Goal: Task Accomplishment & Management: Complete application form

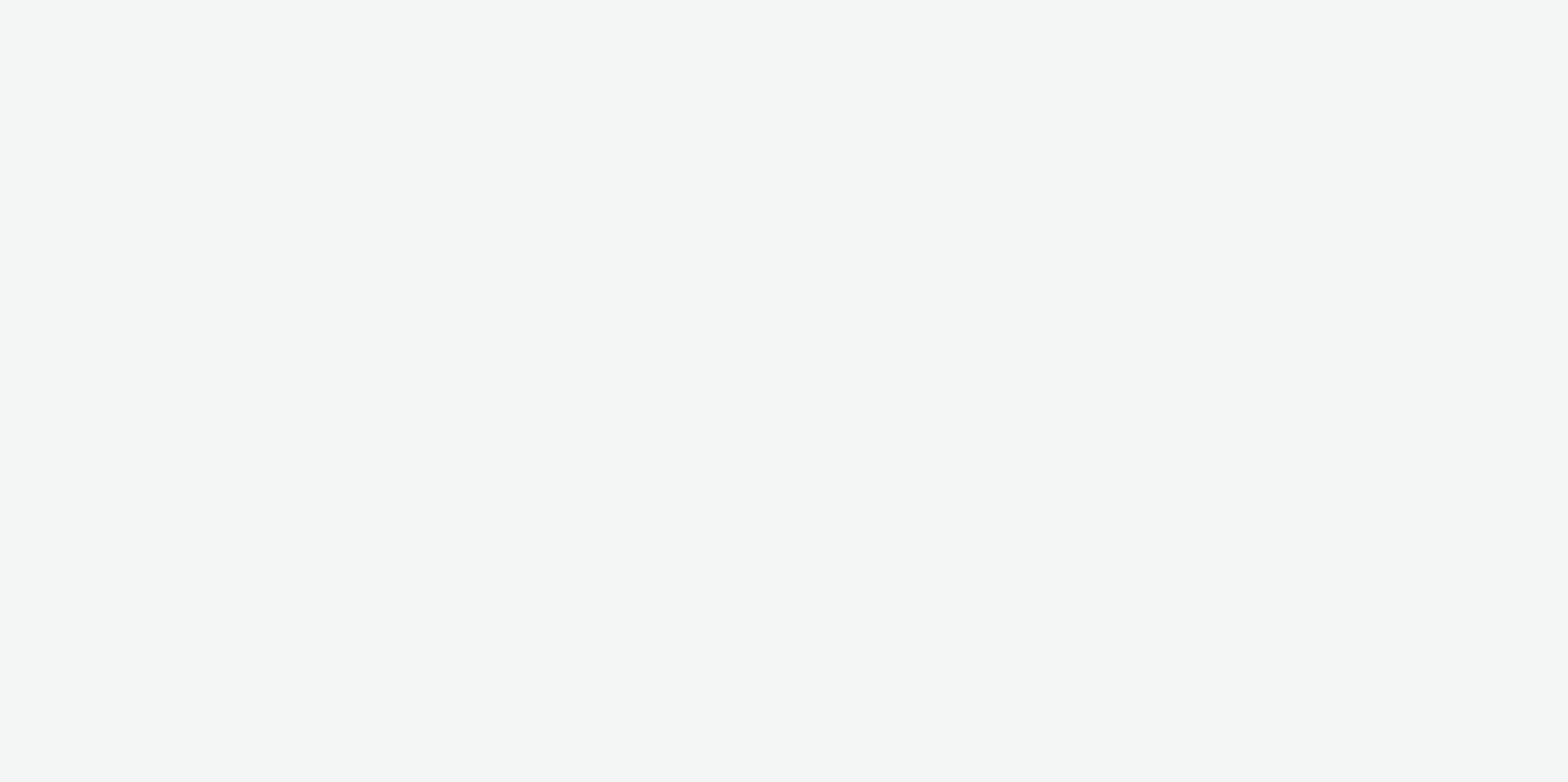
select select "d57a0b46-ef33-4938-977b-e6d07593e41f"
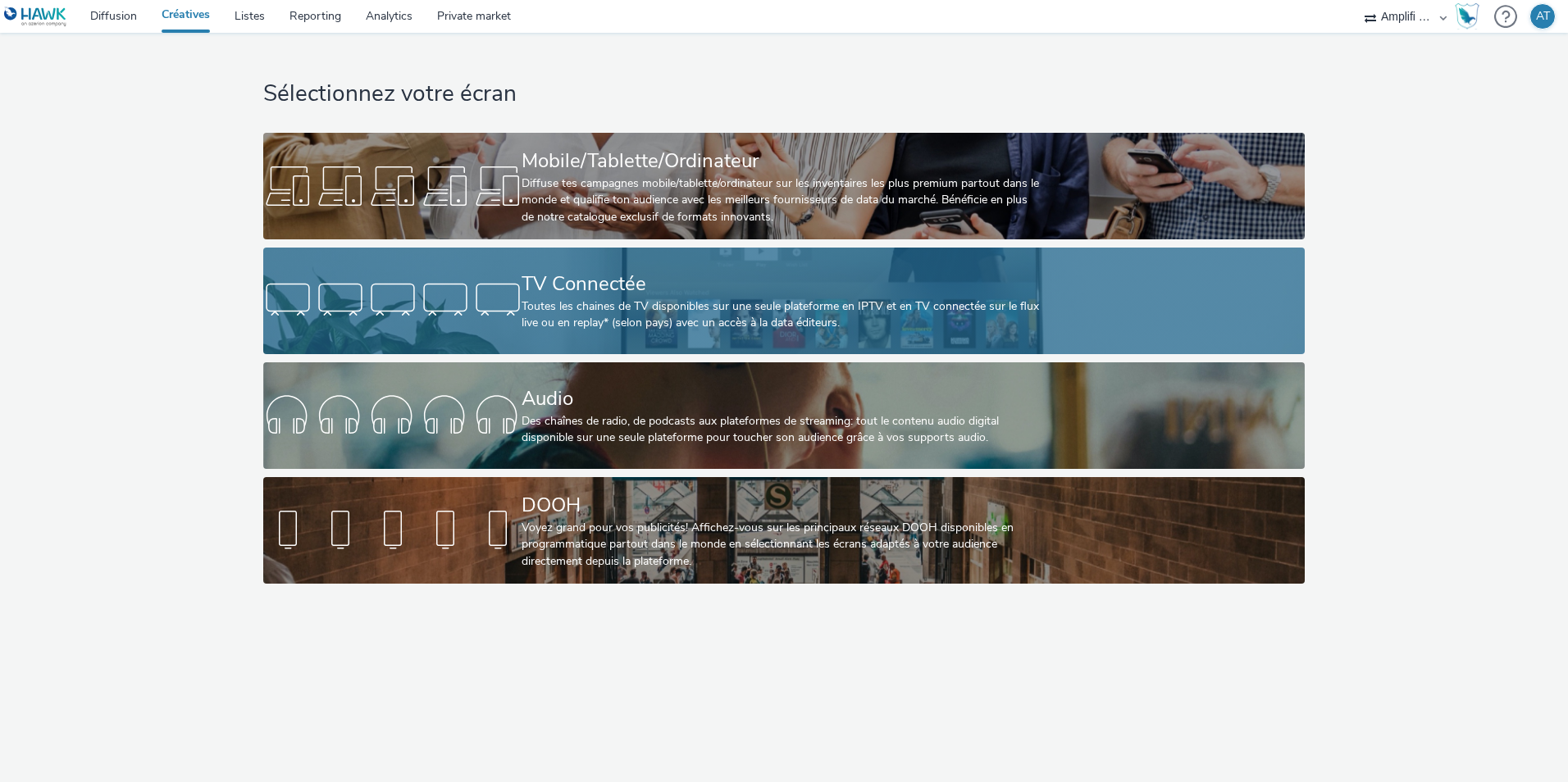
click at [525, 303] on div "Toutes les chaines de TV disponibles sur une seule plateforme en IPTV et en TV …" at bounding box center [780, 315] width 518 height 34
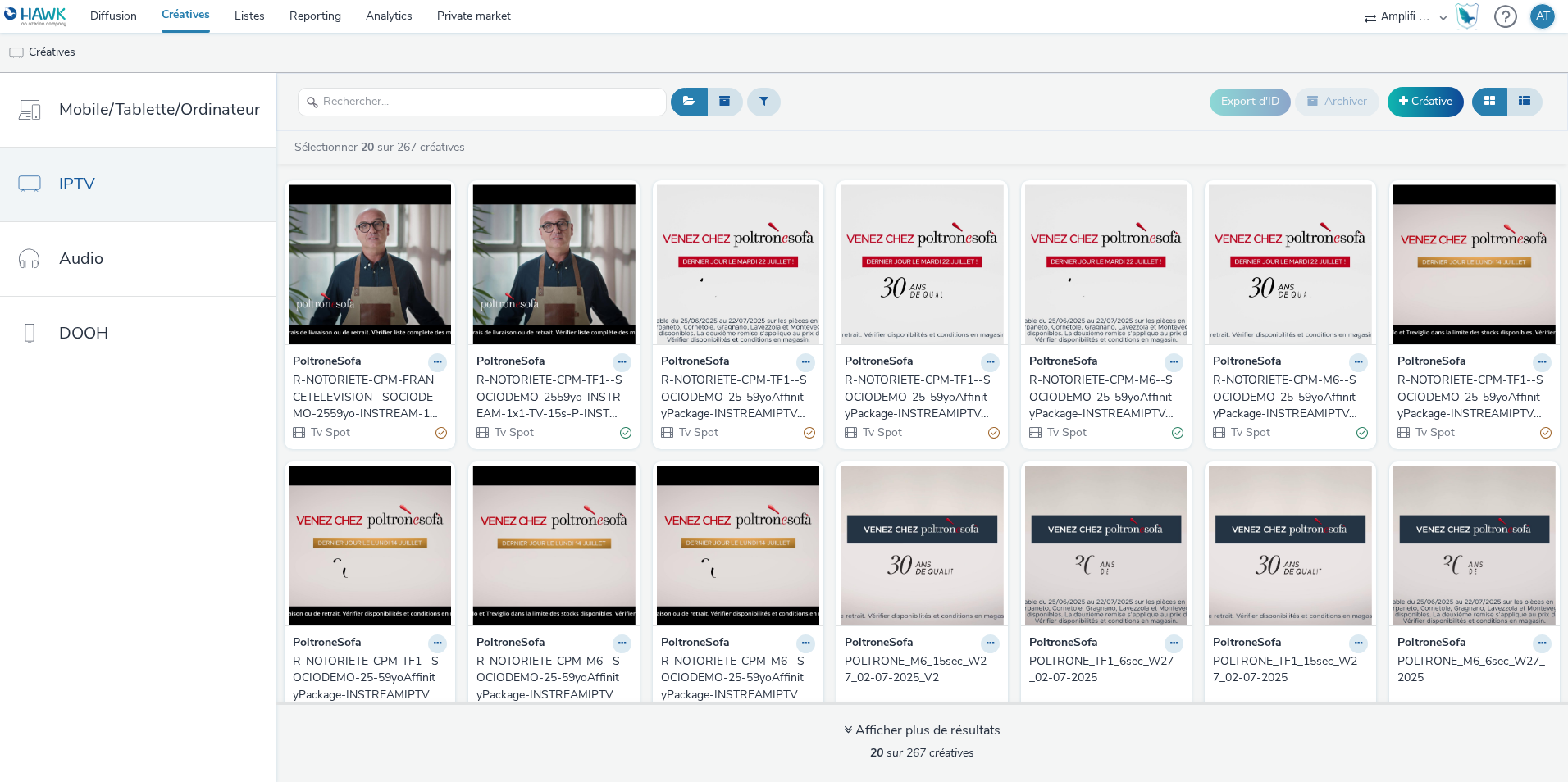
click at [409, 403] on div "R-NOTORIETE-CPM-FRANCETELEVISION--SOCIODEMO-2559yo-INSTREAM-1x1-TV-15s-P-INSTRE…" at bounding box center [367, 397] width 148 height 50
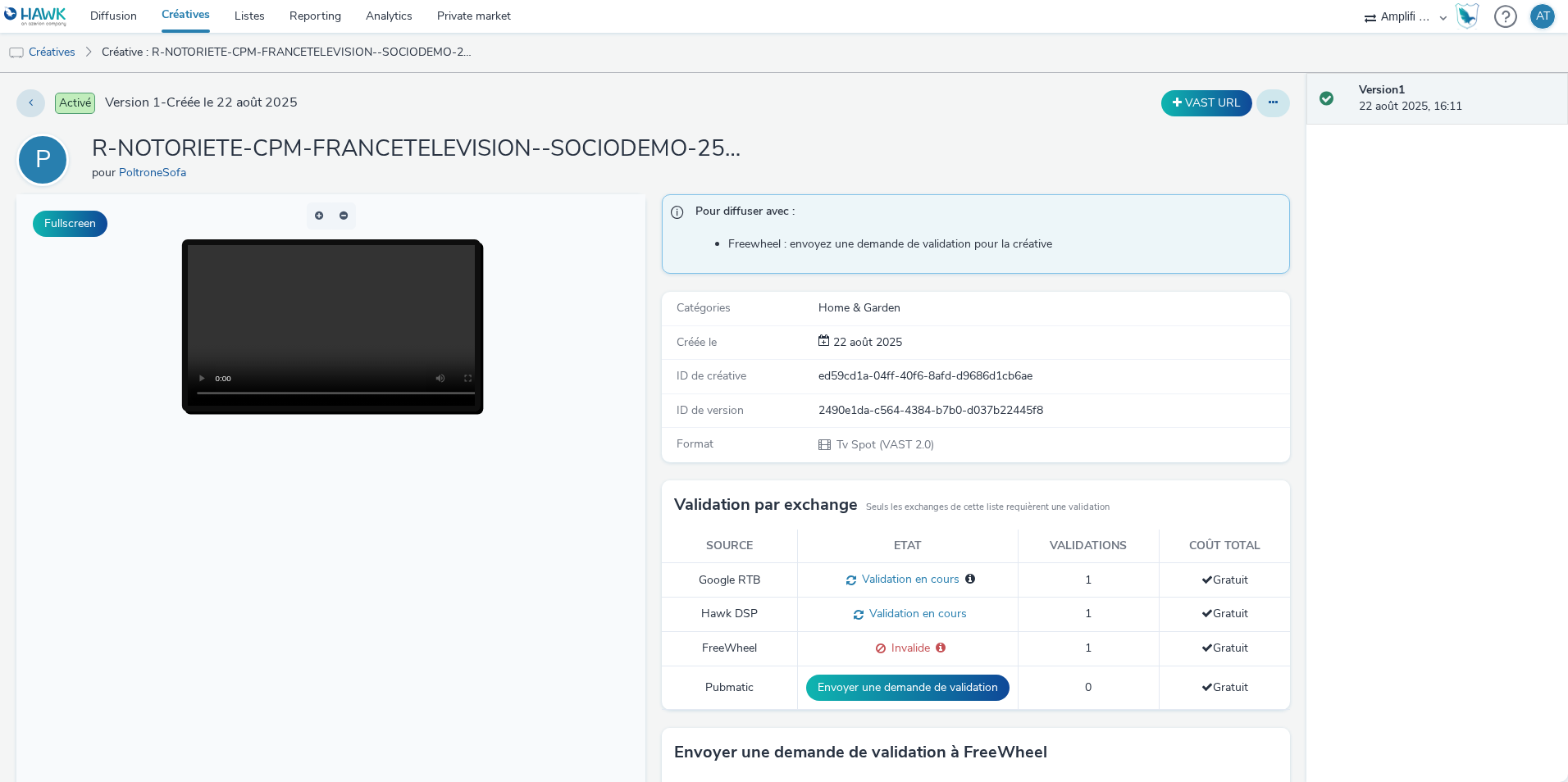
click at [1269, 100] on icon at bounding box center [1273, 102] width 9 height 12
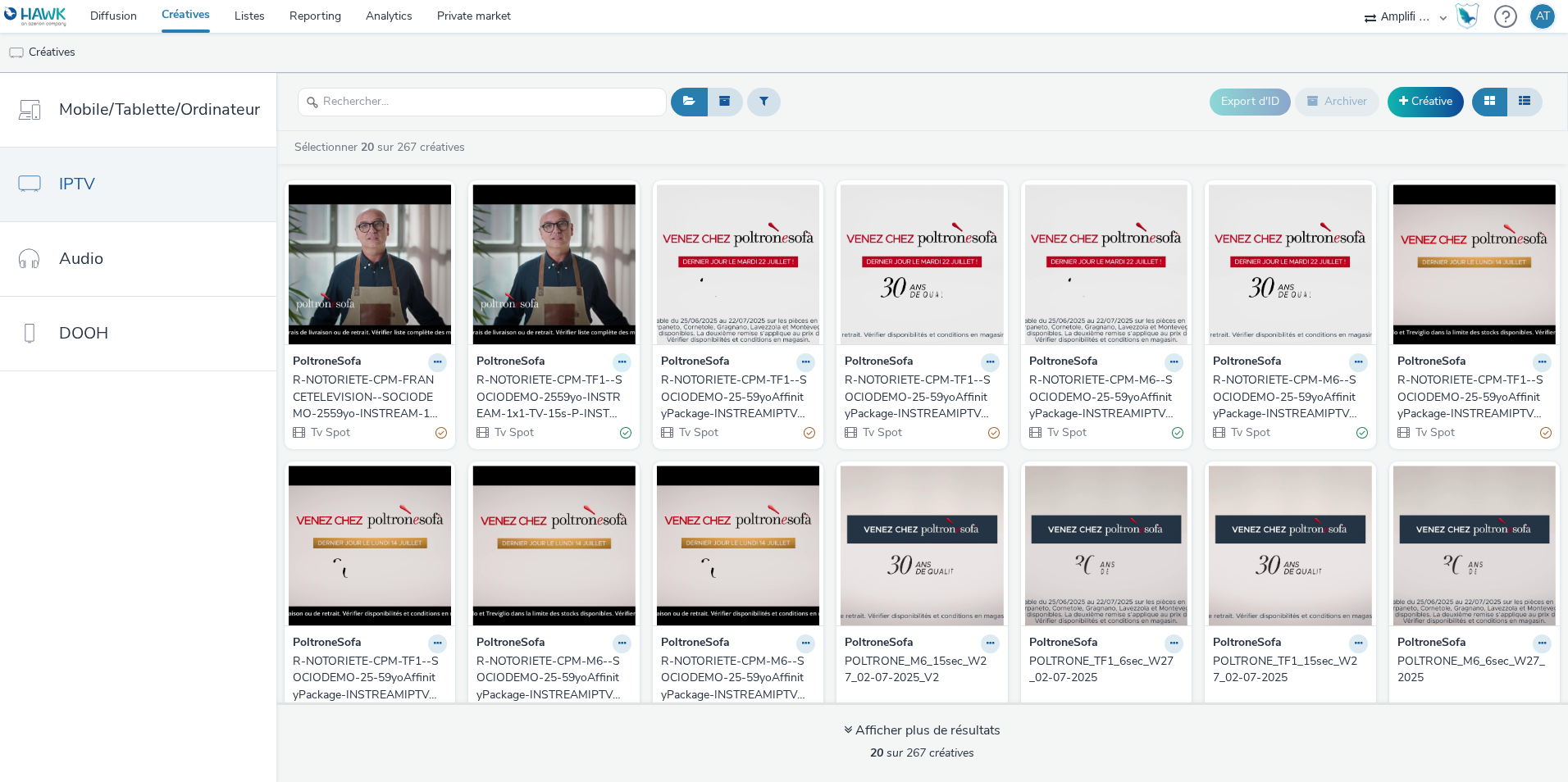
click at [617, 356] on button at bounding box center [622, 362] width 19 height 19
click at [537, 422] on link "Dupliquer" at bounding box center [570, 423] width 123 height 33
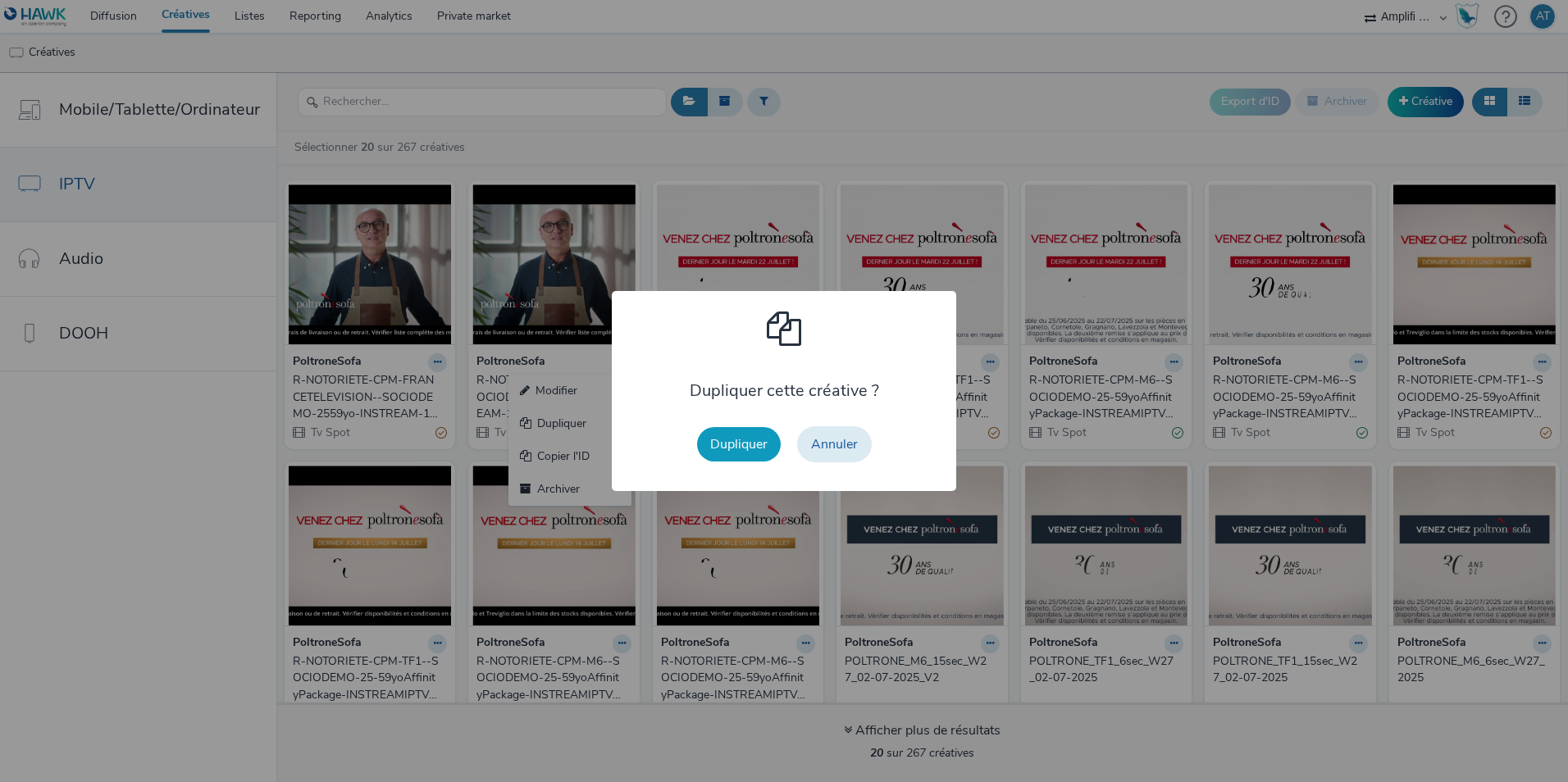
click at [739, 443] on button "Dupliquer" at bounding box center [739, 444] width 84 height 35
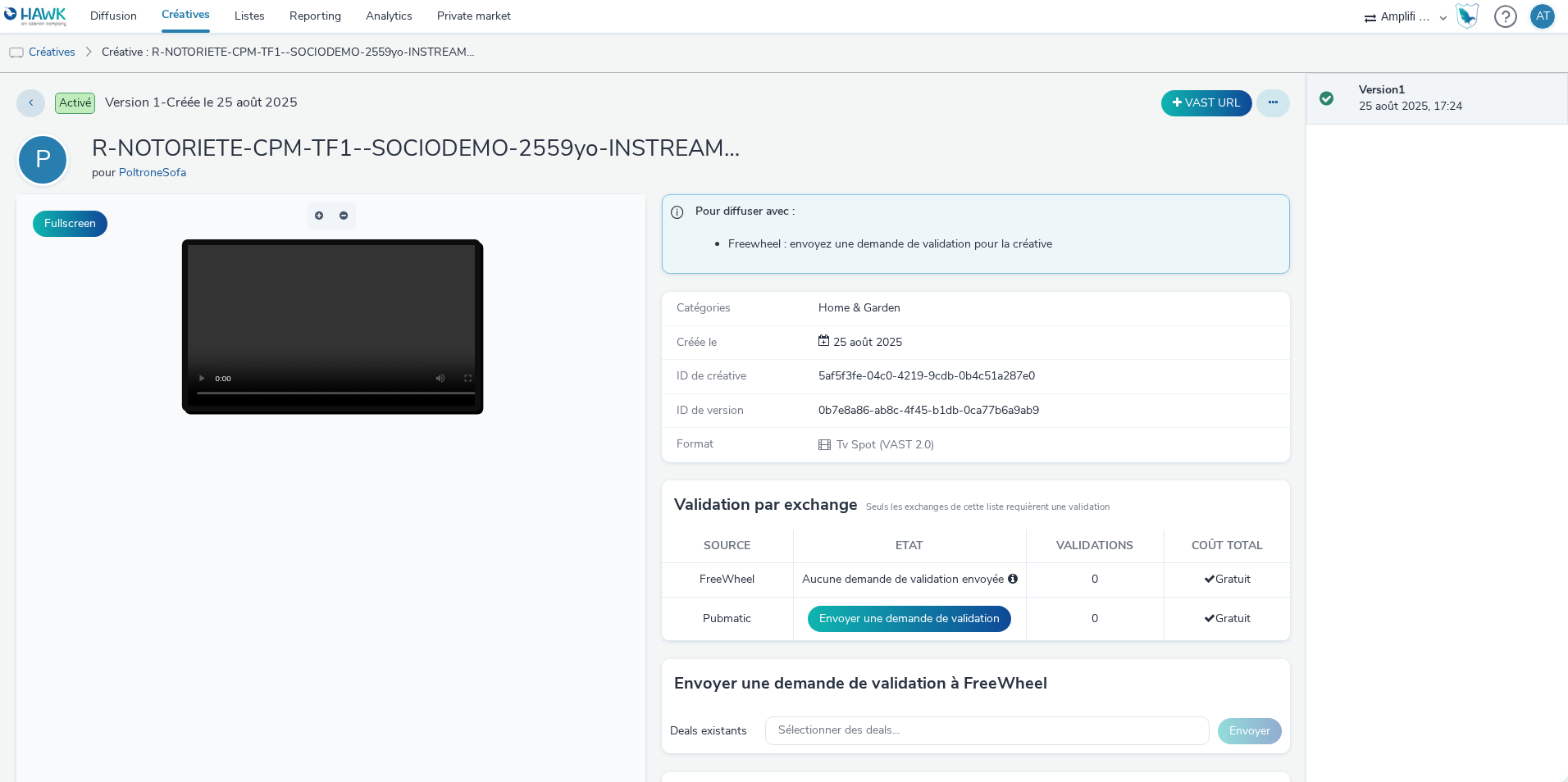
click at [1257, 106] on button at bounding box center [1273, 102] width 34 height 28
click at [1199, 139] on link "Modifier" at bounding box center [1229, 136] width 123 height 33
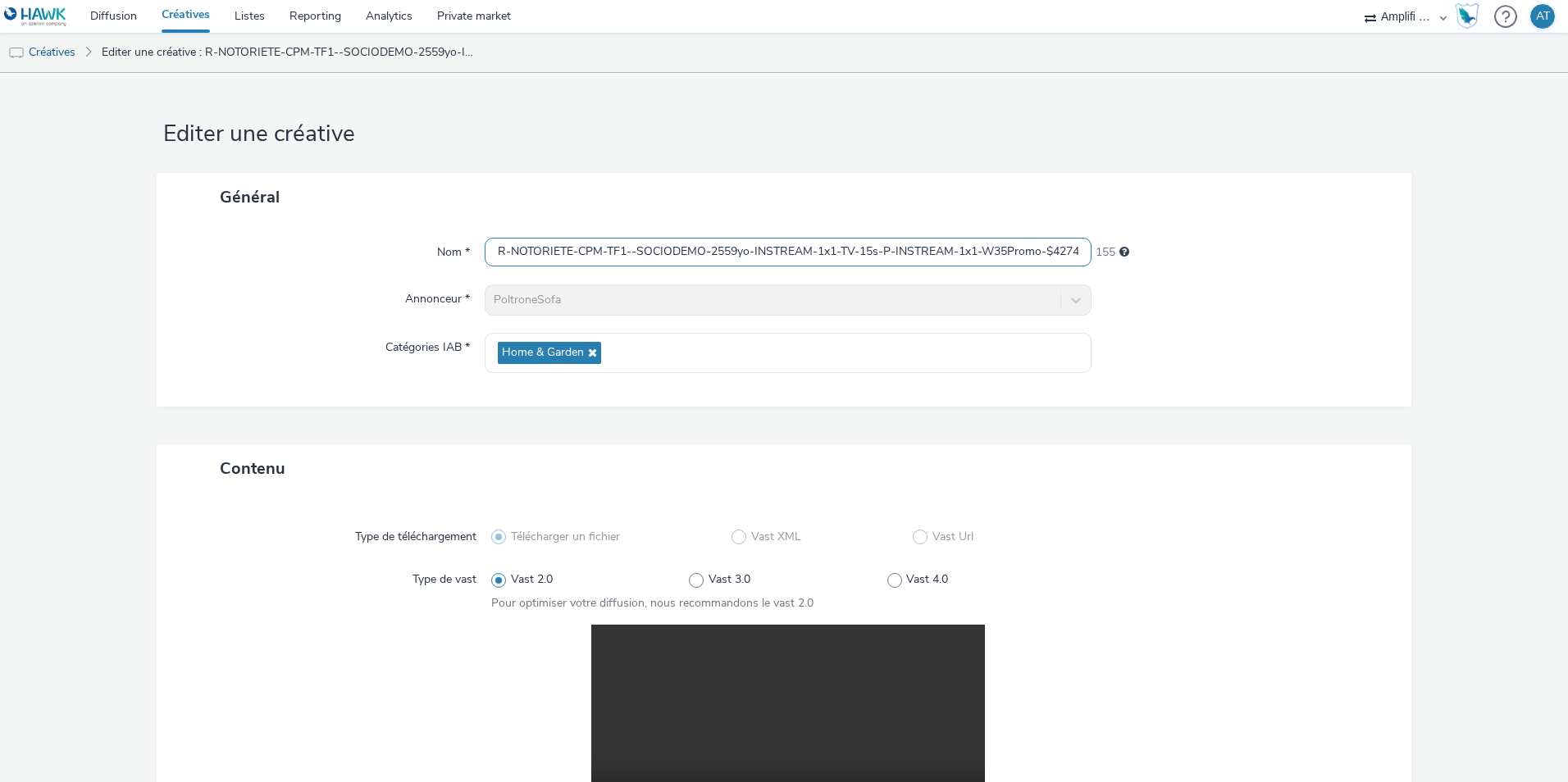
scroll to position [0, 86]
drag, startPoint x: 943, startPoint y: 254, endPoint x: 1182, endPoint y: 256, distance: 239.0
click at [1182, 256] on div "Nom * R-NOTORIETE-CPM-TF1--SOCIODEMO-2559yo-INSTREAM-1x1-TV-15s-P-INSTREAM-1x1-…" at bounding box center [783, 252] width 1222 height 29
click at [1043, 248] on input "R-NOTORIETE-CPM-TF1--SOCIODEMO-2559yo-INSTREAM-1x1-TV-15s-P-INSTREAM-1x1-W35Pro…" at bounding box center [788, 252] width 607 height 28
drag, startPoint x: 1034, startPoint y: 252, endPoint x: 1080, endPoint y: 253, distance: 46.0
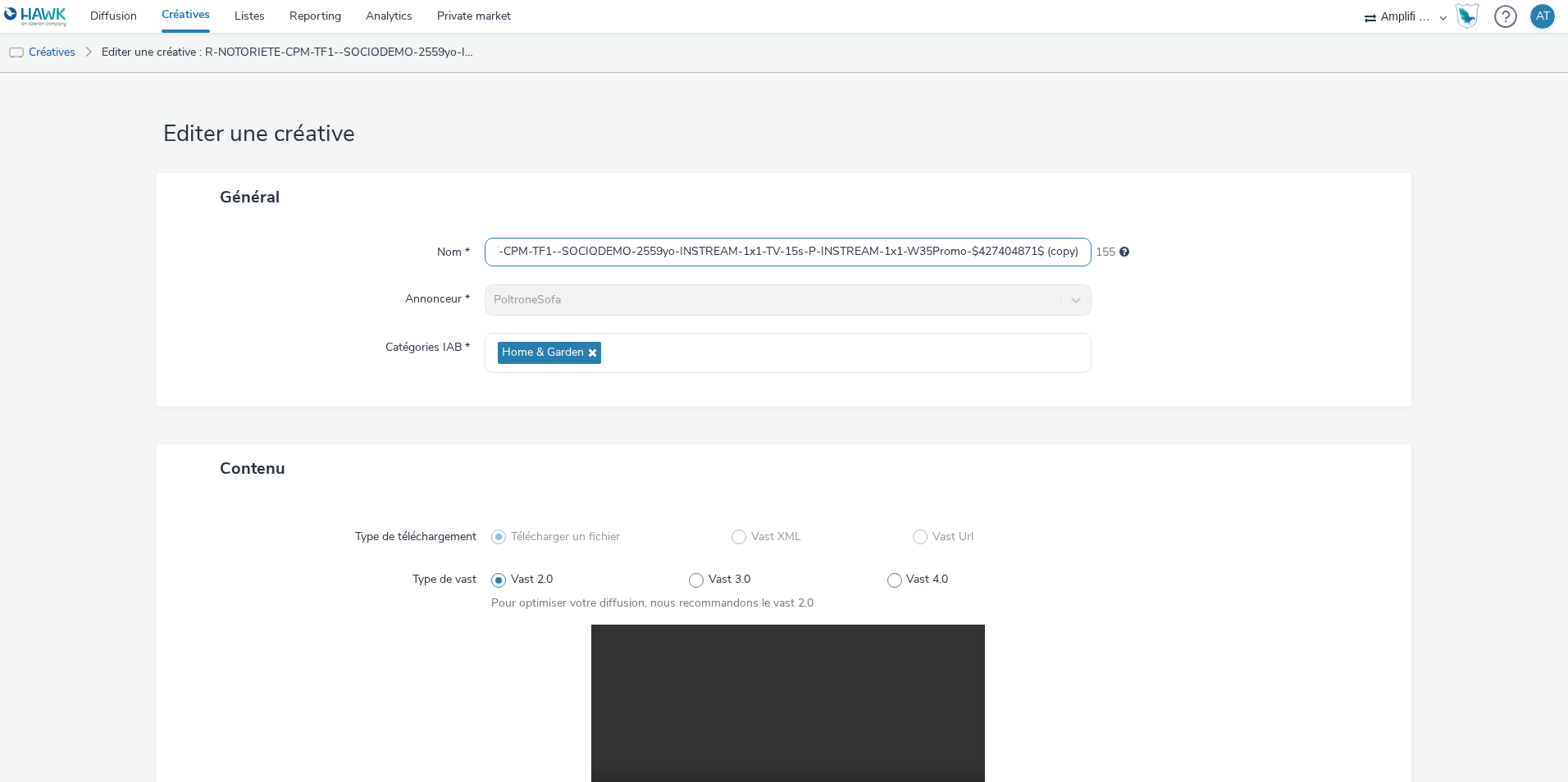
click at [1079, 253] on input "R-NOTORIETE-CPM-TF1--SOCIODEMO-2559yo-INSTREAM-1x1-TV-15s-P-INSTREAM-1x1-W35Pro…" at bounding box center [788, 252] width 607 height 28
type input "R-NOTORIETE-CPM-TF1--SOCIODEMO-2559yo-INSTREAM-1x1-TV-15s-P-INSTREAM-1x1-W35Pro…"
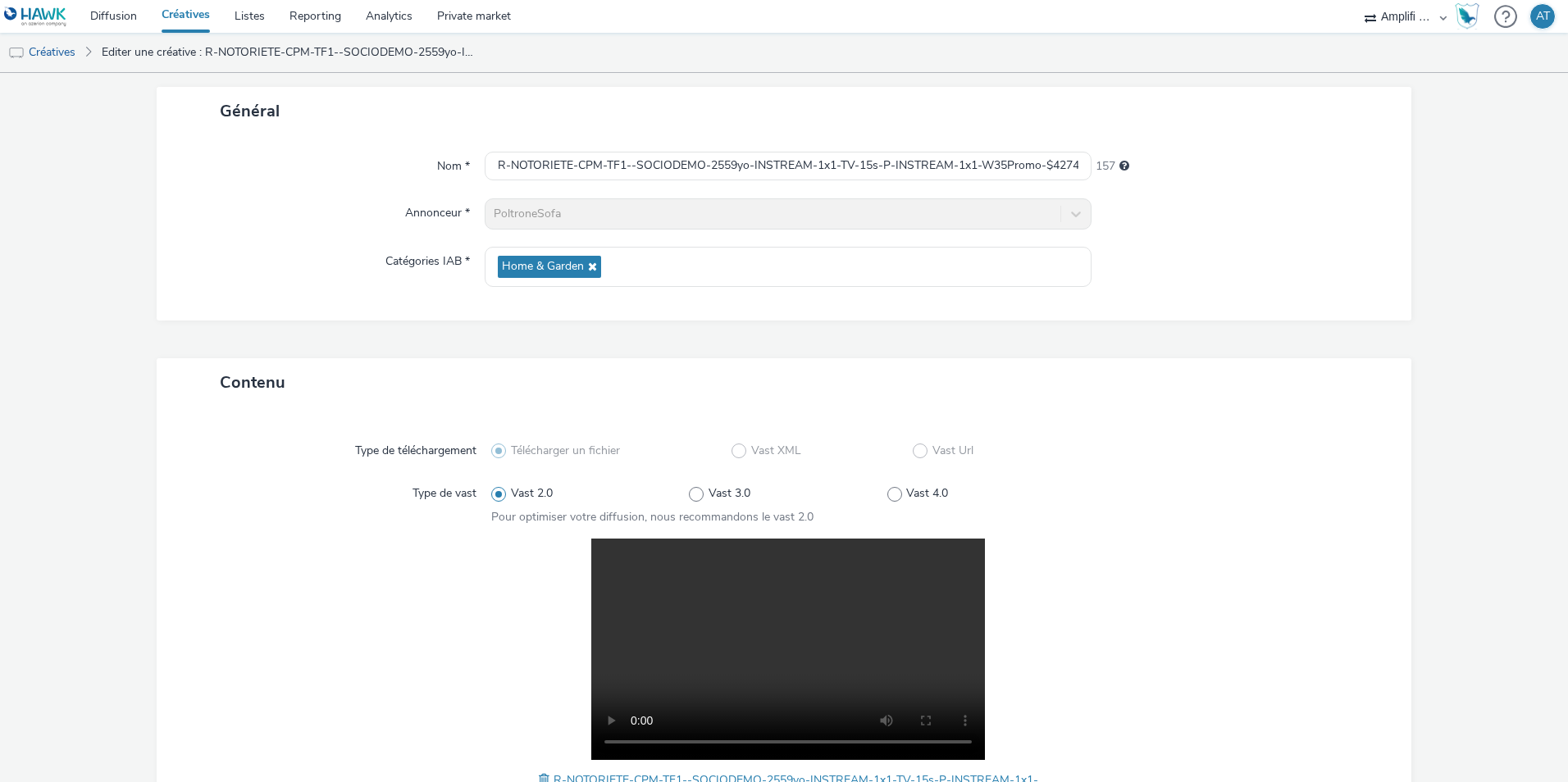
scroll to position [340, 0]
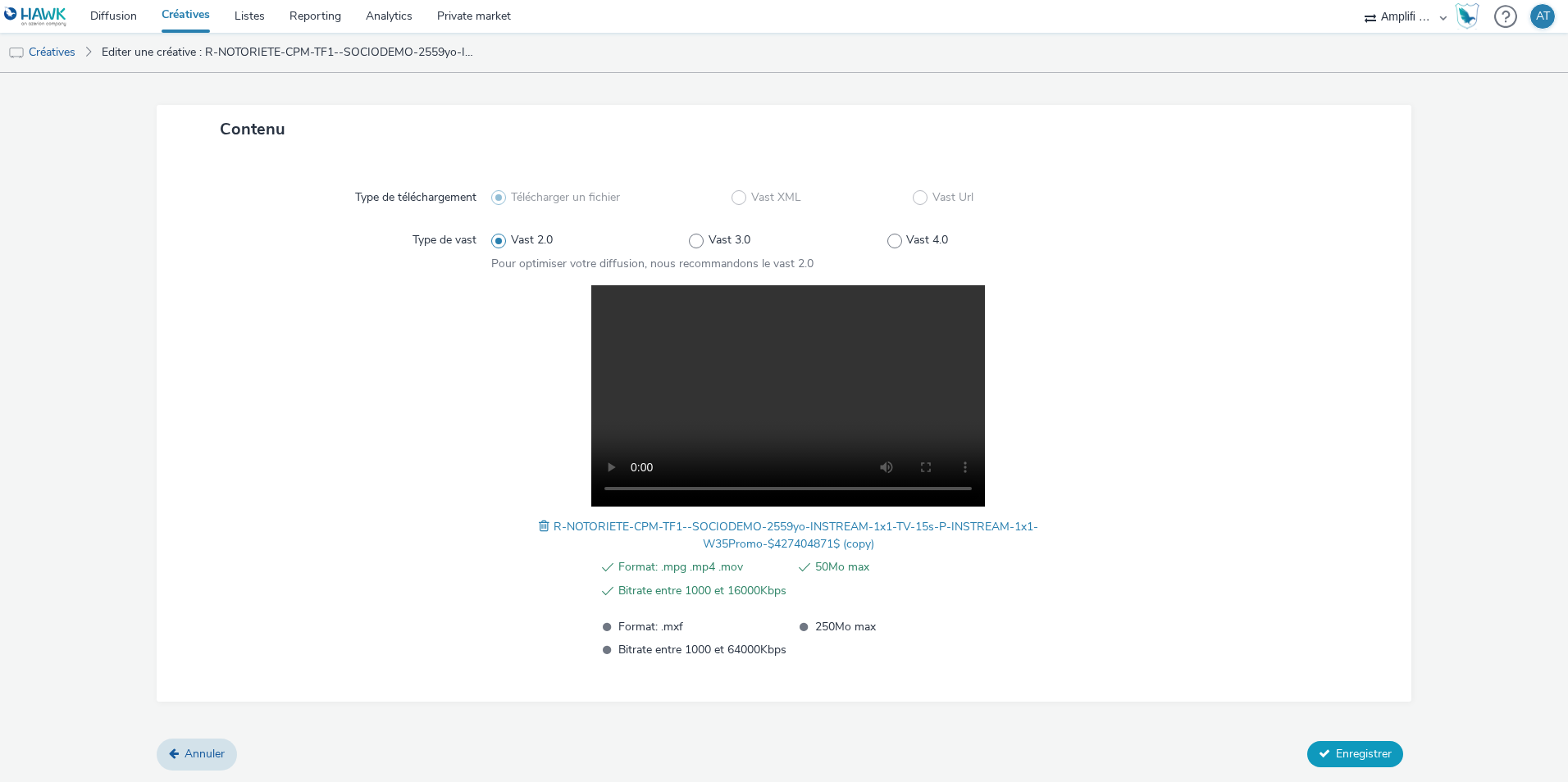
click at [1347, 756] on span "Enregistrer" at bounding box center [1363, 754] width 56 height 16
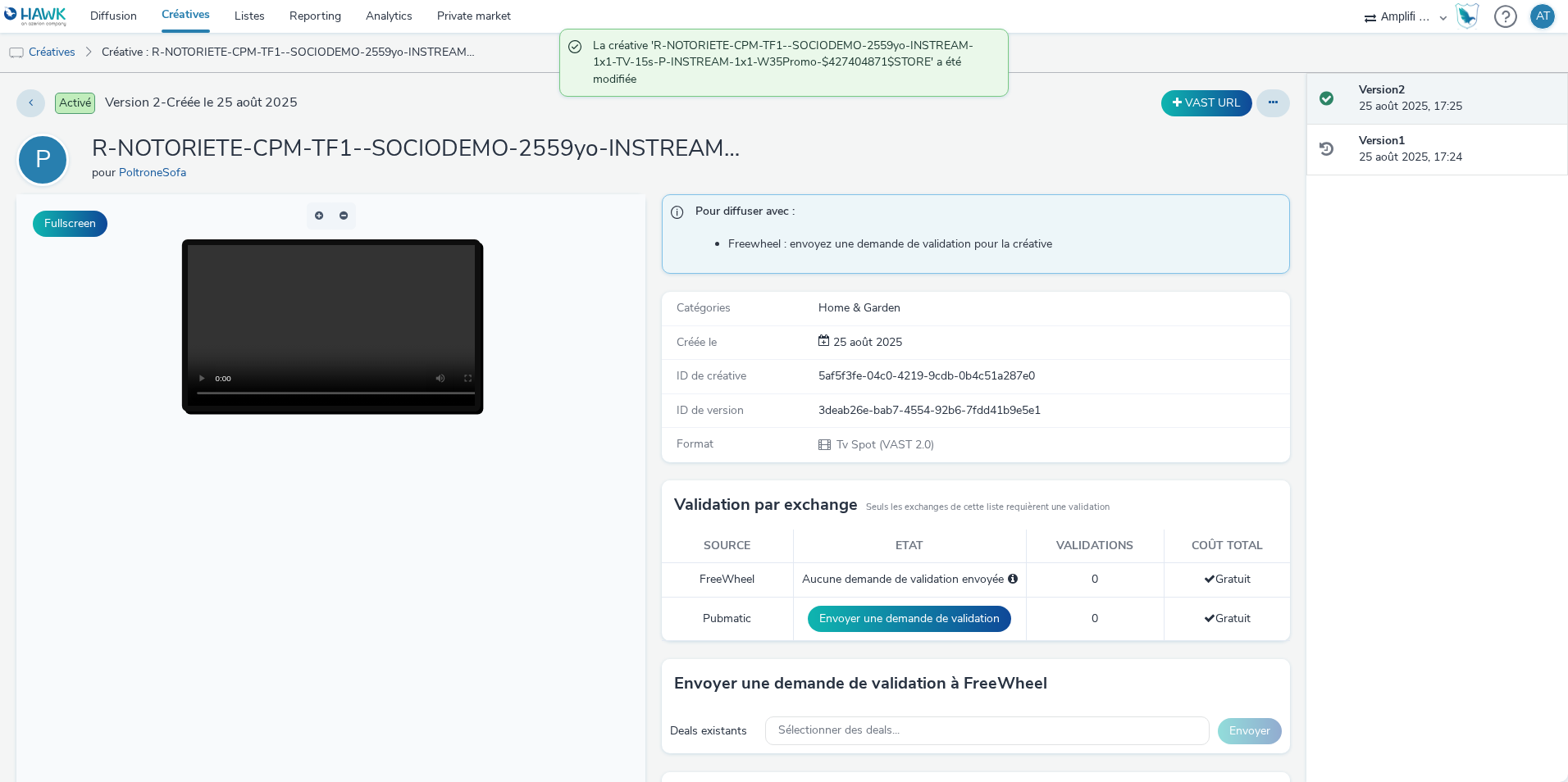
click at [183, 13] on link "Créatives" at bounding box center [186, 16] width 73 height 33
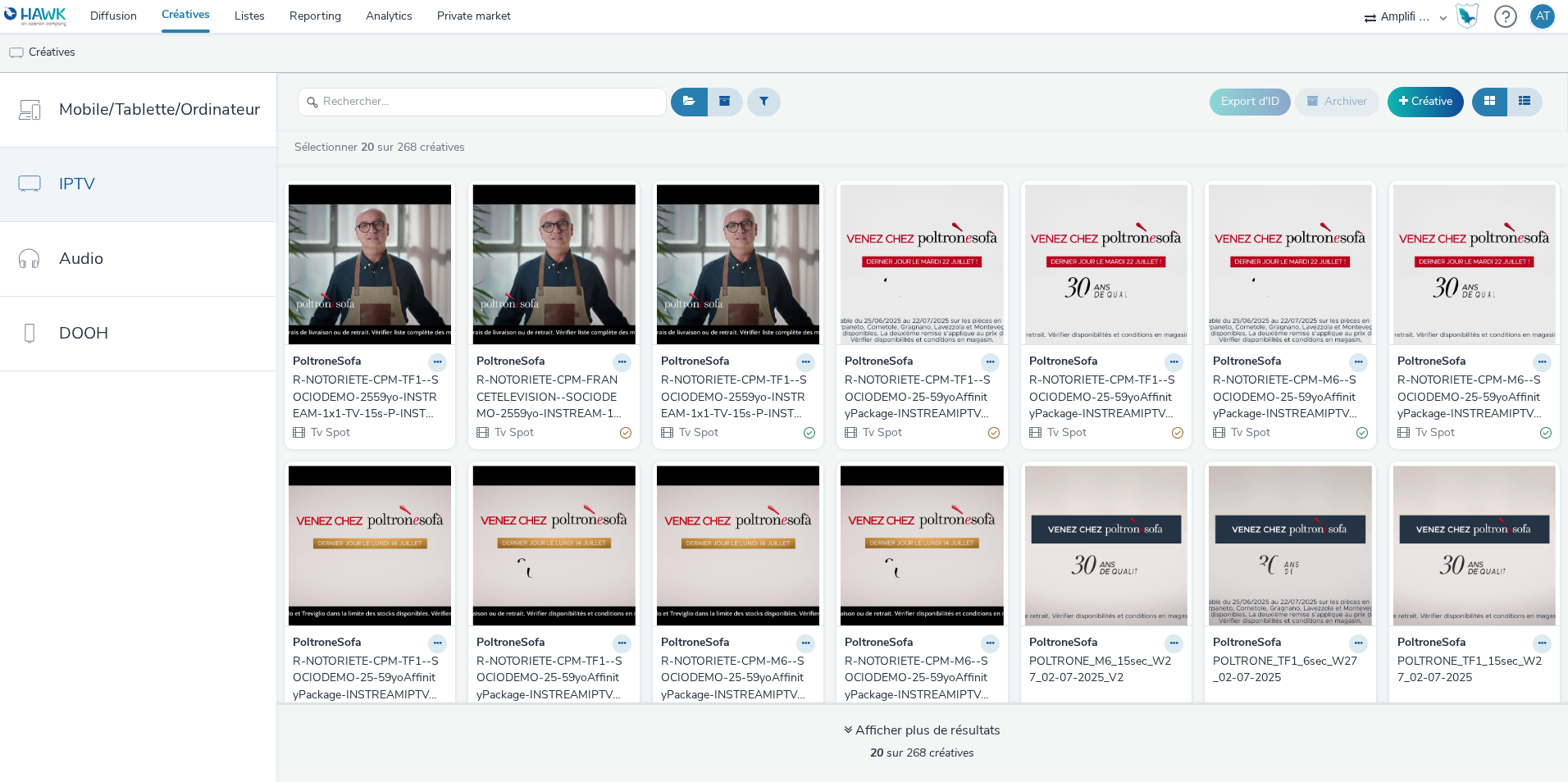
click at [694, 399] on div "R-NOTORIETE-CPM-TF1--SOCIODEMO-2559yo-INSTREAM-1x1-TV-15s-P-INSTREAM-1x1-W35Pro…" at bounding box center [735, 397] width 148 height 50
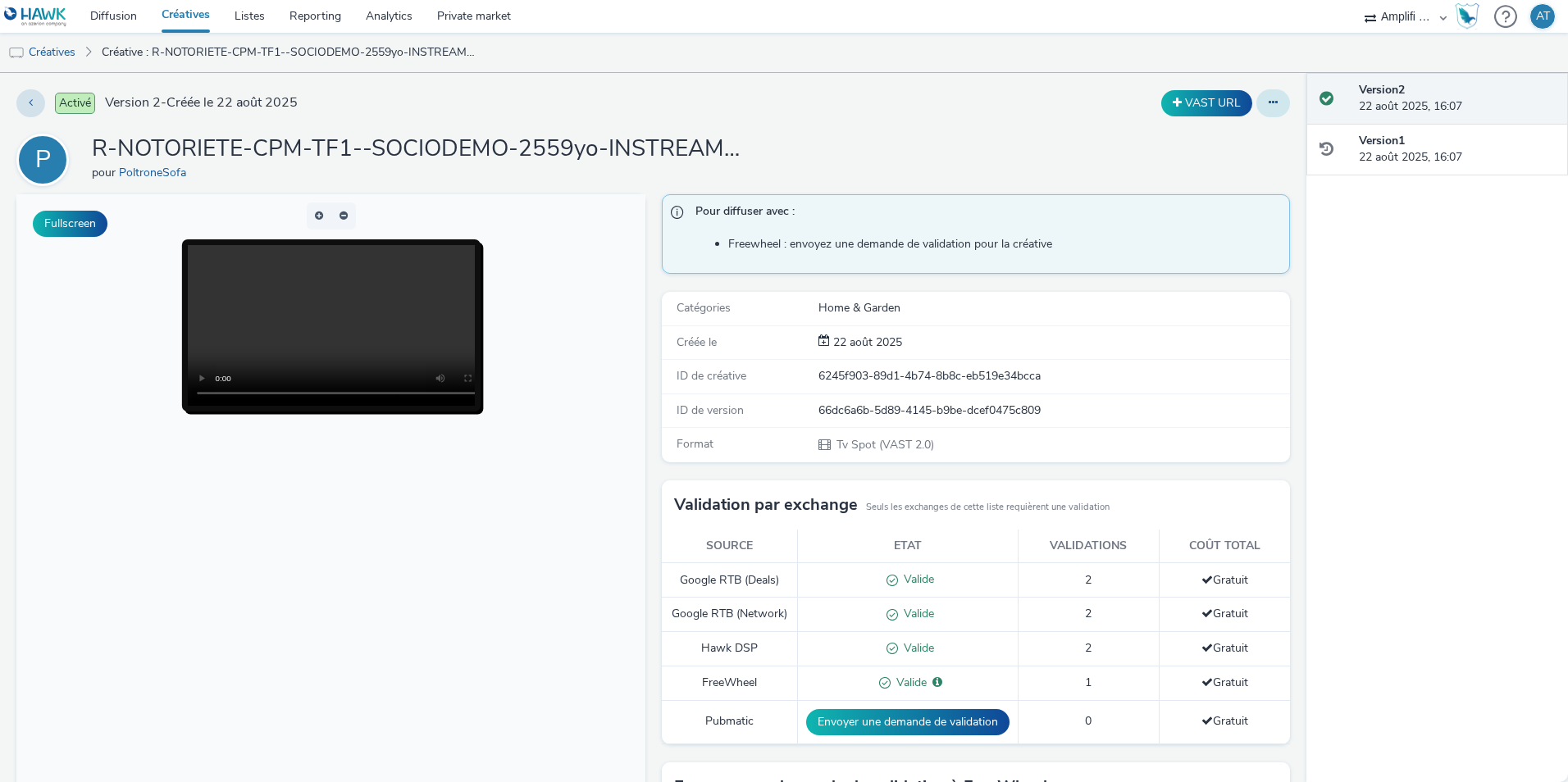
click at [1269, 105] on icon at bounding box center [1273, 102] width 9 height 12
click at [1224, 136] on link "Modifier" at bounding box center [1229, 136] width 123 height 33
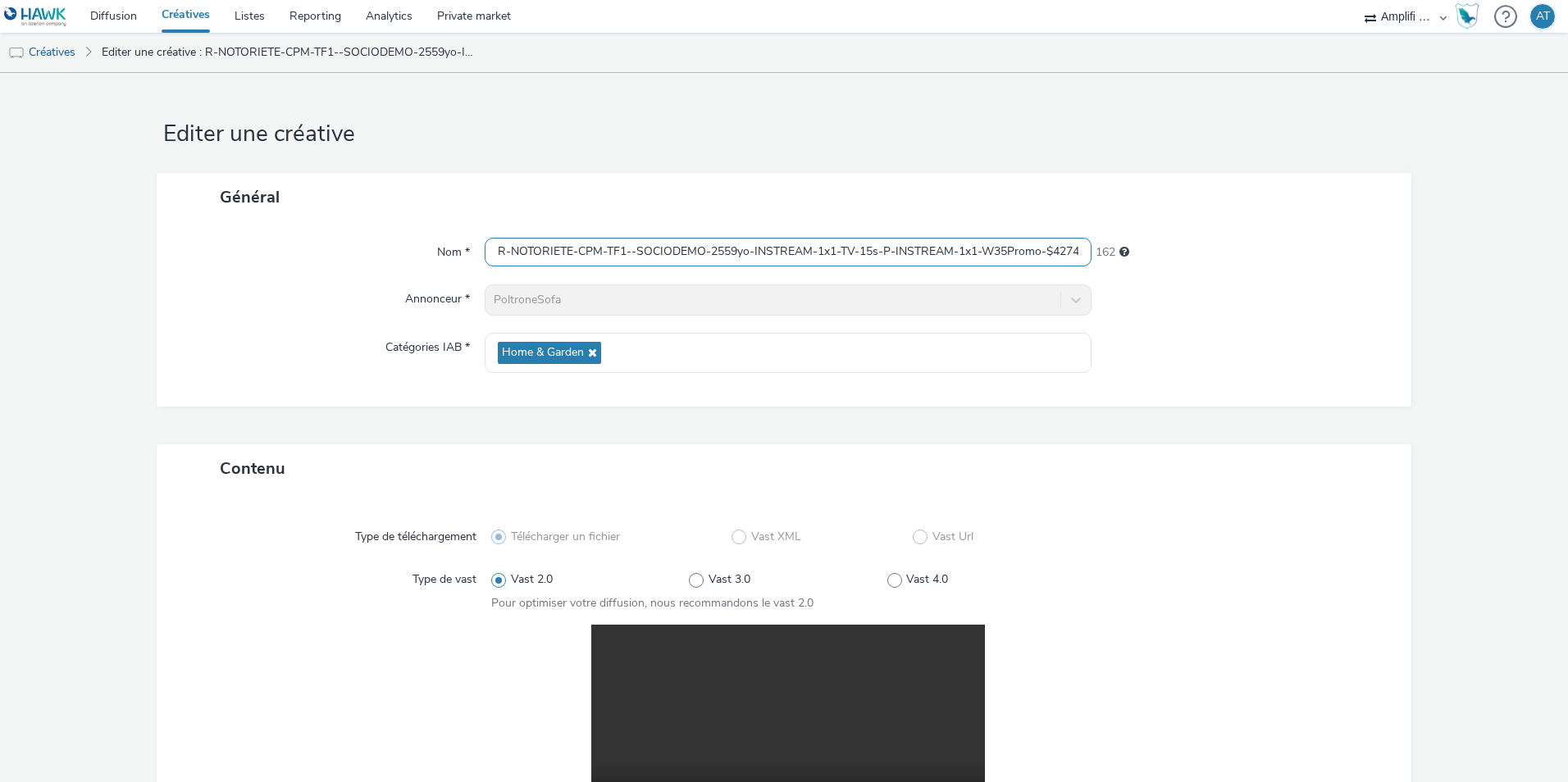
click at [1046, 254] on input "R-NOTORIETE-CPM-TF1--SOCIODEMO-2559yo-INSTREAM-1x1-TV-15s-P-INSTREAM-1x1-W35Pro…" at bounding box center [788, 252] width 607 height 28
click at [57, 47] on link "Créatives" at bounding box center [42, 52] width 84 height 39
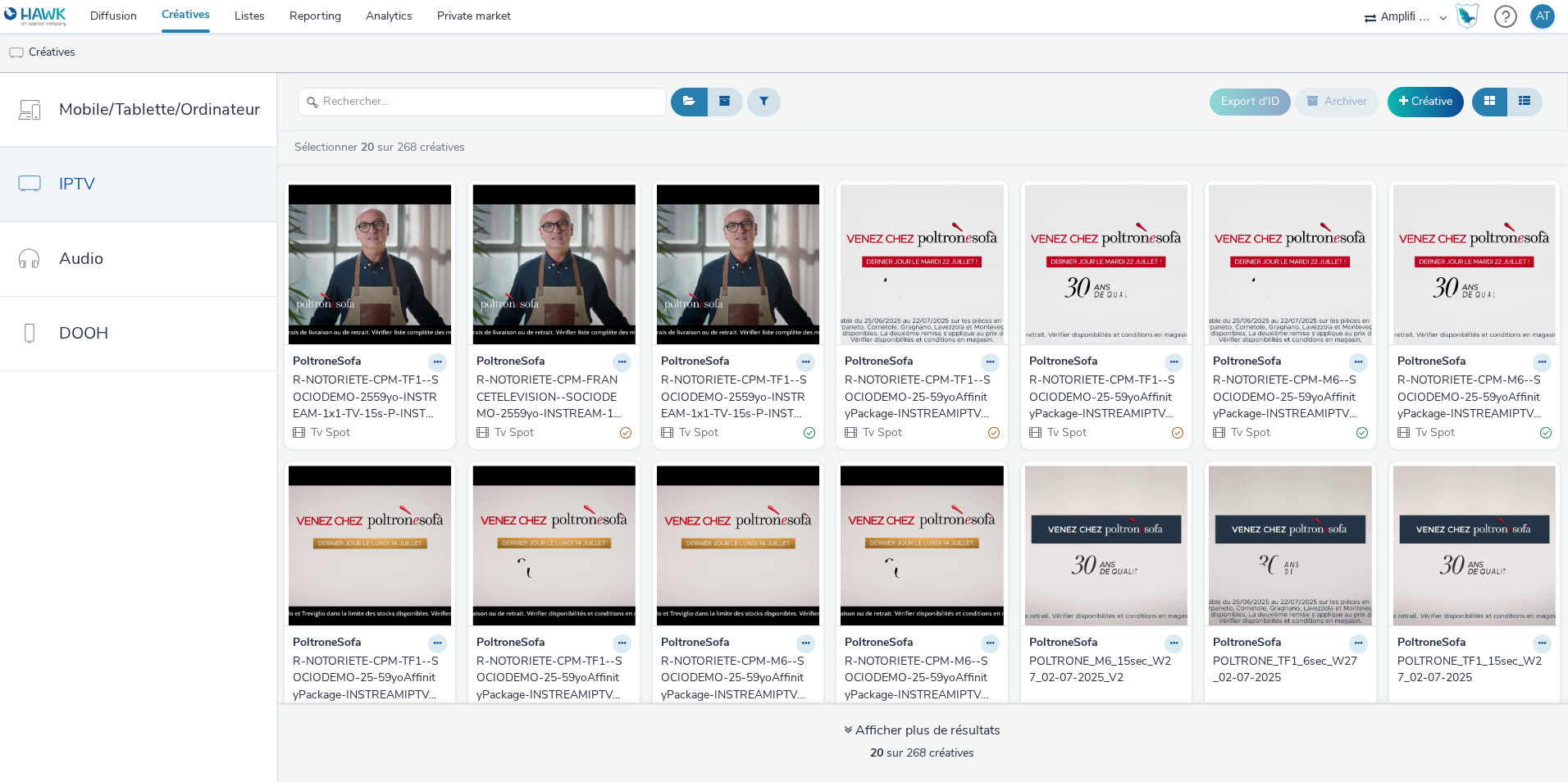
click at [372, 388] on div "R-NOTORIETE-CPM-TF1--SOCIODEMO-2559yo-INSTREAM-1x1-TV-15s-P-INSTREAM-1x1-W35Pro…" at bounding box center [367, 397] width 148 height 50
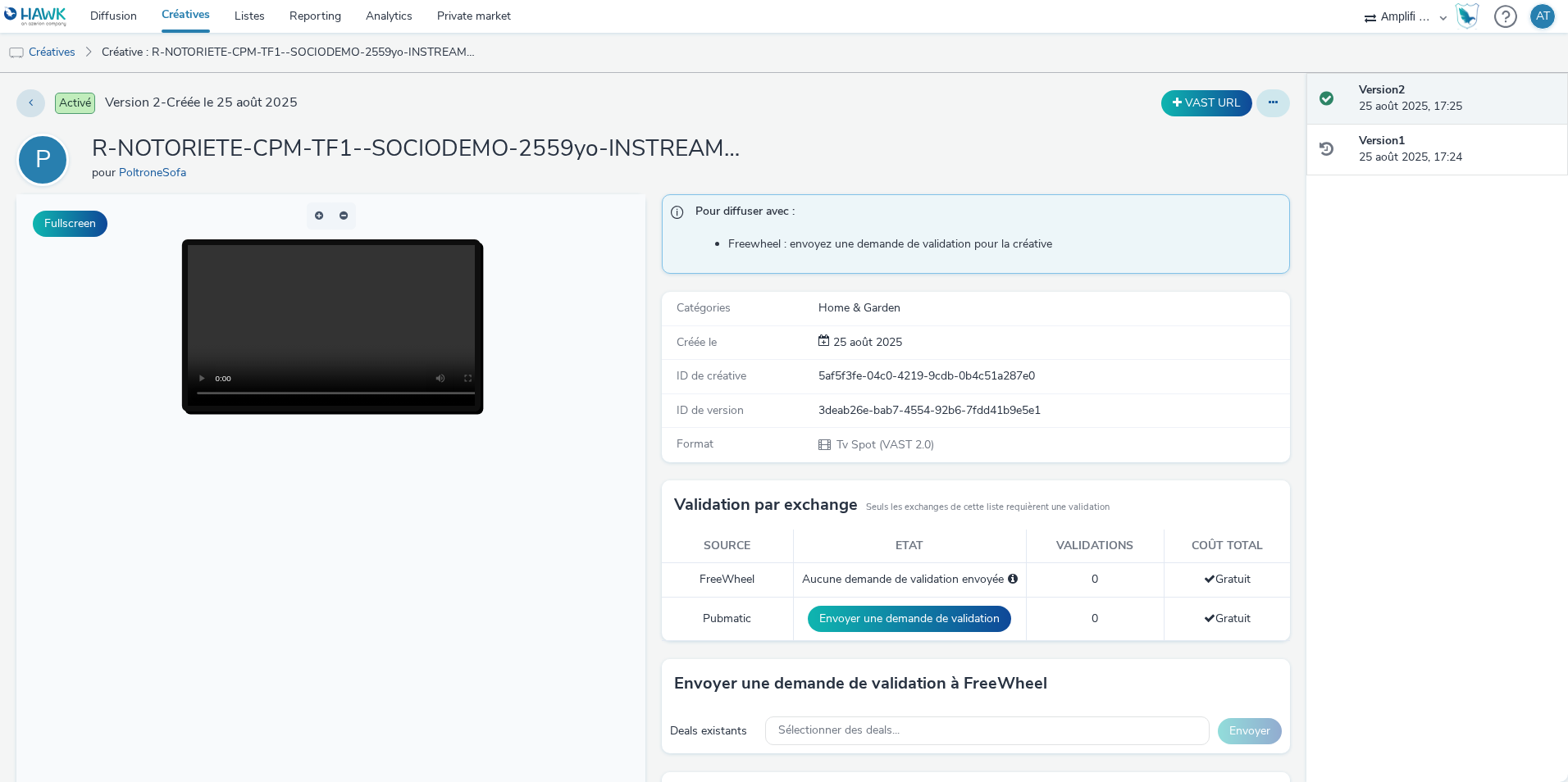
click at [1266, 110] on button at bounding box center [1273, 102] width 34 height 28
click at [1224, 149] on link "Modifier" at bounding box center [1229, 136] width 123 height 33
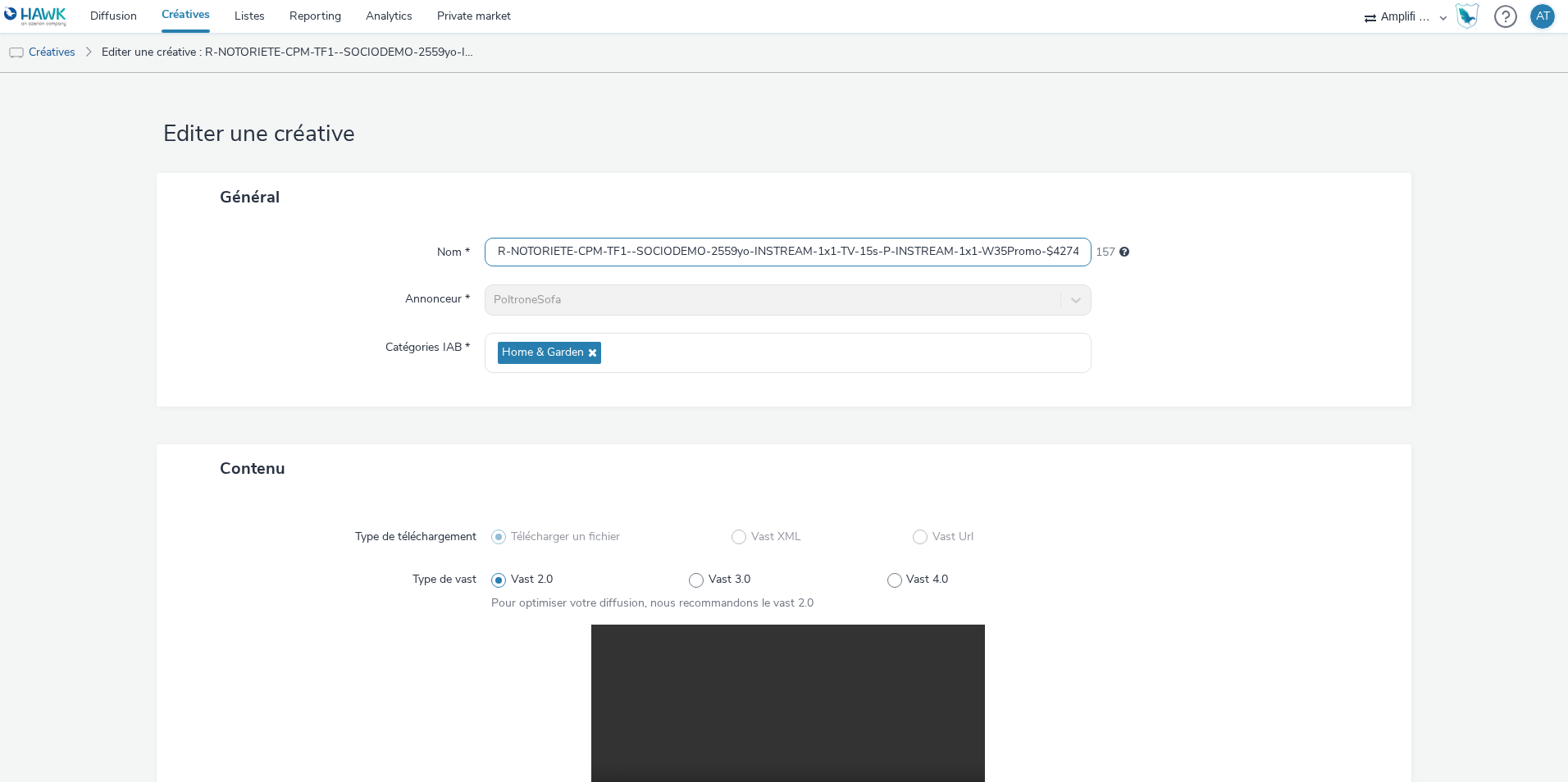
click at [1016, 247] on input "R-NOTORIETE-CPM-TF1--SOCIODEMO-2559yo-INSTREAM-1x1-TV-15s-P-INSTREAM-1x1-W35Pro…" at bounding box center [788, 252] width 607 height 28
drag, startPoint x: 1008, startPoint y: 249, endPoint x: 1039, endPoint y: 252, distance: 31.1
click at [1039, 252] on input "R-NOTORIETE-CPM-TF1--SOCIODEMO-2559yo-INSTREAM-1x1-TV-15s-P-INSTREAM-1x1-W35Pro…" at bounding box center [788, 252] width 607 height 28
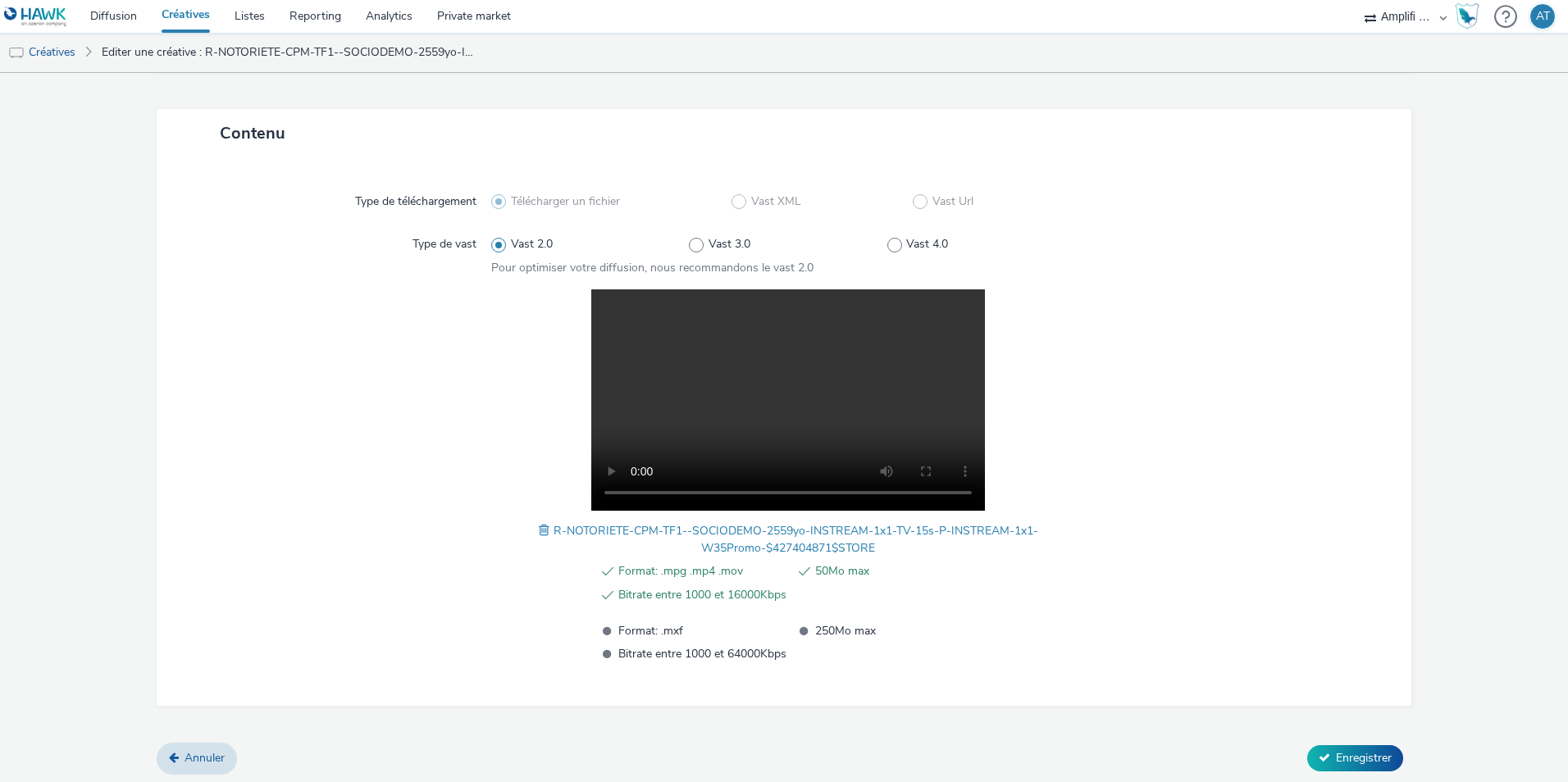
scroll to position [340, 0]
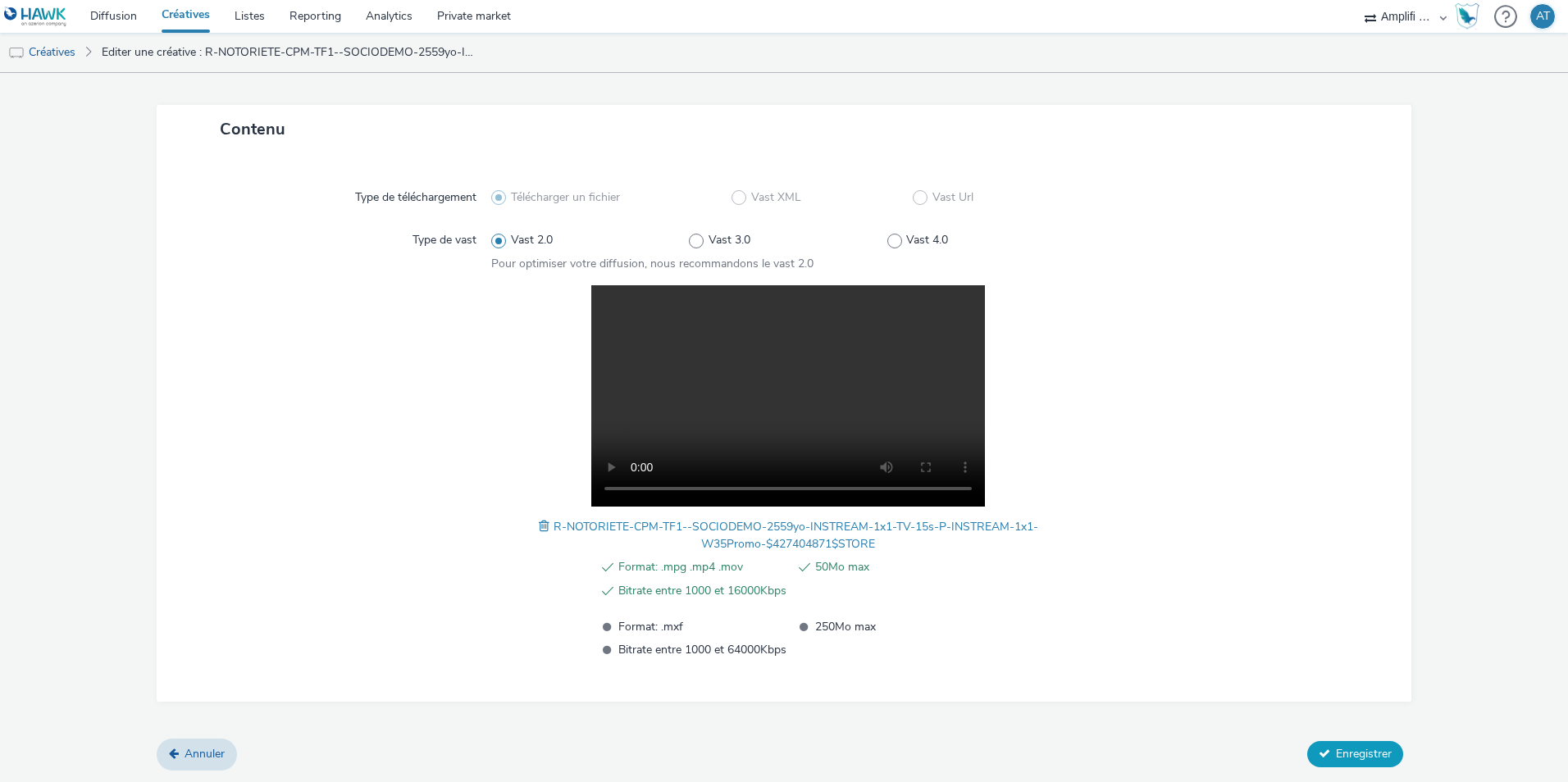
type input "R-NOTORIETE-CPM-TF1--SOCIODEMO-2559yo-INSTREAM-1x1-TV-15s-P-INSTREAM-1x1-W35Sto…"
click at [1321, 749] on button "Enregistrer" at bounding box center [1355, 754] width 96 height 26
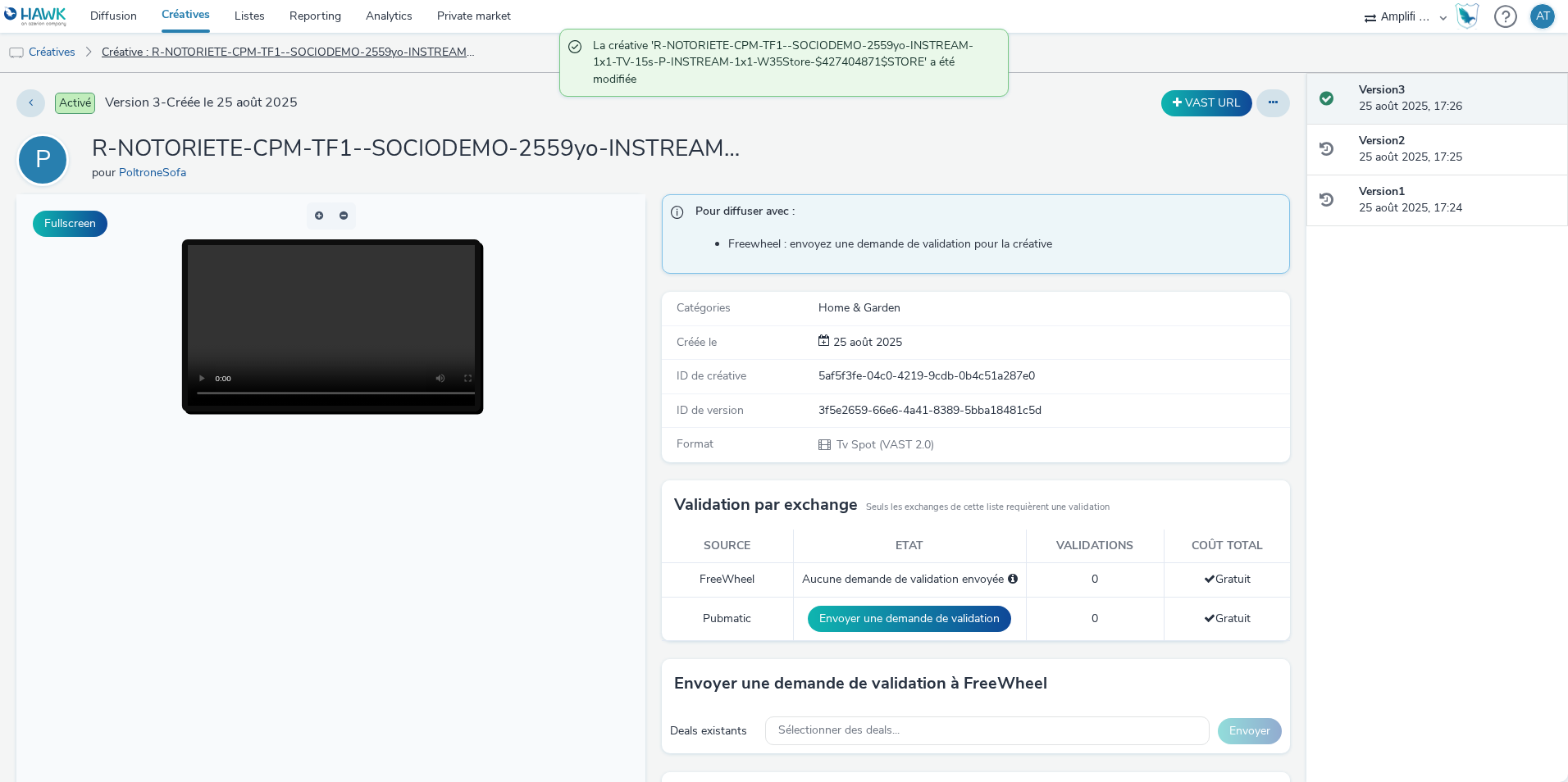
click at [213, 52] on link "Créative : R-NOTORIETE-CPM-TF1--SOCIODEMO-2559yo-INSTREAM-1x1-TV-15s-P-INSTREAM…" at bounding box center [289, 52] width 392 height 39
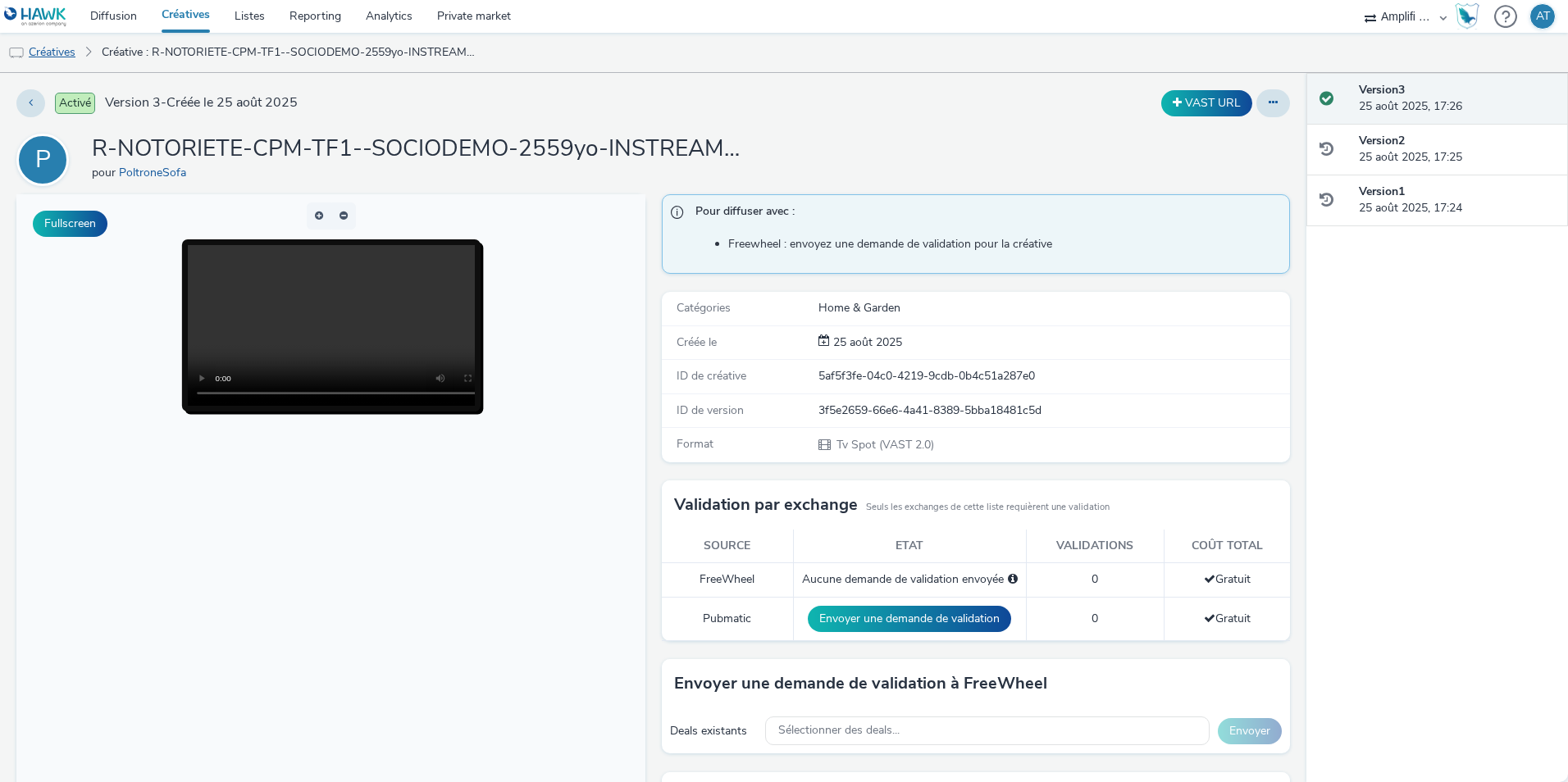
click at [57, 55] on link "Créatives" at bounding box center [42, 52] width 84 height 39
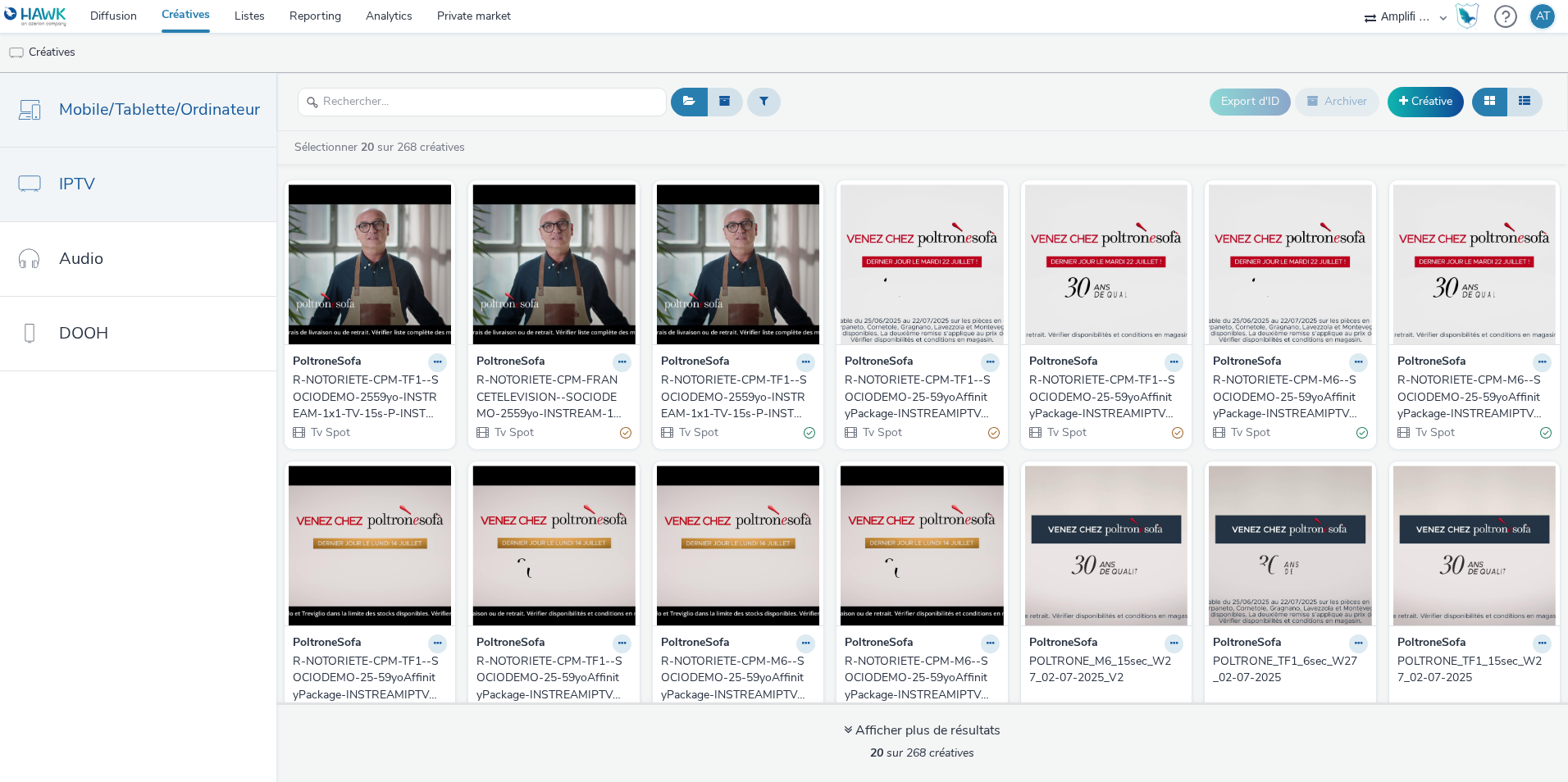
click at [109, 117] on span "Mobile/Tablette/Ordinateur" at bounding box center [159, 109] width 201 height 24
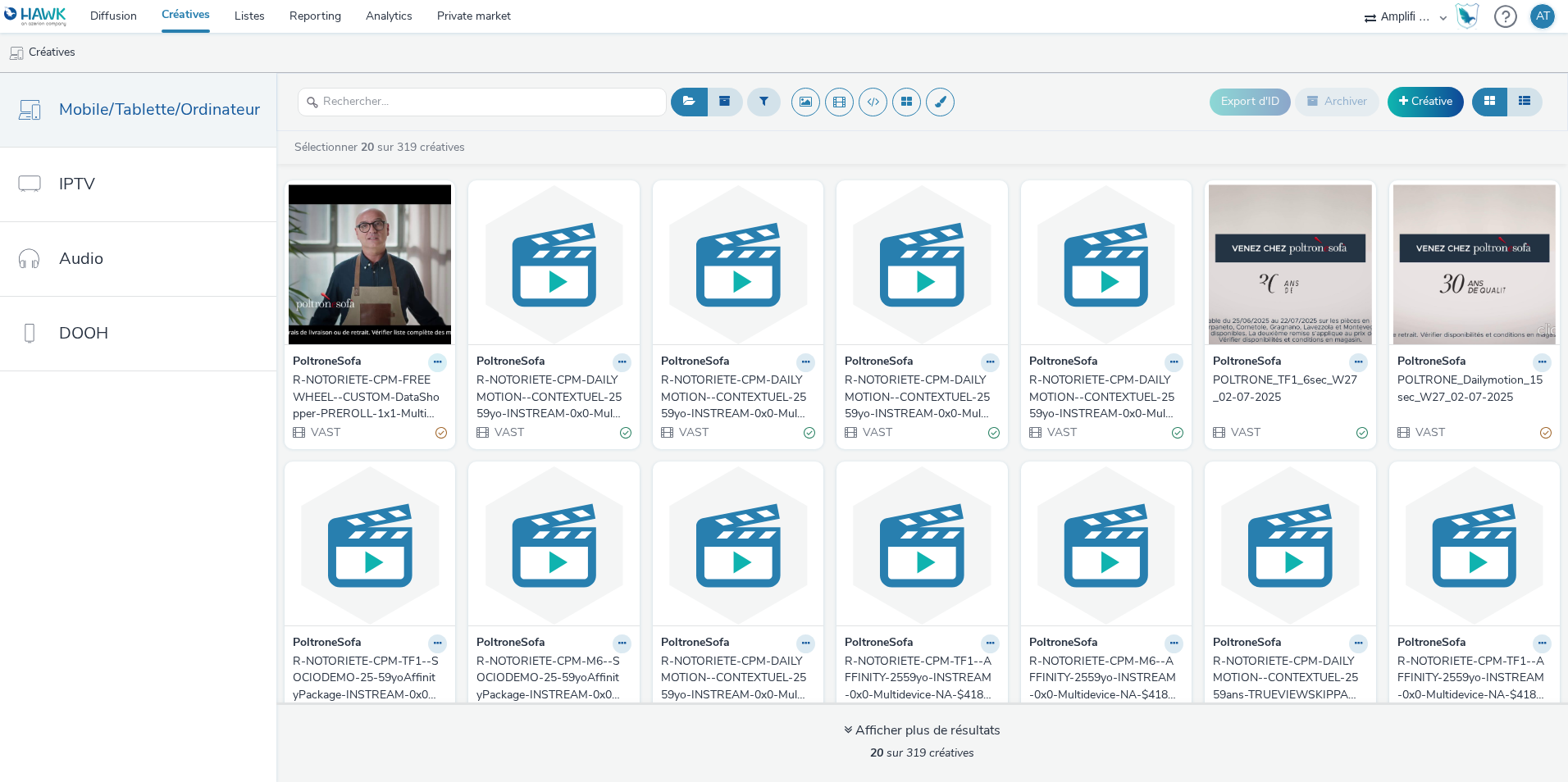
click at [428, 366] on button at bounding box center [437, 362] width 19 height 19
click at [369, 418] on link "Dupliquer" at bounding box center [385, 423] width 123 height 33
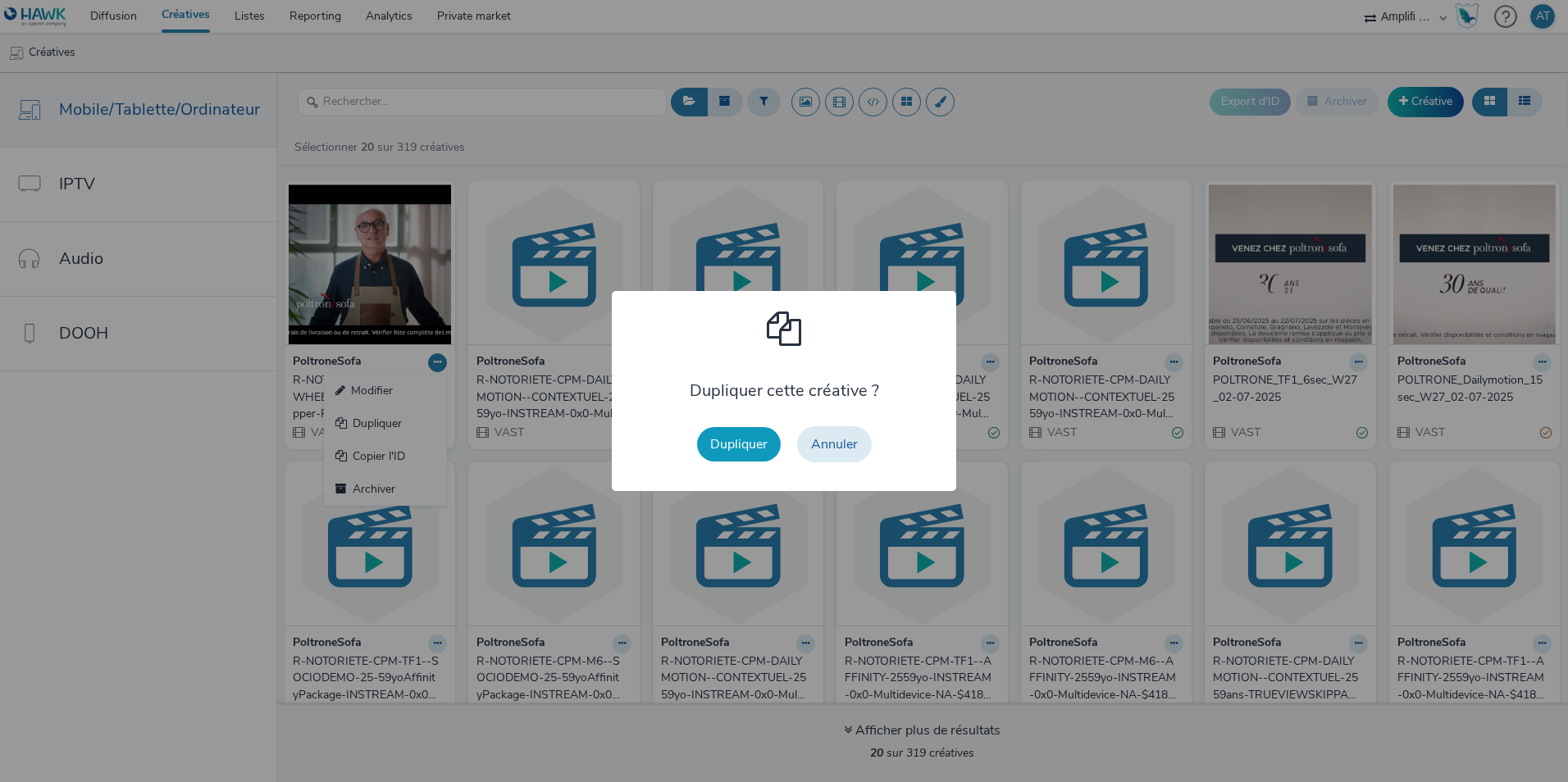
click at [752, 439] on button "Dupliquer" at bounding box center [739, 444] width 84 height 35
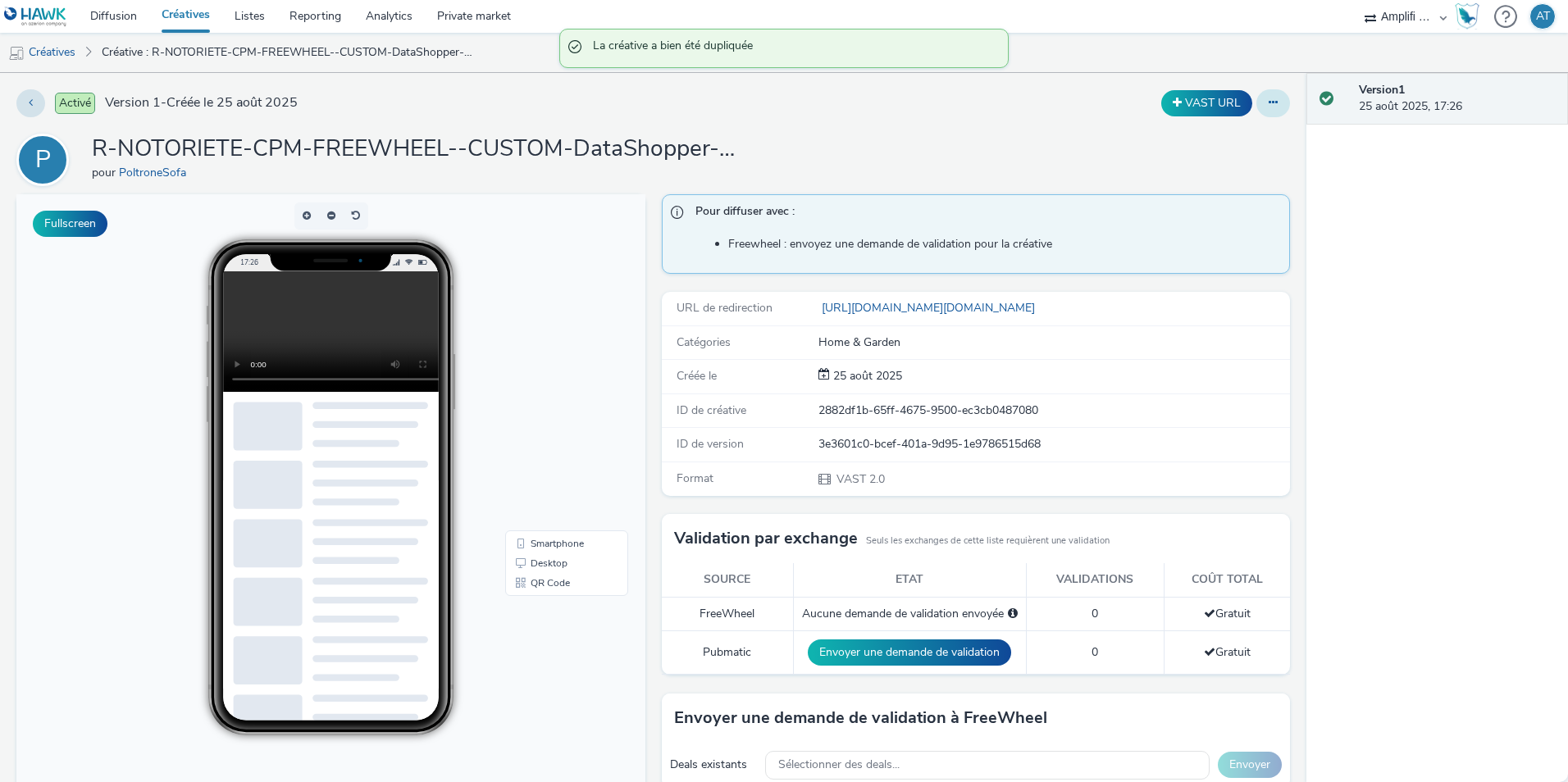
click at [1275, 97] on button at bounding box center [1273, 102] width 34 height 28
click at [1269, 100] on icon at bounding box center [1273, 102] width 9 height 12
click at [1269, 102] on icon at bounding box center [1273, 102] width 9 height 12
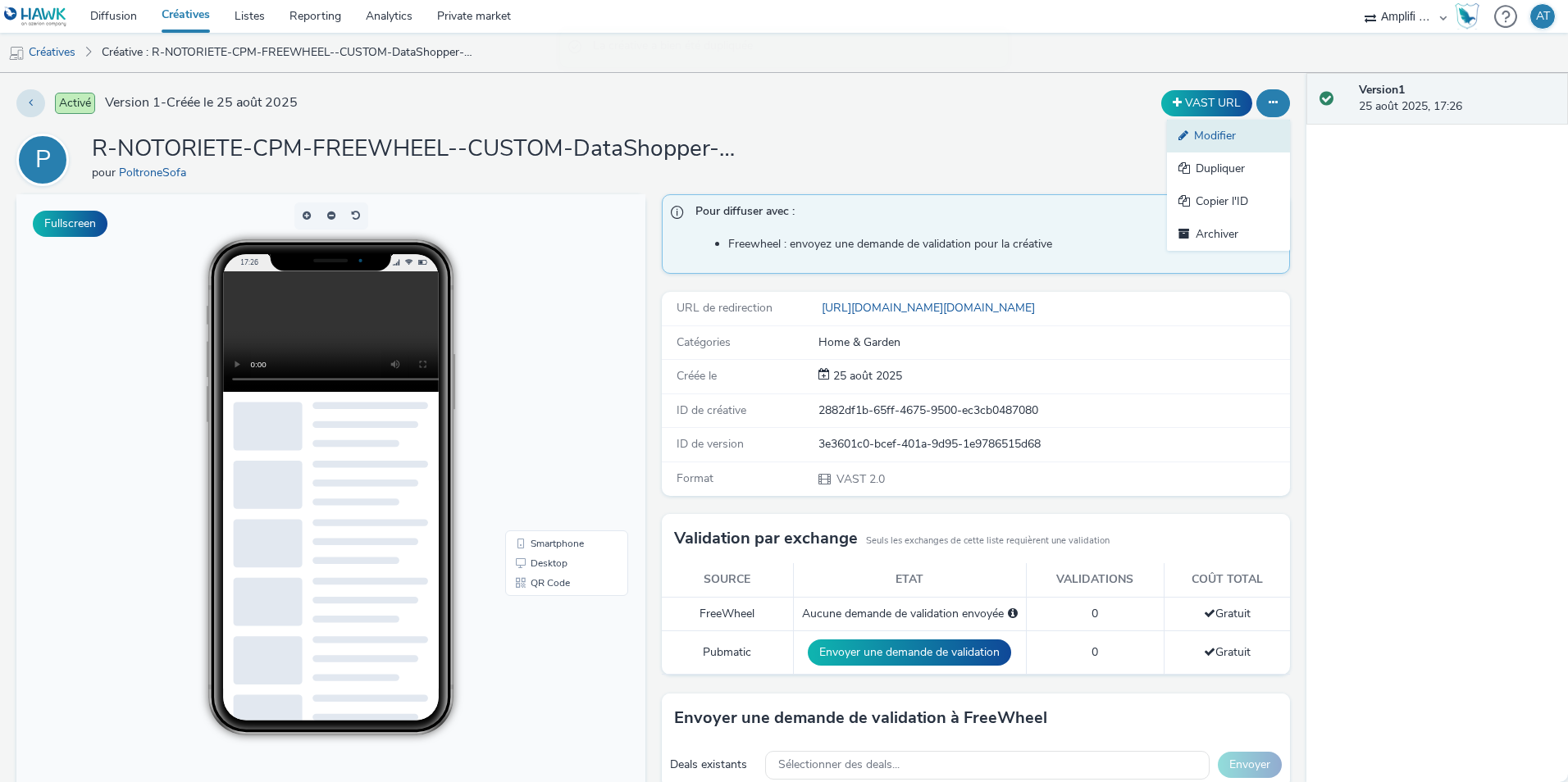
click at [1200, 144] on link "Modifier" at bounding box center [1229, 136] width 123 height 33
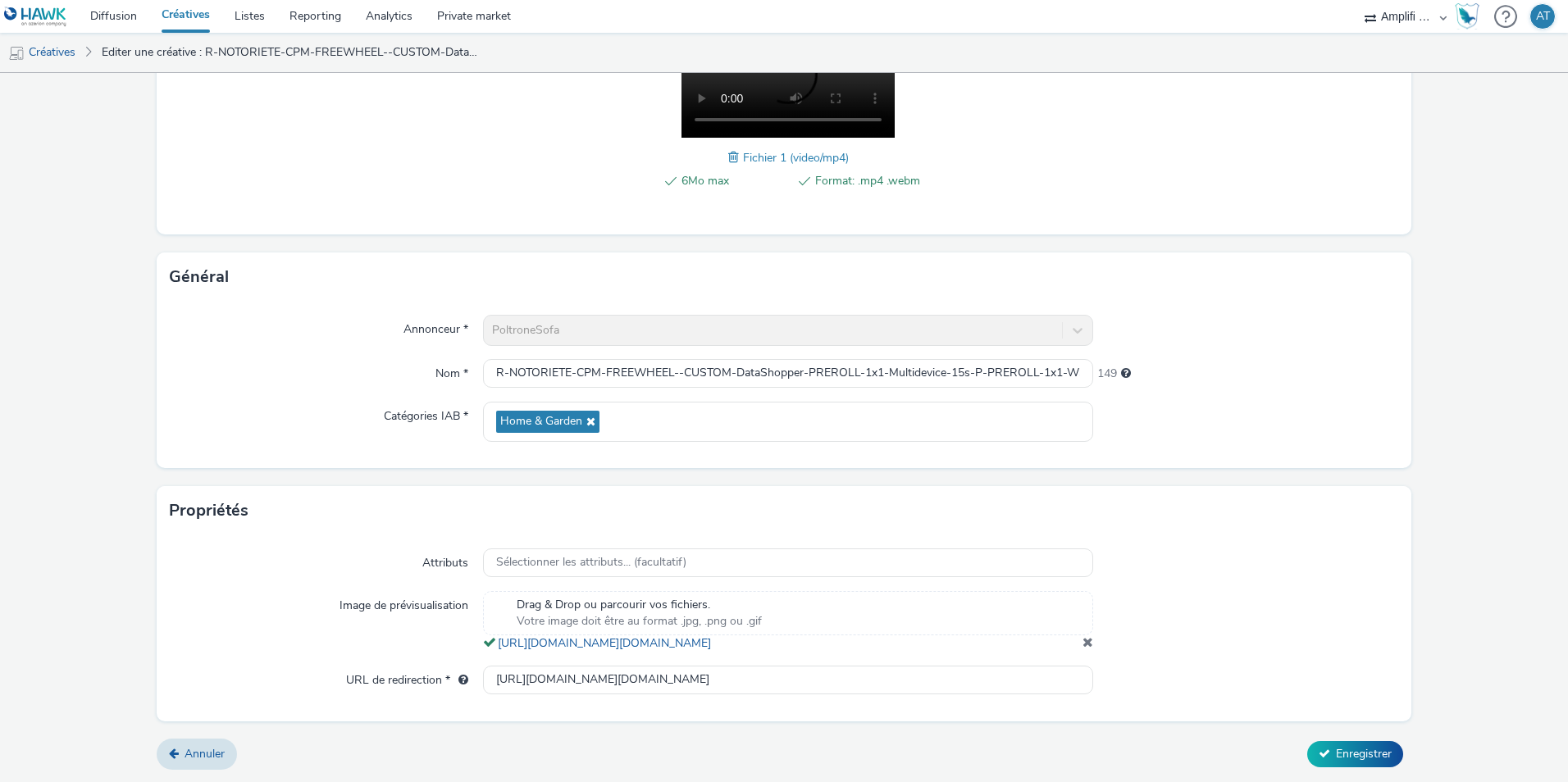
scroll to position [323, 0]
click at [964, 359] on input "R-NOTORIETE-CPM-FREEWHEEL--CUSTOM-DataShopper-PREROLL-1x1-Multidevice-15s-P-PRE…" at bounding box center [788, 374] width 610 height 28
drag, startPoint x: 985, startPoint y: 356, endPoint x: 1017, endPoint y: 354, distance: 32.1
click at [1017, 359] on input "R-NOTORIETE-CPM-FREEWHEEL--CUSTOM-DataShopper-PREROLL-1x1-Multidevice-15s-P-PRE…" at bounding box center [788, 374] width 610 height 28
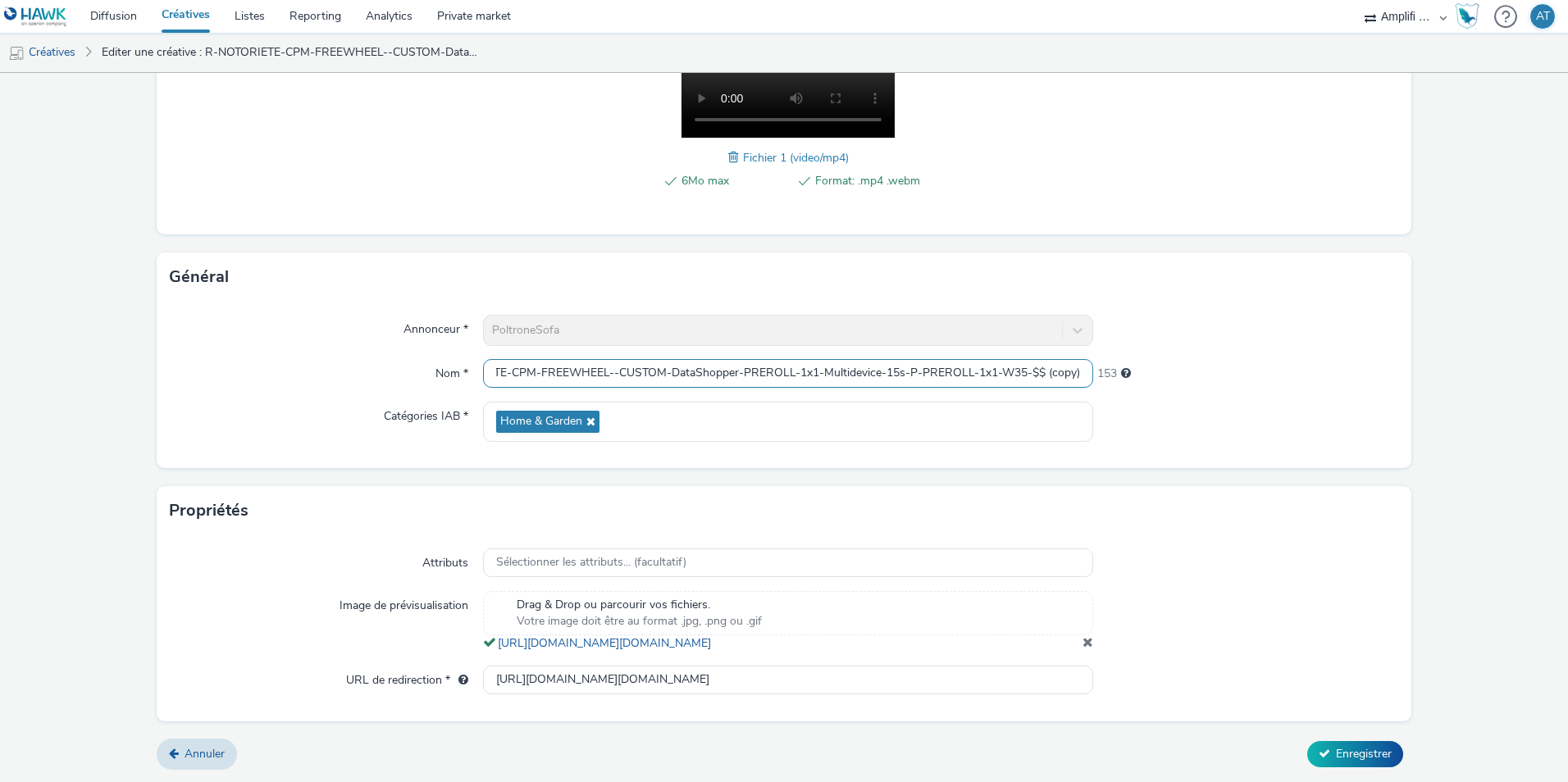
scroll to position [0, 72]
type input "R-NOTORIETE-CPM-FREEWHEEL--CUSTOM-DataShopper-PREROLL-1x1-Multidevice-15s-P-PRE…"
click at [690, 679] on input "[URL][DOMAIN_NAME][DOMAIN_NAME]" at bounding box center [788, 680] width 610 height 28
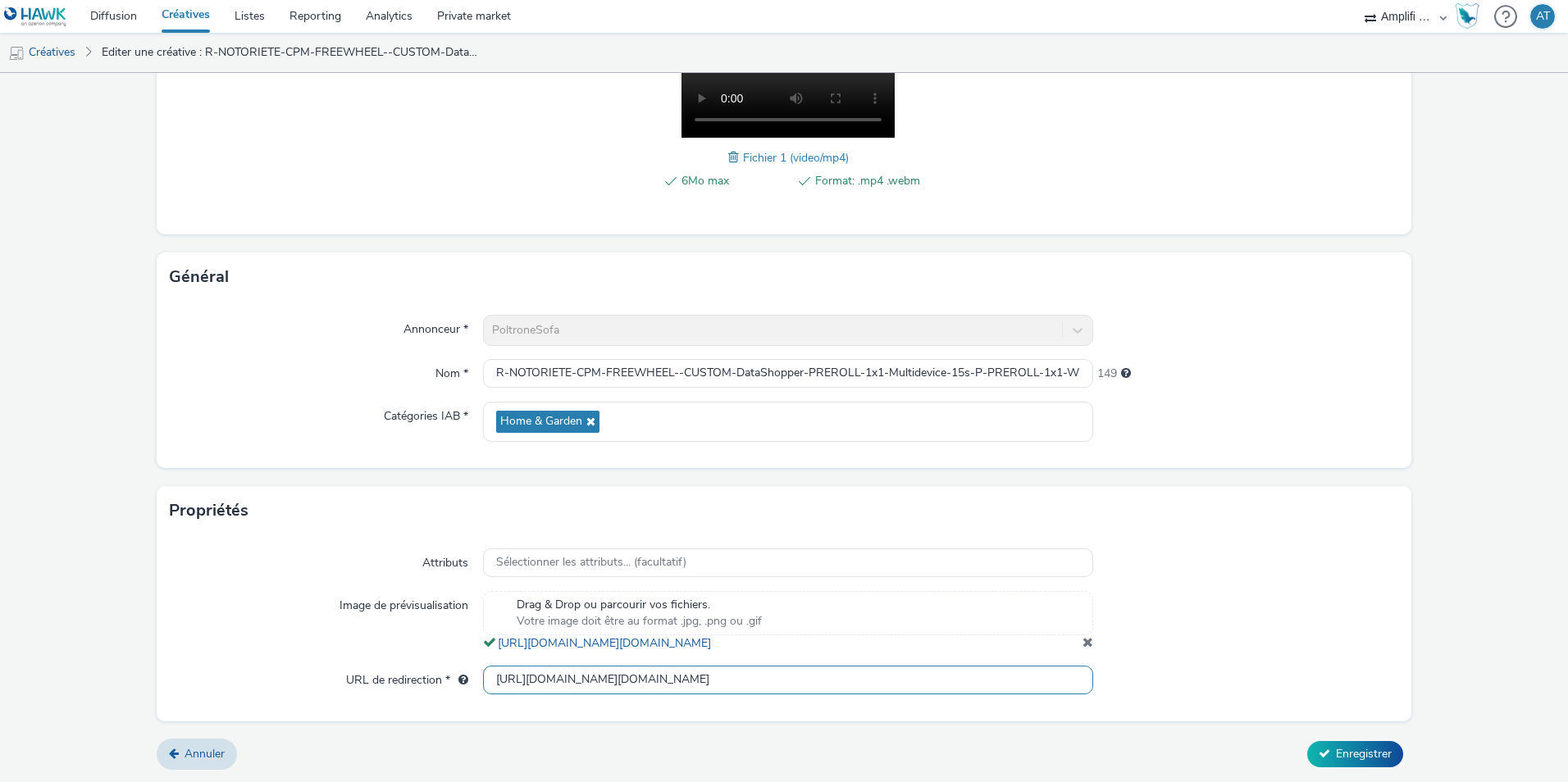
click at [690, 679] on input "[URL][DOMAIN_NAME][DOMAIN_NAME]" at bounding box center [788, 680] width 610 height 28
paste input "nos-magasins?utm_source=olv_Carat&utm_medium=FreeWheel&utm_campaign=Launch_Pric…"
type input "[URL][DOMAIN_NAME]"
click at [1364, 756] on span "Enregistrer" at bounding box center [1363, 754] width 56 height 16
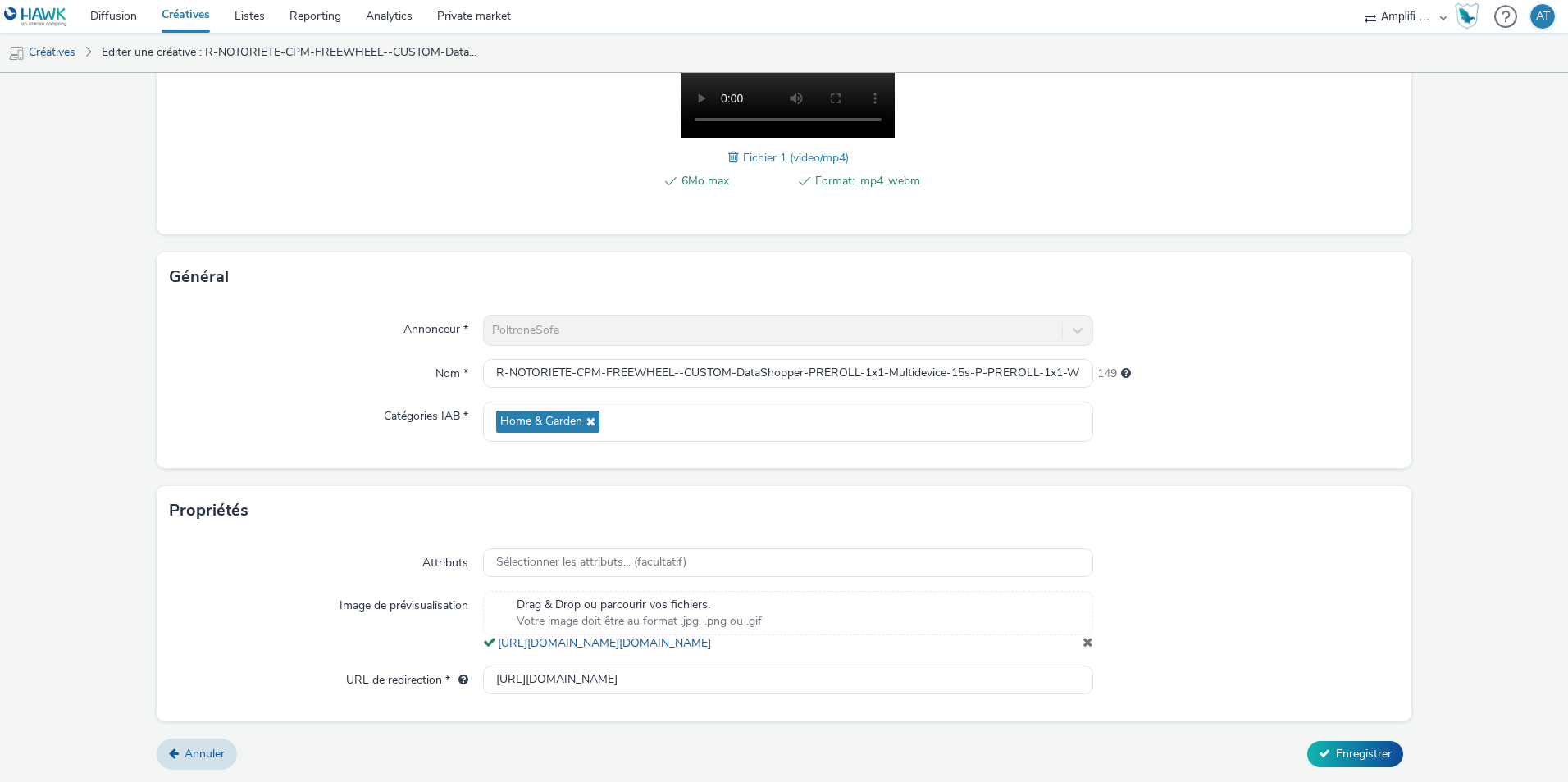
scroll to position [0, 0]
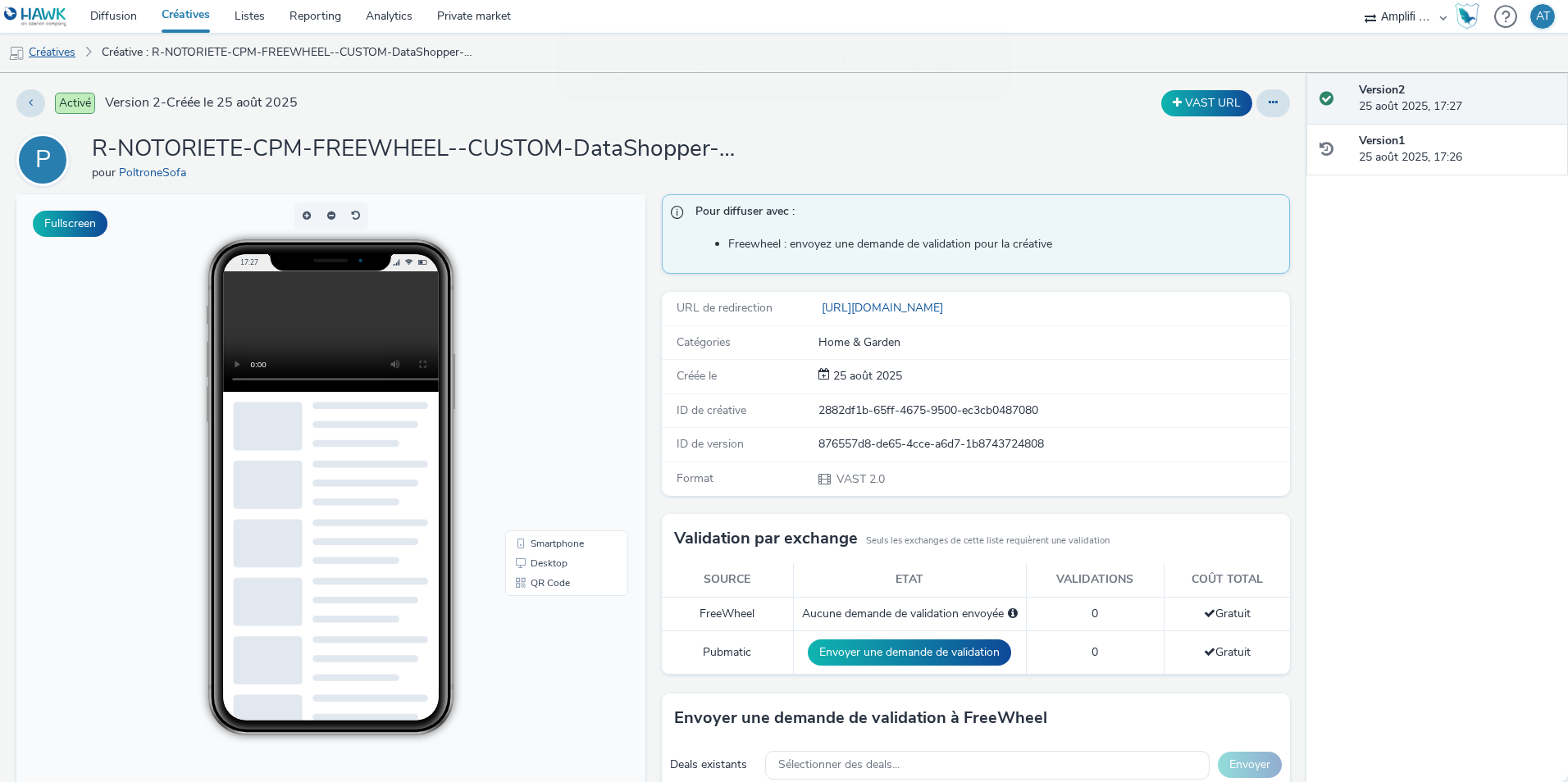
drag, startPoint x: 58, startPoint y: 55, endPoint x: 66, endPoint y: 61, distance: 10.0
click at [57, 55] on link "Créatives" at bounding box center [42, 52] width 84 height 39
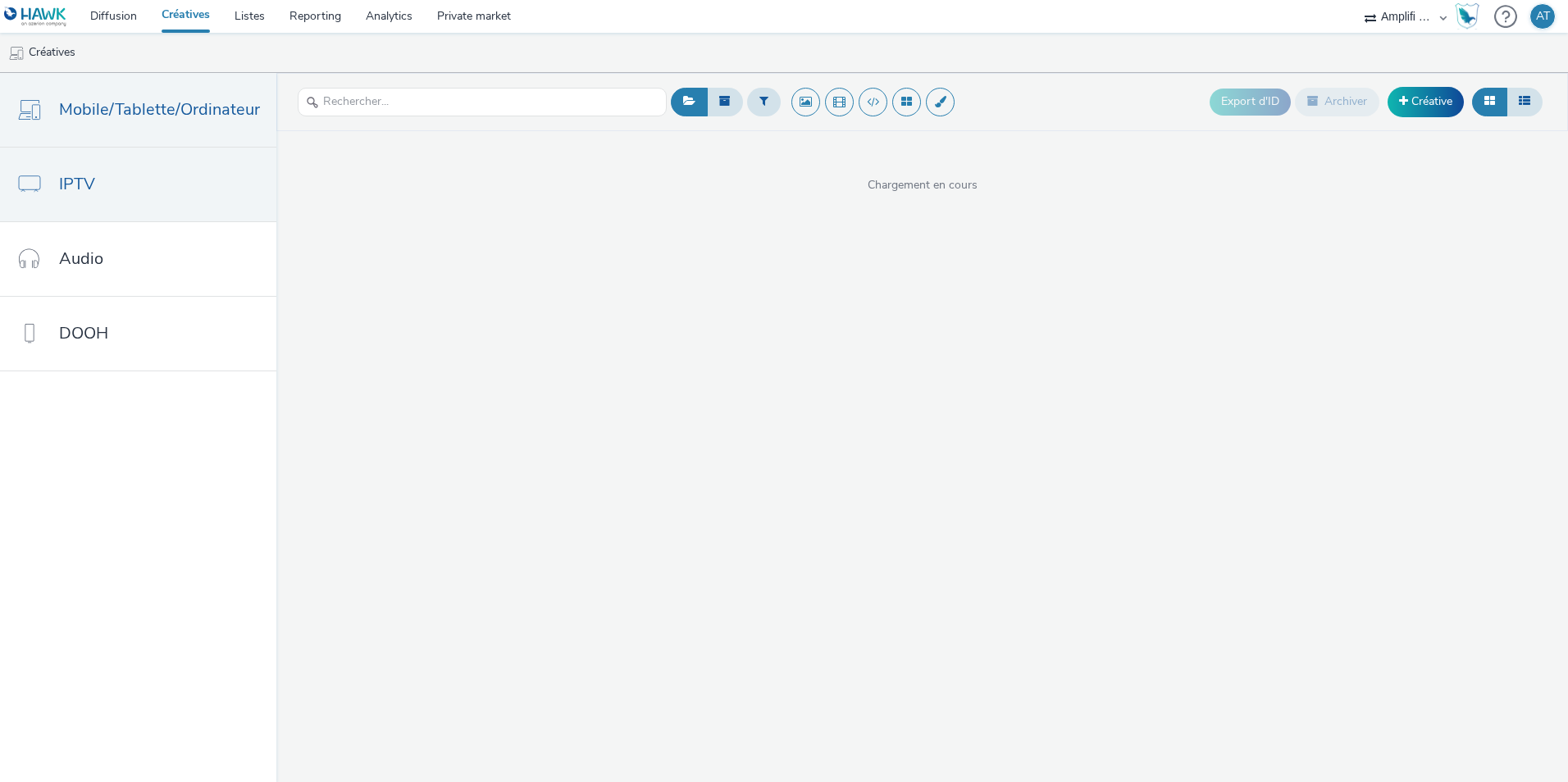
click at [105, 195] on link "IPTV" at bounding box center [138, 184] width 277 height 74
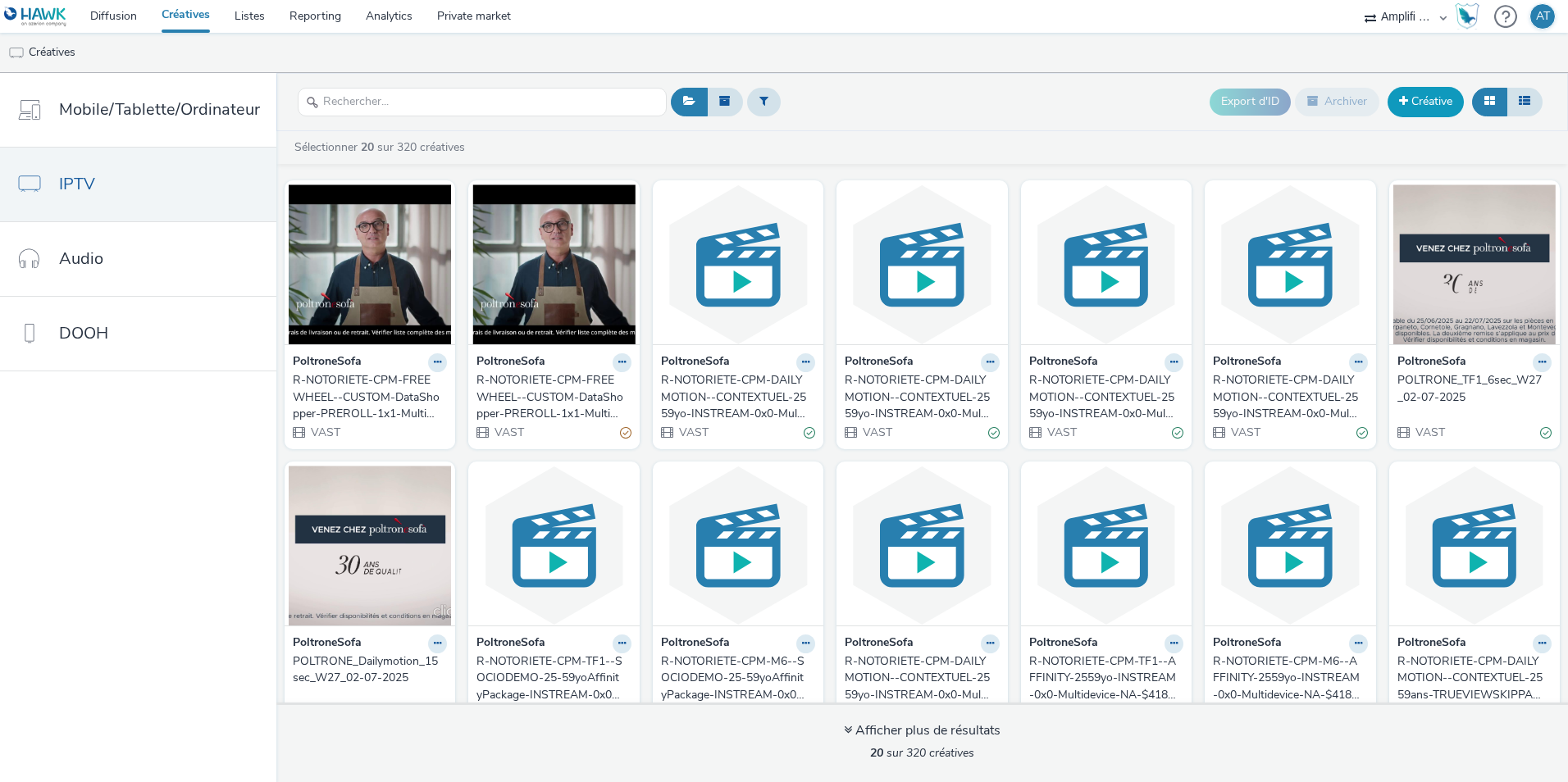
click at [1436, 93] on link "Créative" at bounding box center [1427, 101] width 77 height 29
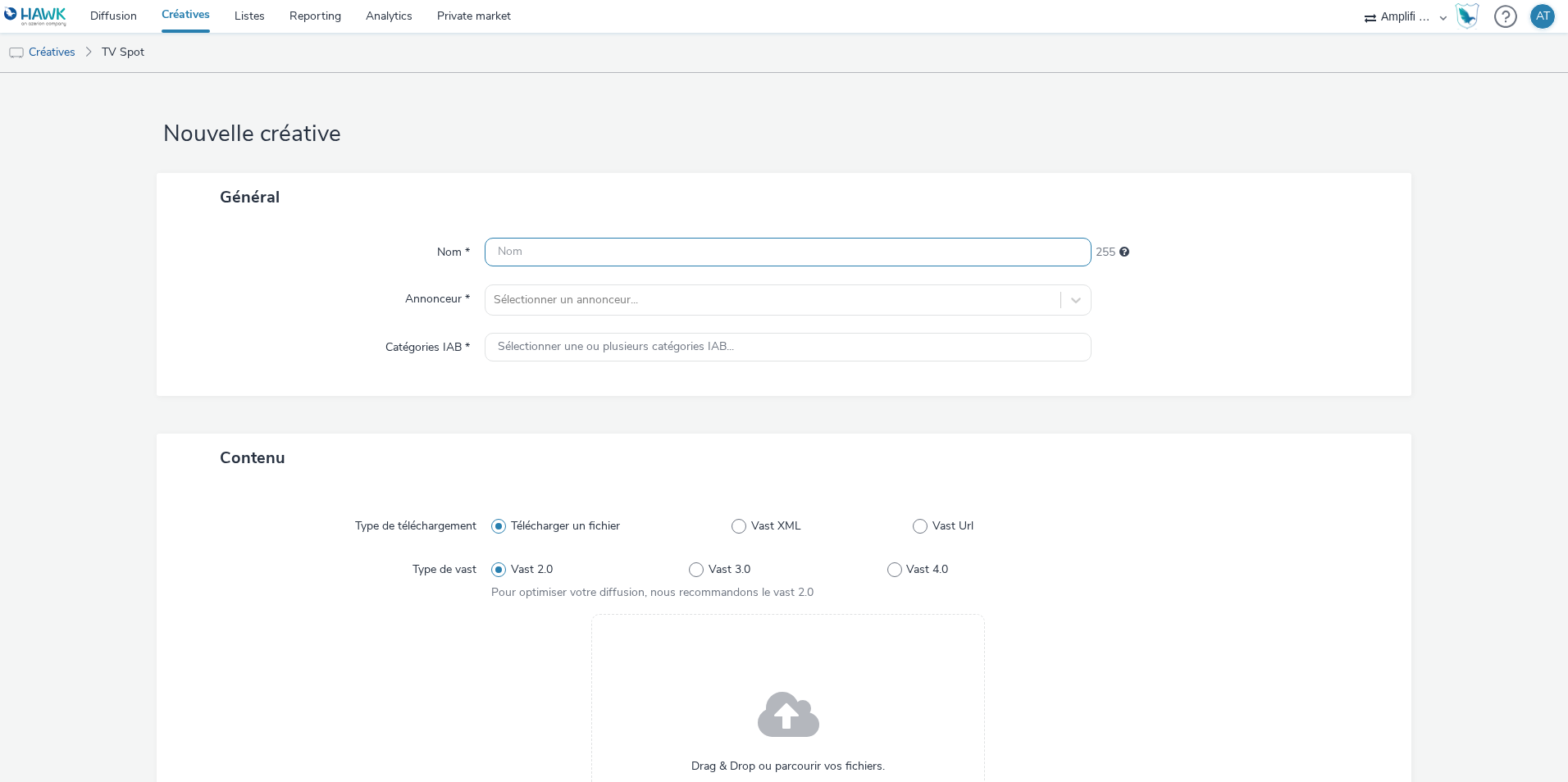
click at [567, 254] on input "text" at bounding box center [788, 252] width 607 height 28
click at [69, 53] on link "Créatives" at bounding box center [42, 52] width 84 height 39
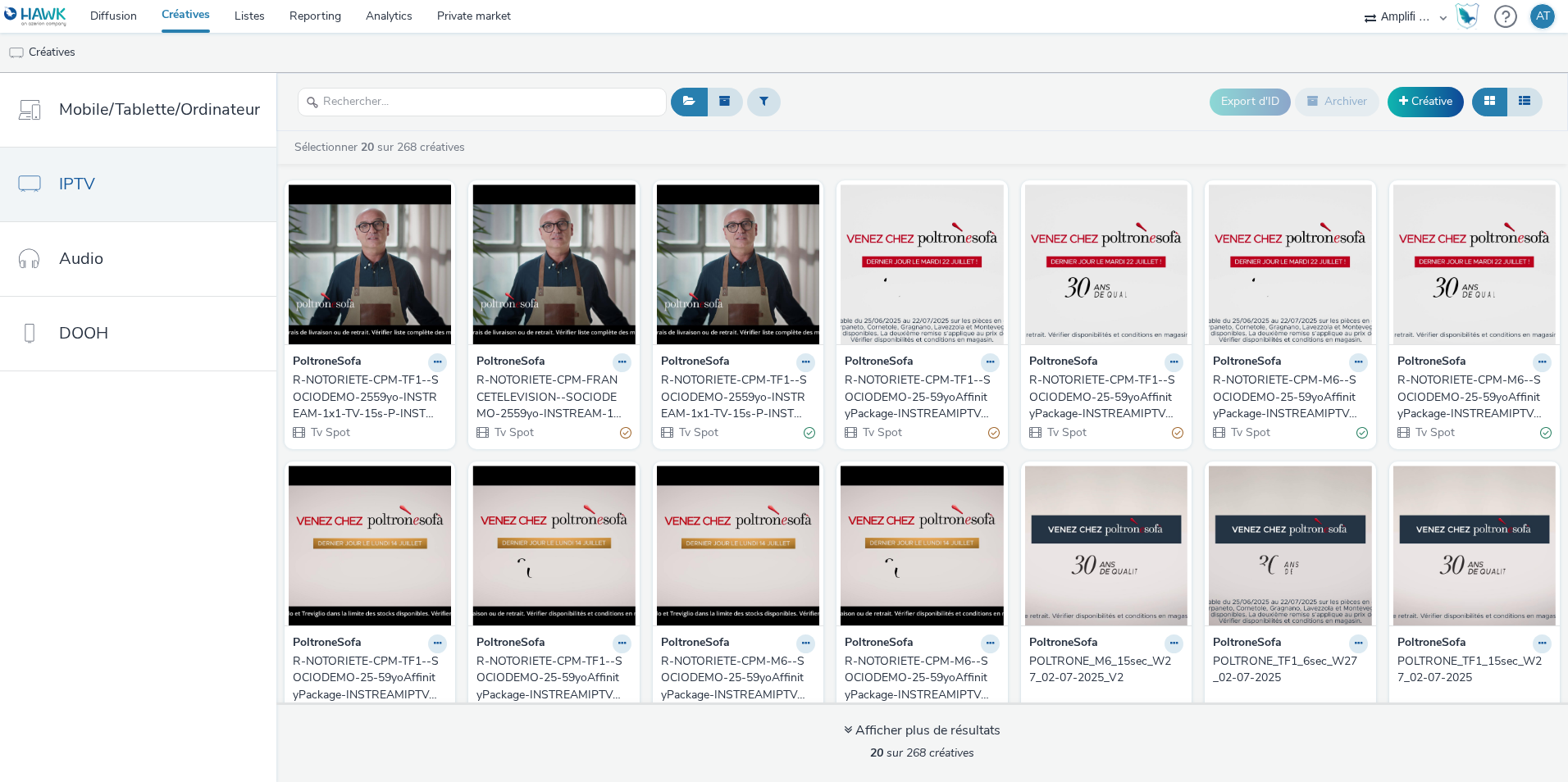
click at [530, 401] on div "R-NOTORIETE-CPM-FRANCETELEVISION--SOCIODEMO-2559yo-INSTREAM-1x1-TV-15s-P-INSTRE…" at bounding box center [551, 397] width 148 height 50
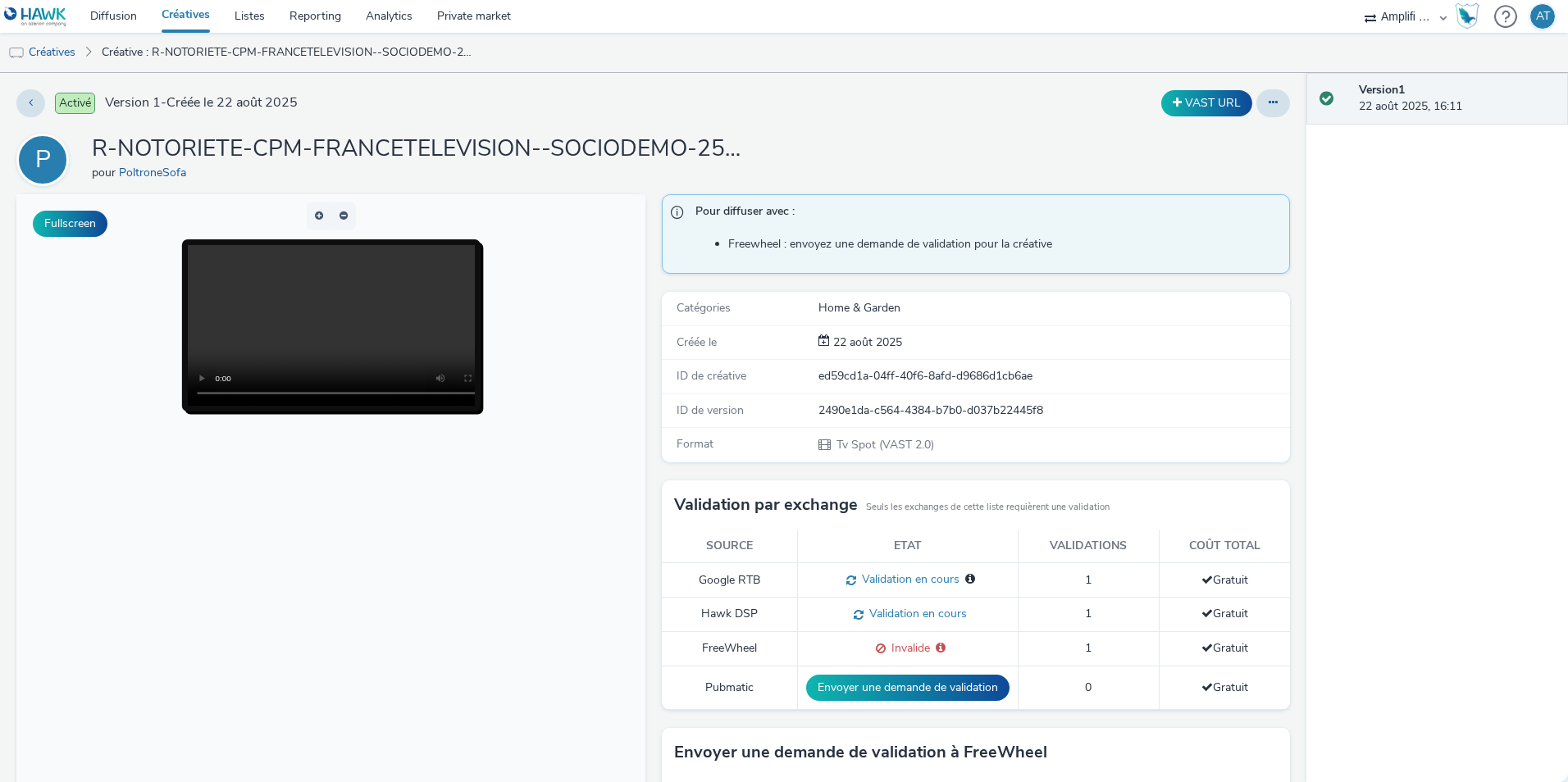
click at [521, 143] on h1 "R-NOTORIETE-CPM-FRANCETELEVISION--SOCIODEMO-2559yo-INSTREAM-1x1-TV-15s-P-INSTRE…" at bounding box center [419, 149] width 656 height 31
click at [1269, 101] on icon at bounding box center [1273, 102] width 9 height 12
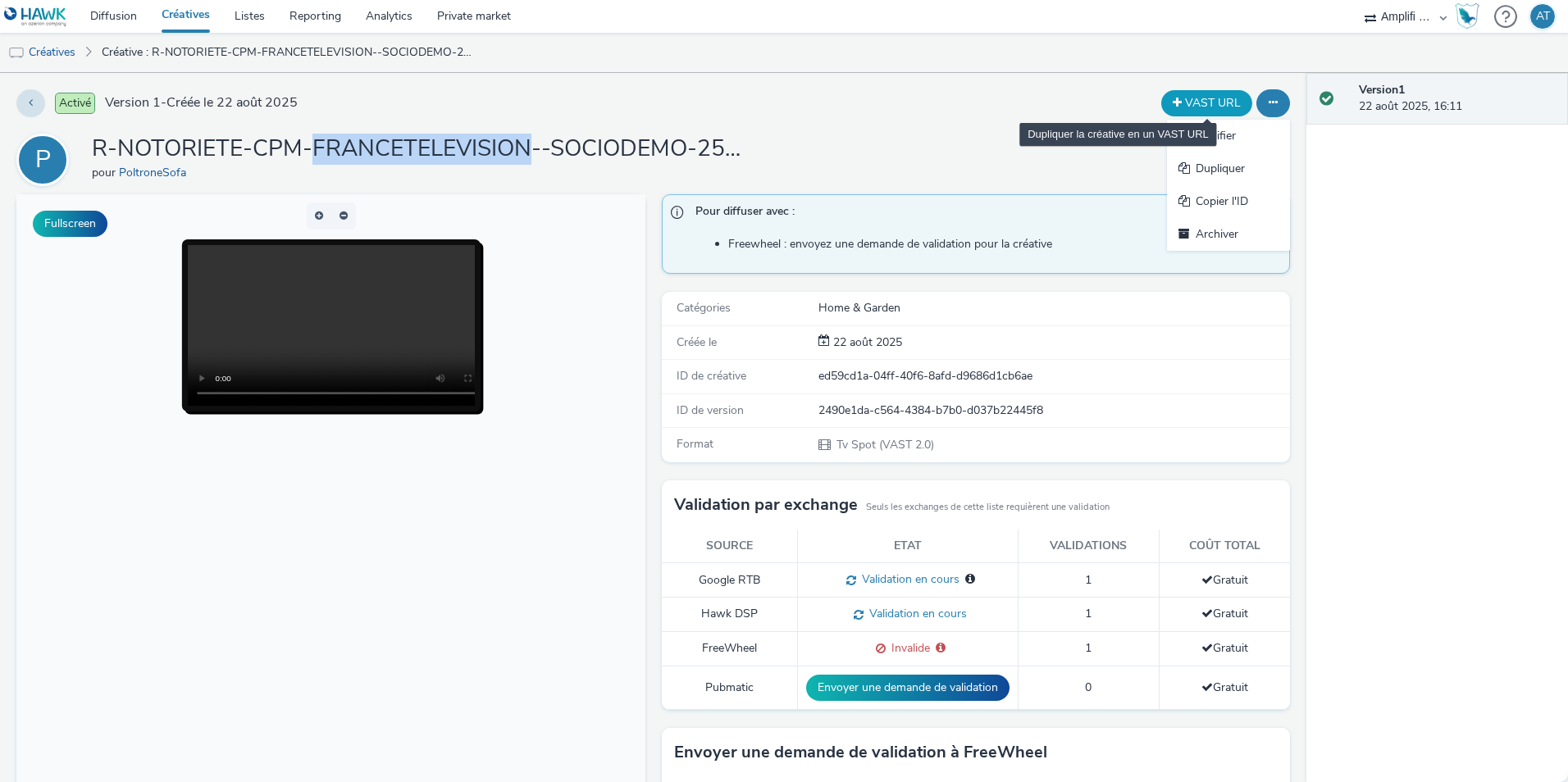
click at [1188, 103] on button "VAST URL" at bounding box center [1207, 102] width 91 height 26
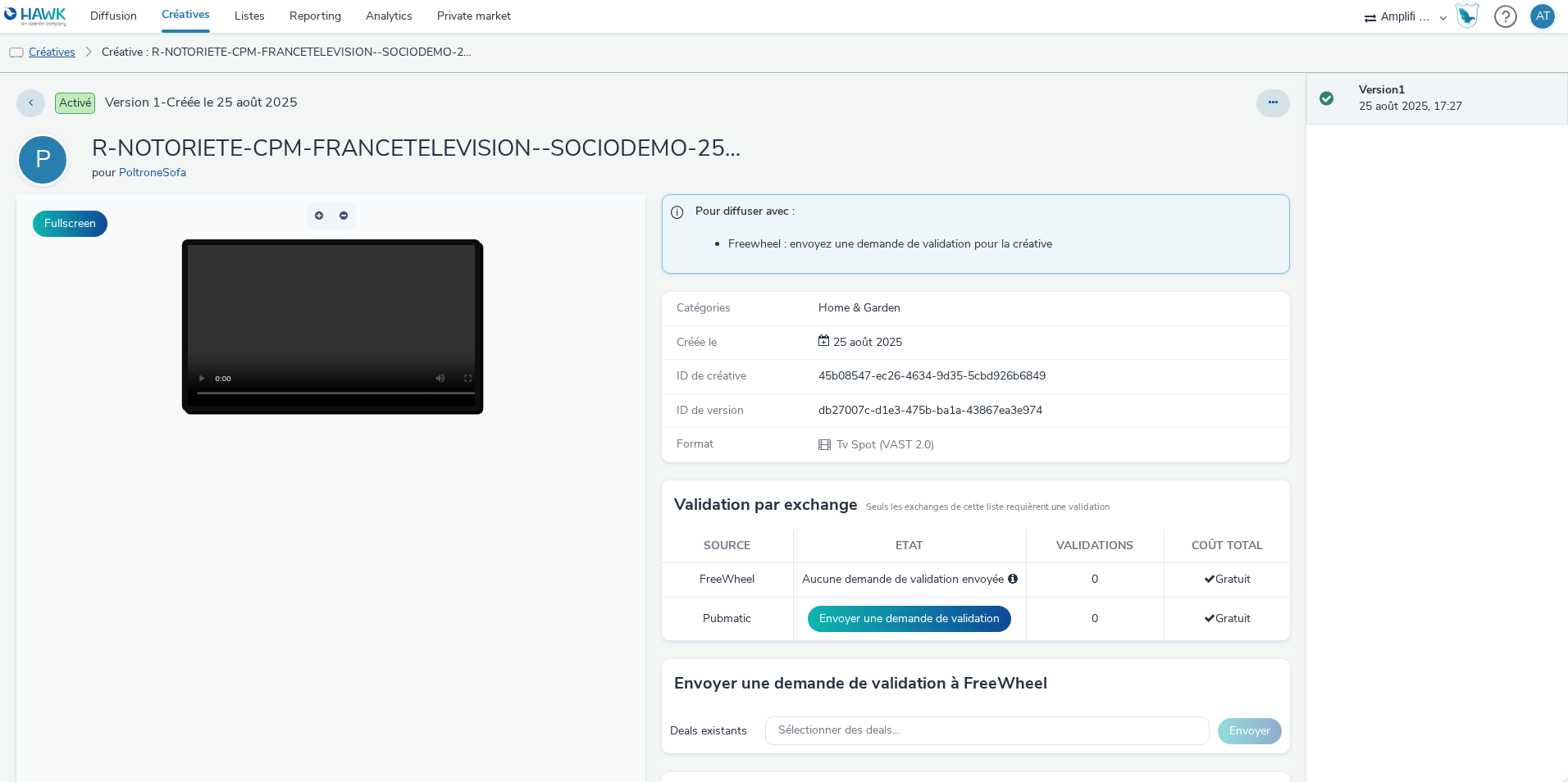
click at [70, 59] on link "Créatives" at bounding box center [42, 52] width 84 height 39
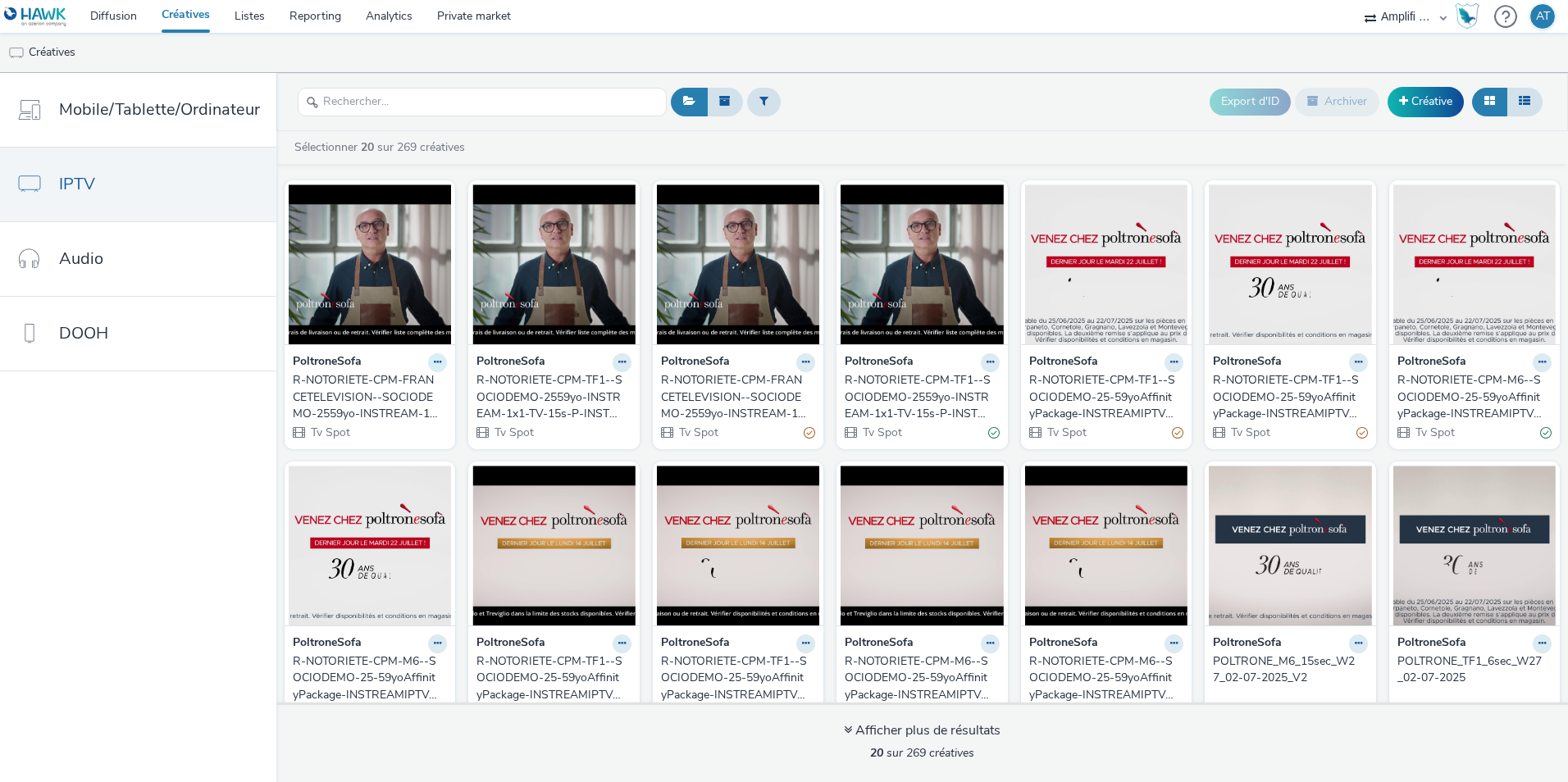
click at [428, 362] on button at bounding box center [437, 362] width 19 height 19
click at [367, 486] on link "Archiver" at bounding box center [385, 489] width 123 height 33
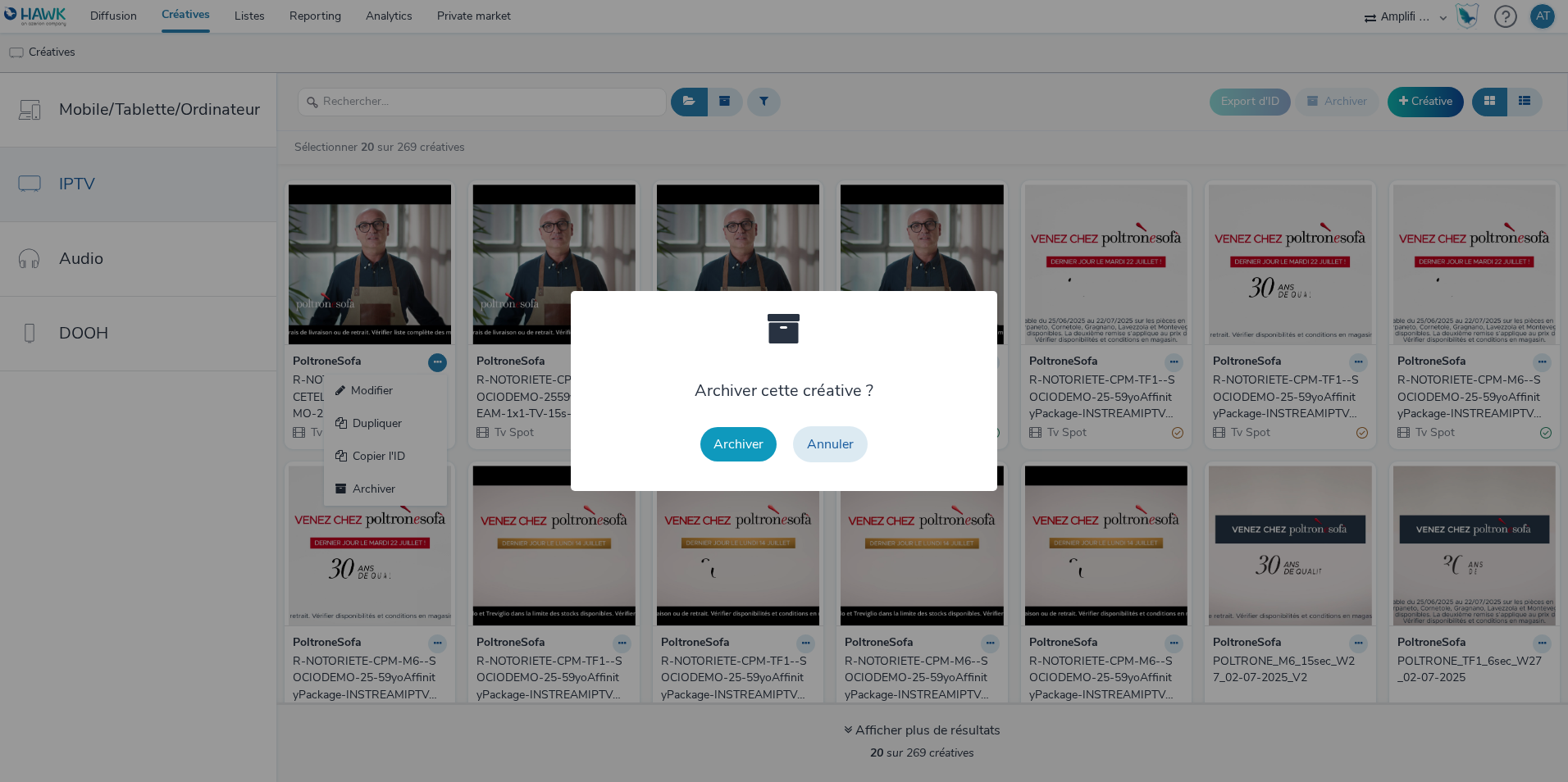
click at [731, 452] on button "Archiver" at bounding box center [739, 444] width 77 height 35
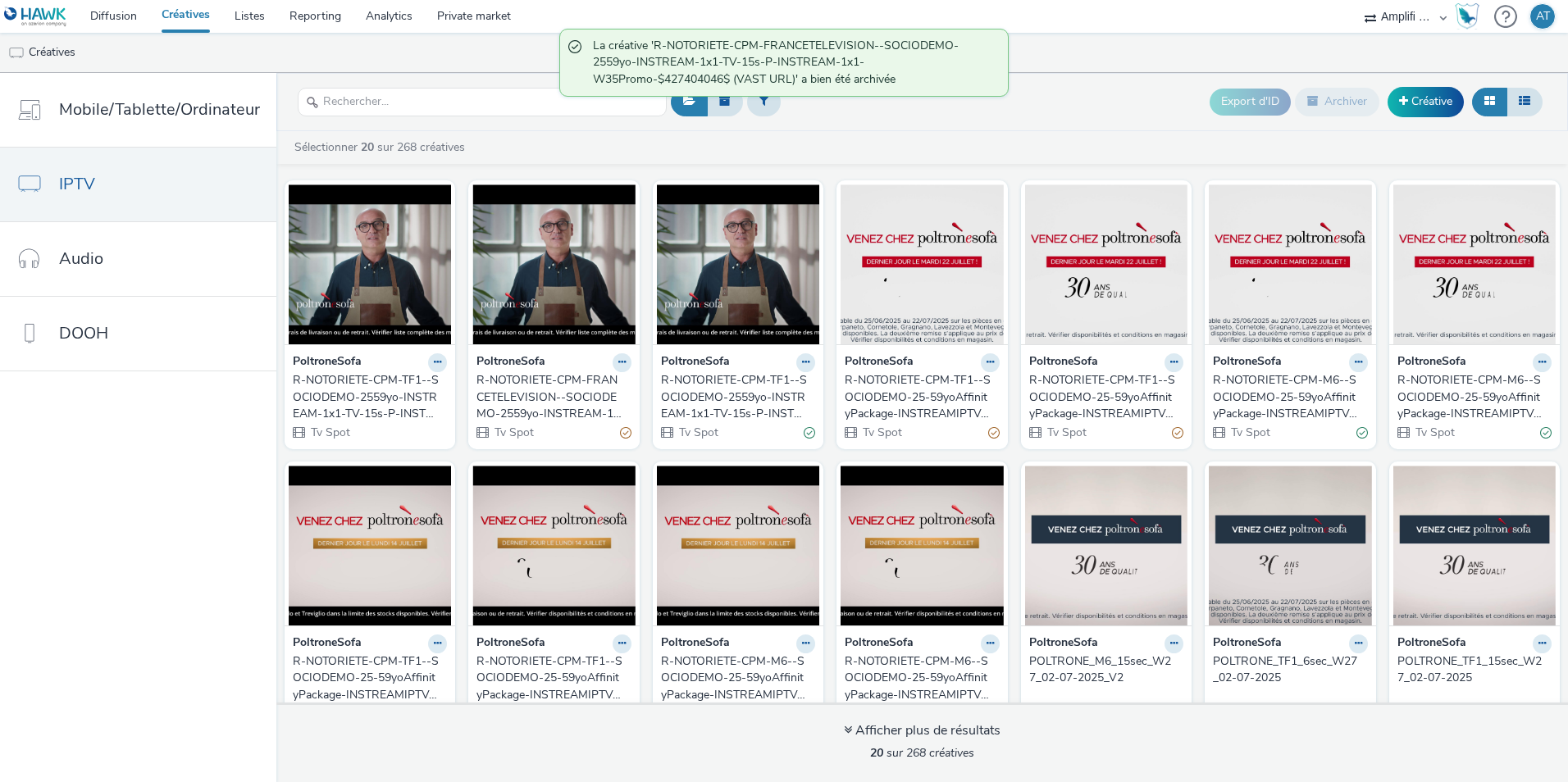
click at [542, 399] on div "R-NOTORIETE-CPM-FRANCETELEVISION--SOCIODEMO-2559yo-INSTREAM-1x1-TV-15s-P-INSTRE…" at bounding box center [551, 397] width 148 height 50
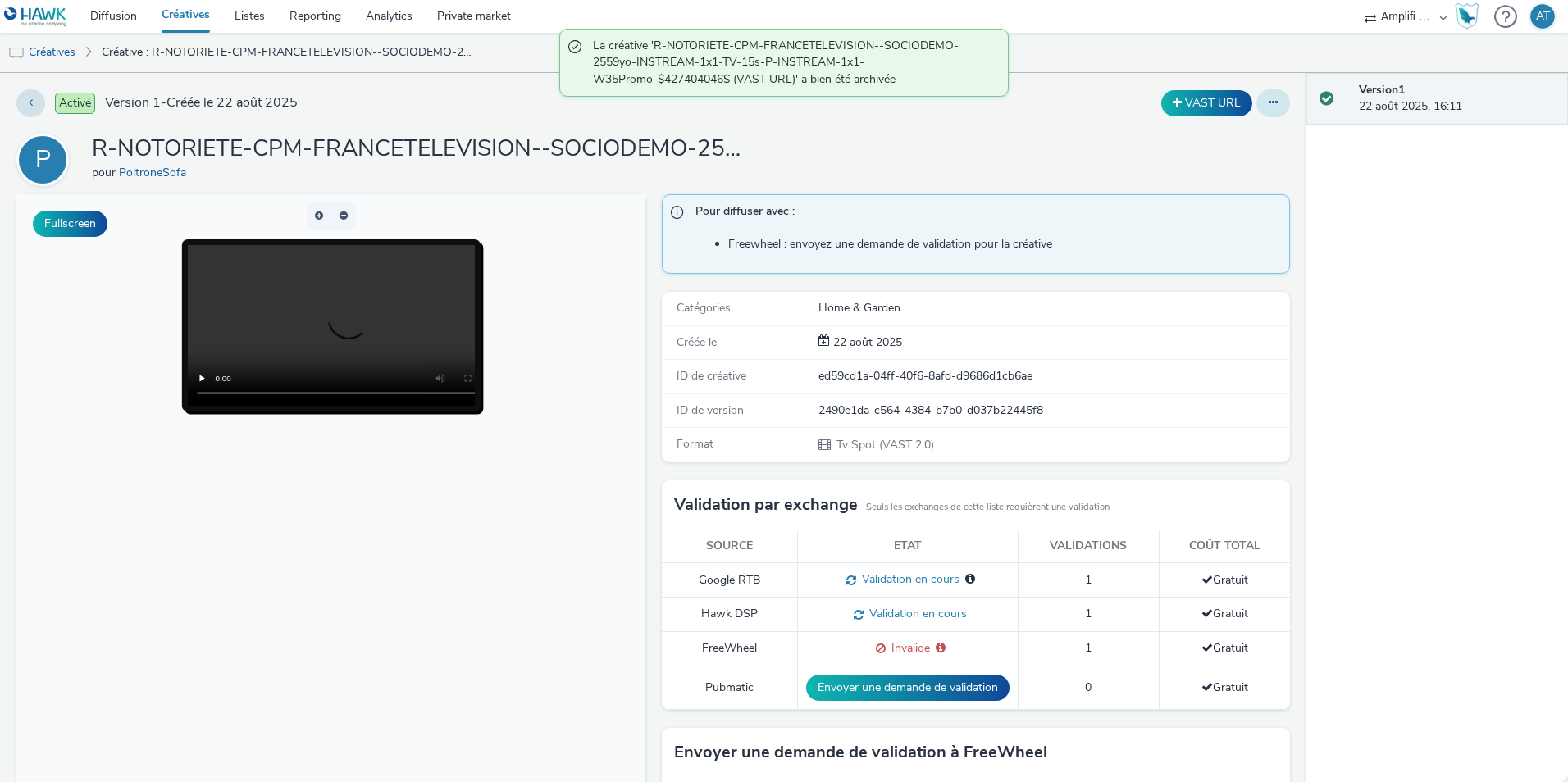
click at [1275, 109] on div at bounding box center [1273, 102] width 34 height 28
click at [1269, 106] on icon at bounding box center [1273, 102] width 9 height 12
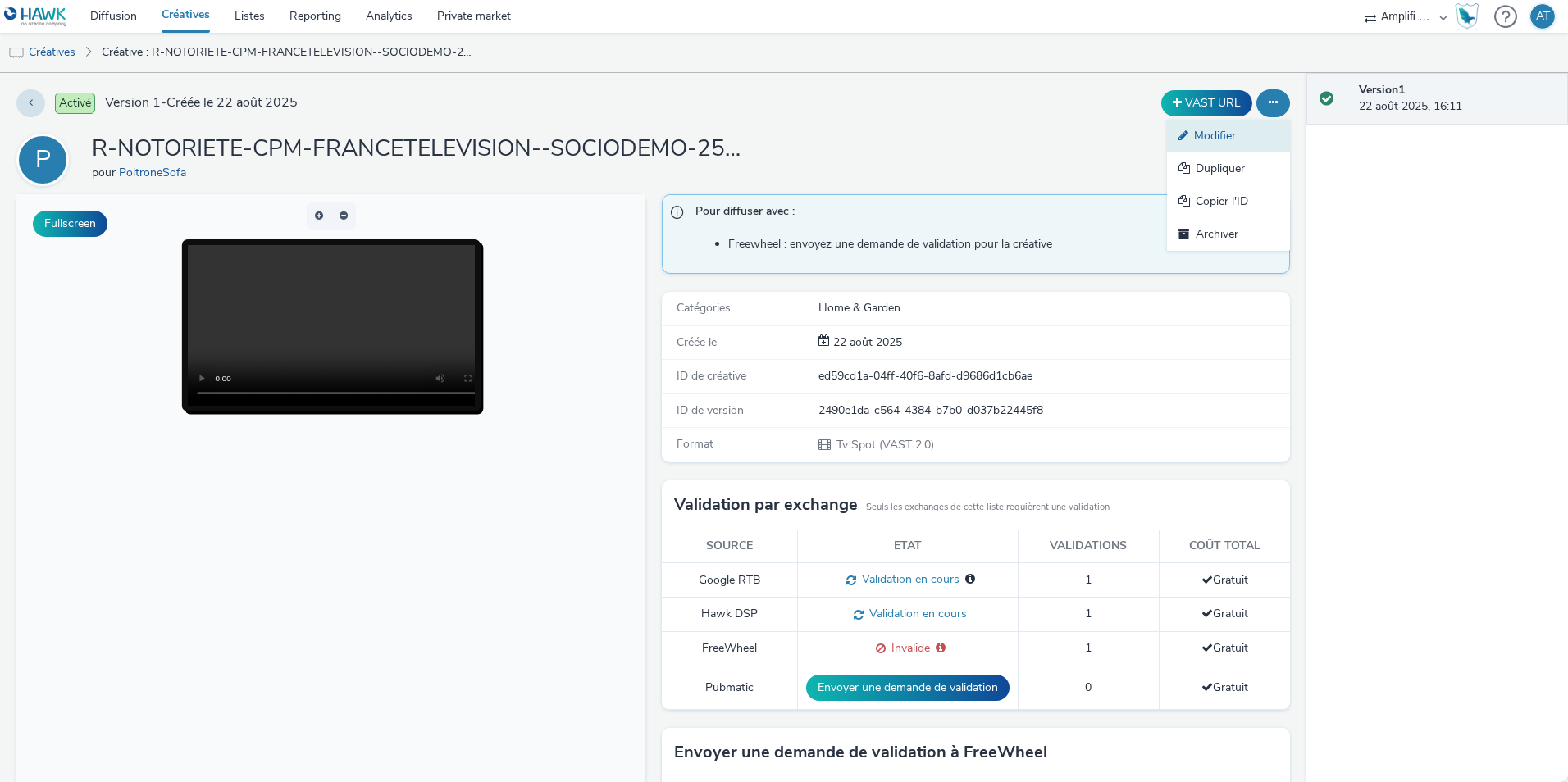
click at [1193, 139] on link "Modifier" at bounding box center [1229, 136] width 123 height 33
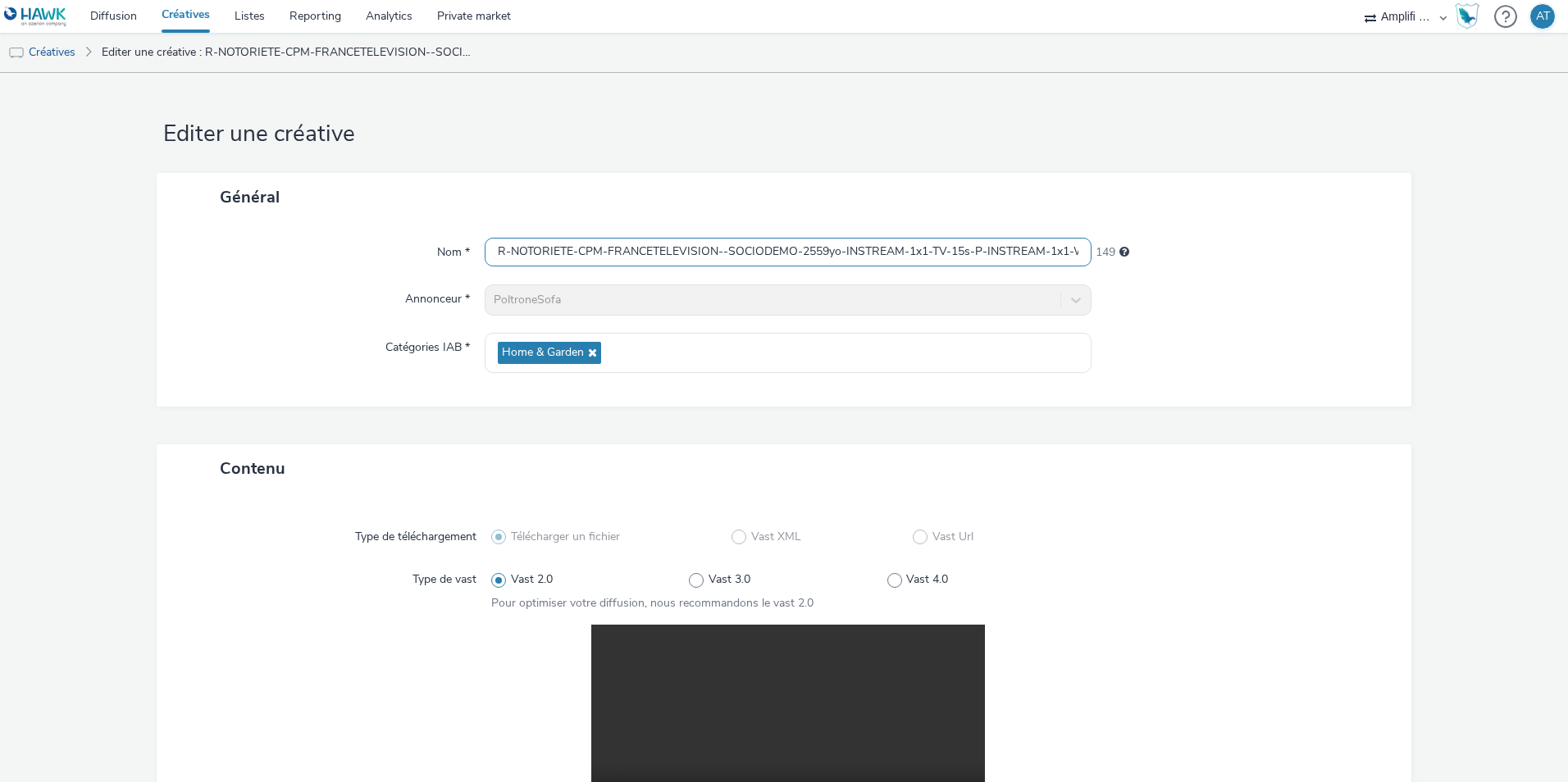
click at [955, 256] on input "R-NOTORIETE-CPM-FRANCETELEVISION--SOCIODEMO-2559yo-INSTREAM-1x1-TV-15s-P-INSTRE…" at bounding box center [788, 252] width 607 height 28
click at [48, 51] on link "Créatives" at bounding box center [42, 52] width 84 height 39
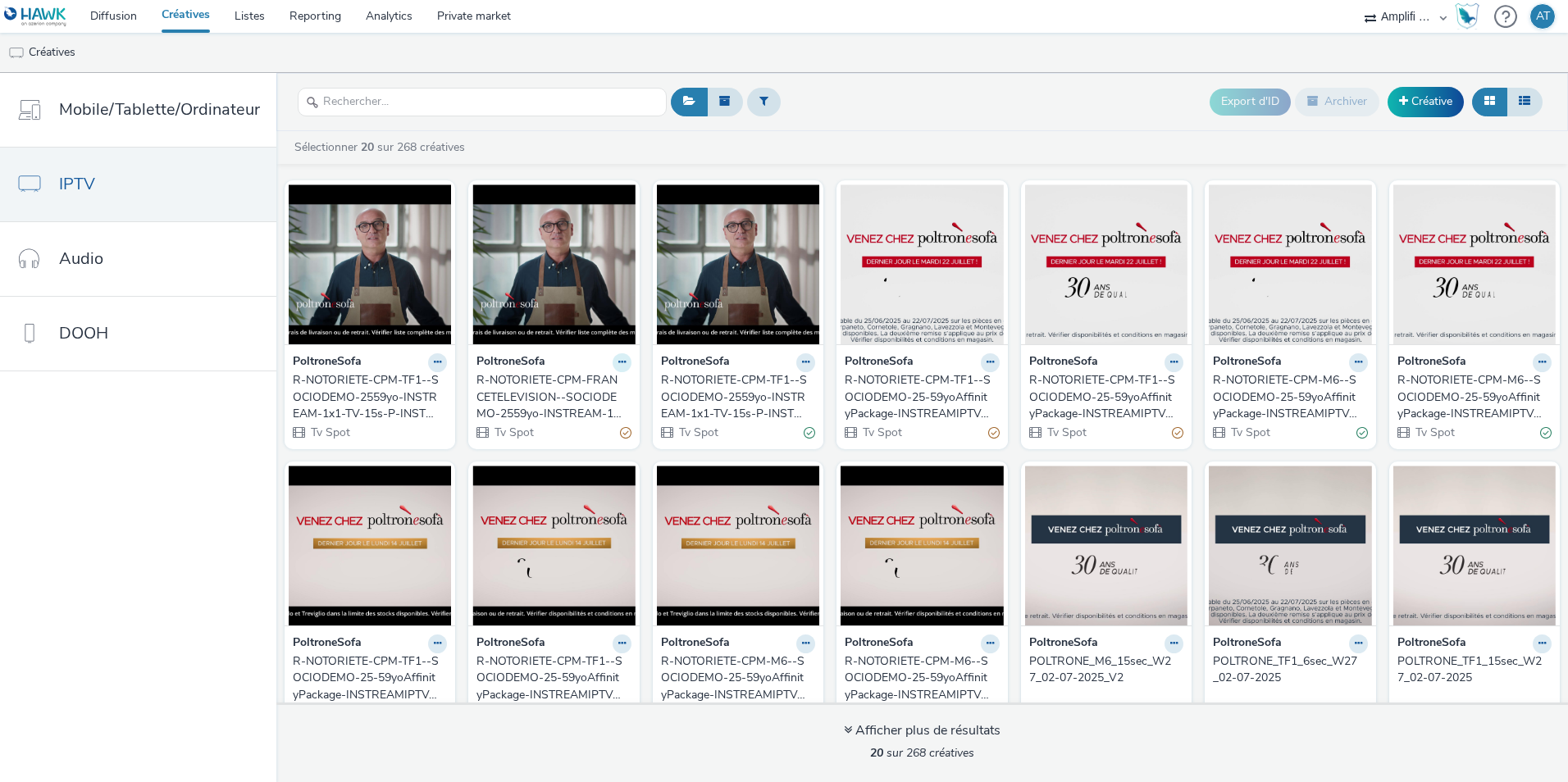
click at [618, 362] on icon at bounding box center [622, 362] width 7 height 10
click at [1074, 92] on div "Export d'ID Archiver Créative" at bounding box center [1106, 101] width 880 height 40
click at [1427, 105] on link "Créative" at bounding box center [1427, 101] width 77 height 29
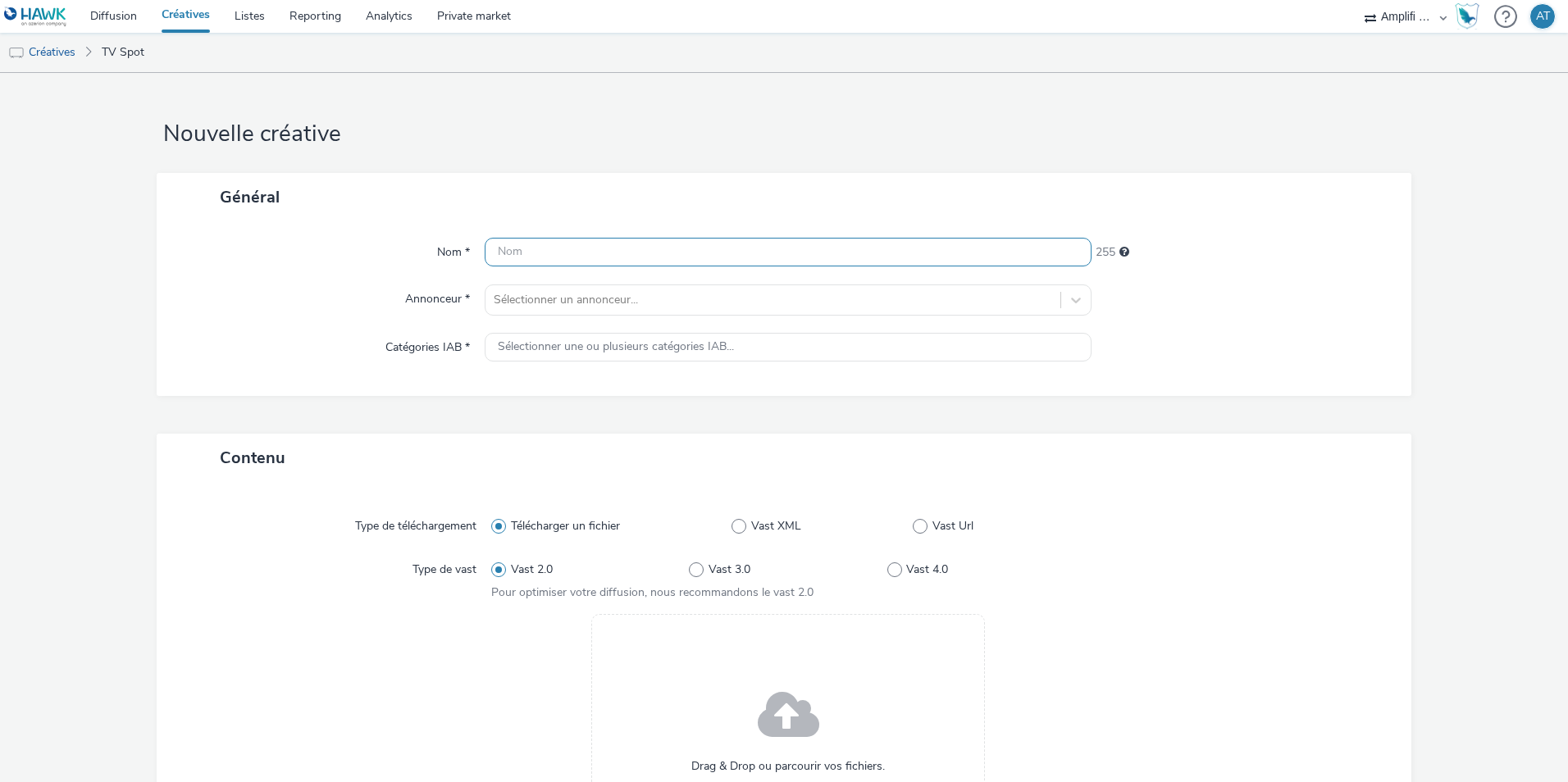
click at [523, 246] on input "text" at bounding box center [788, 252] width 607 height 28
paste input "R-NOTORIETE-CPM-FRANCETELEVISION--SOCIODEMO-2559yo-INSTREAM-1x1-TV-15s-P-INSTRE…"
click at [1071, 253] on input "R-NOTORIETE-CPM-FRANCETELEVISION--SOCIODEMO-2559yo-INSTREAM-1x1-TV-15s-P-INSTRE…" at bounding box center [788, 252] width 607 height 28
click at [1062, 244] on input "R-NOTORIETE-CPM-FRANCETELEVISION--SOCIODEMO-2559yo-INSTREAM-1x1-TV-15s-P-INSTRE…" at bounding box center [788, 252] width 607 height 28
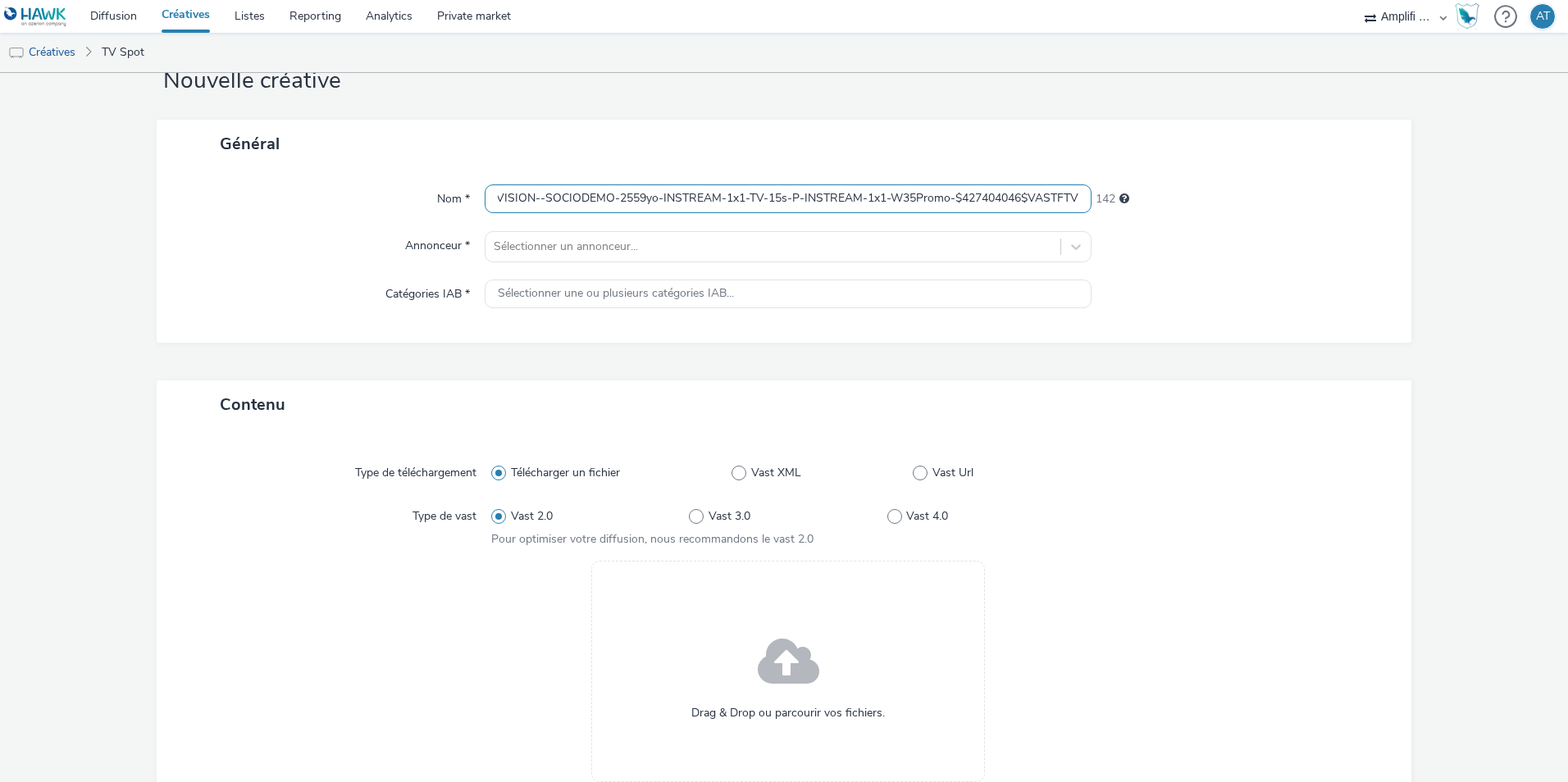
scroll to position [82, 0]
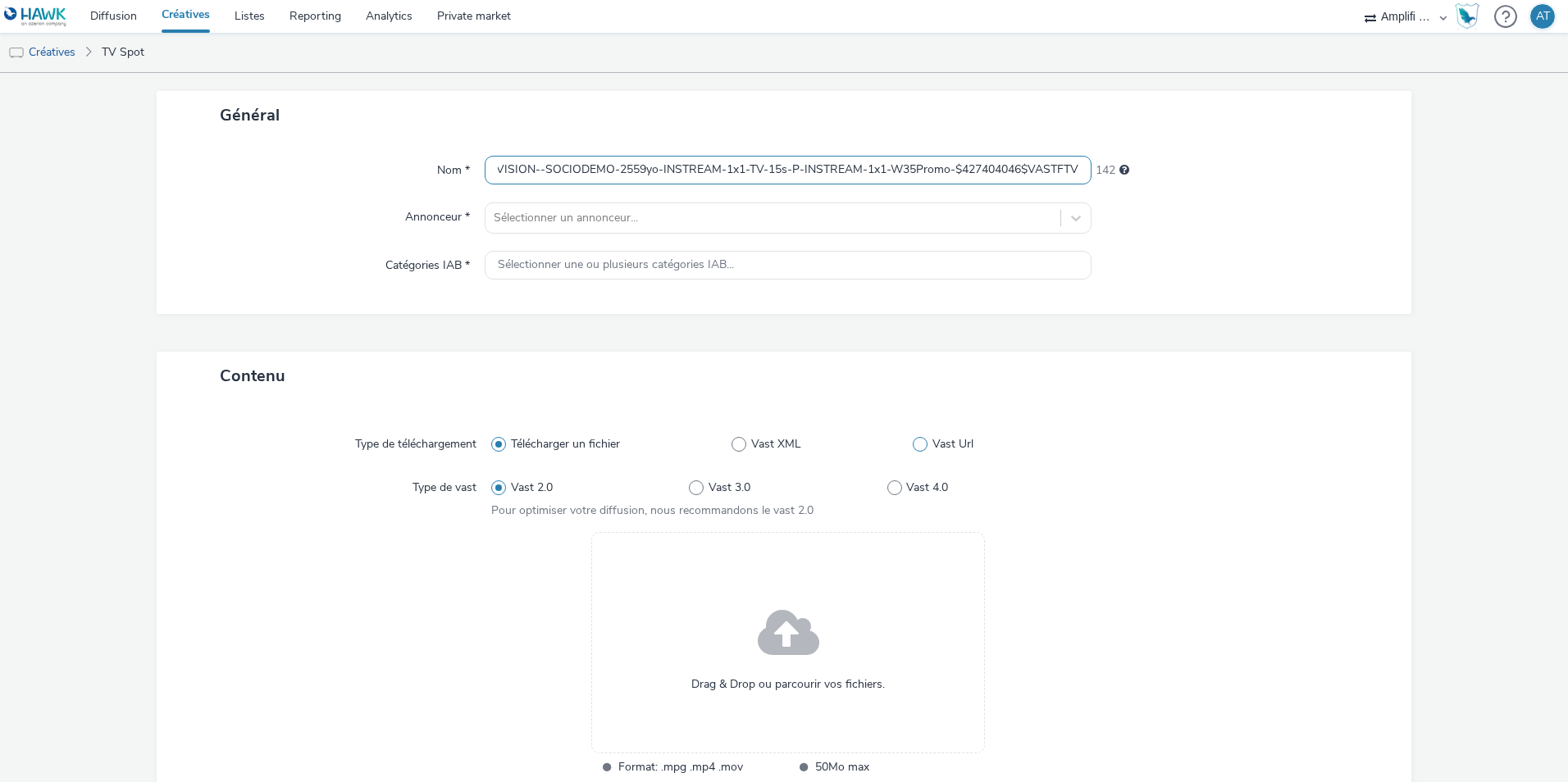
type input "R-NOTORIETE-CPM-FRANCETELEVISION--SOCIODEMO-2559yo-INSTREAM-1x1-TV-15s-P-INSTRE…"
click at [934, 440] on span "Vast Url" at bounding box center [953, 444] width 41 height 16
click at [924, 440] on input "Vast Url" at bounding box center [918, 445] width 11 height 11
radio input "false"
radio input "true"
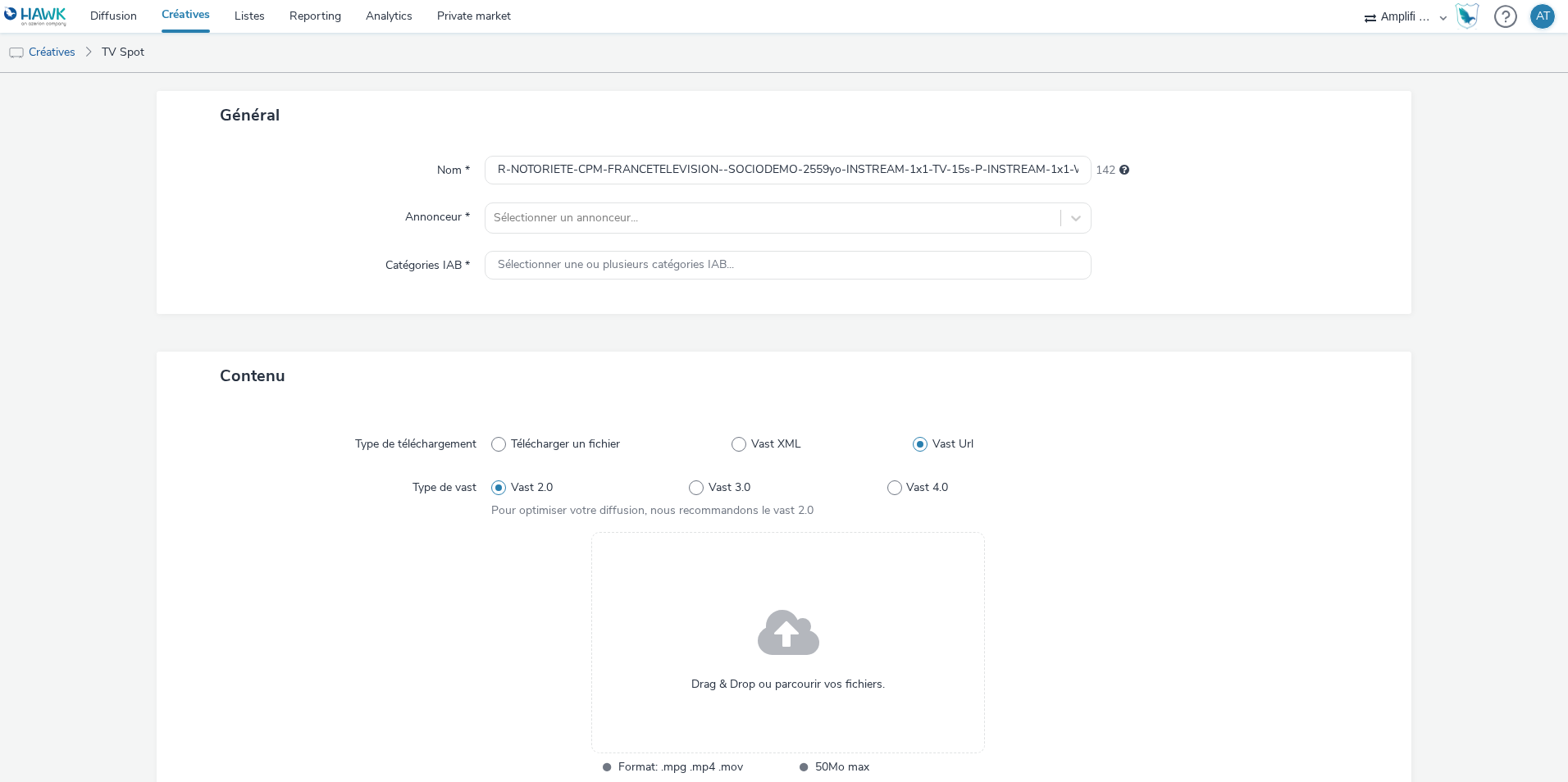
scroll to position [0, 0]
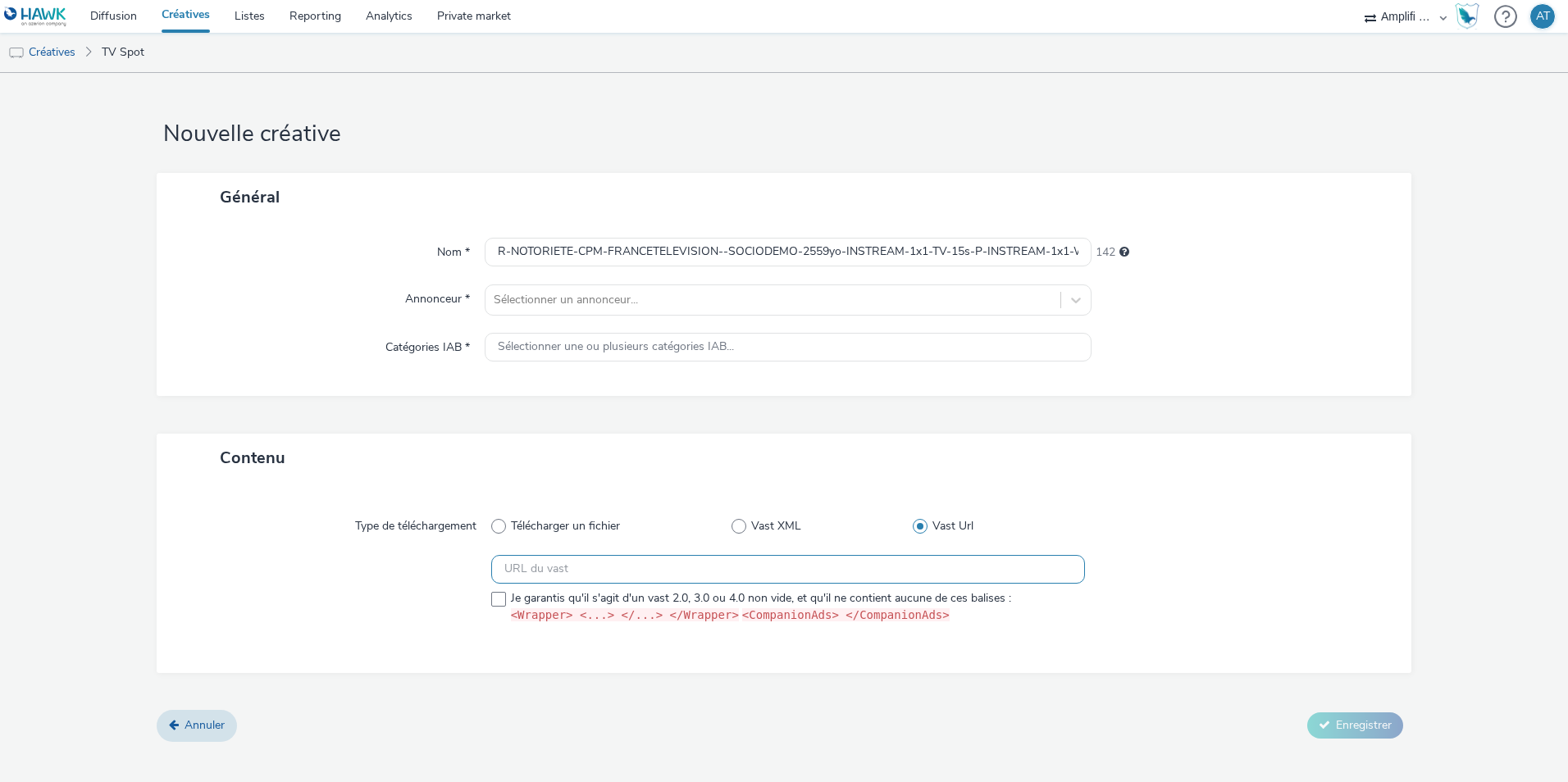
click at [566, 576] on input "text" at bounding box center [788, 569] width 594 height 28
paste input "R-NOTORIETE-CPM-FRANCETELEVISION--SOCIODEMO-2559yo-INSTREAM-1x1-TV-15s-P-INSTRE…"
click at [609, 572] on input "R-NOTORIETE-CPM-FRANCETELEVISION--SOCIODEMO-2559yo-INSTREAM-1x1-TV-15s-P-INSTRE…" at bounding box center [788, 569] width 594 height 28
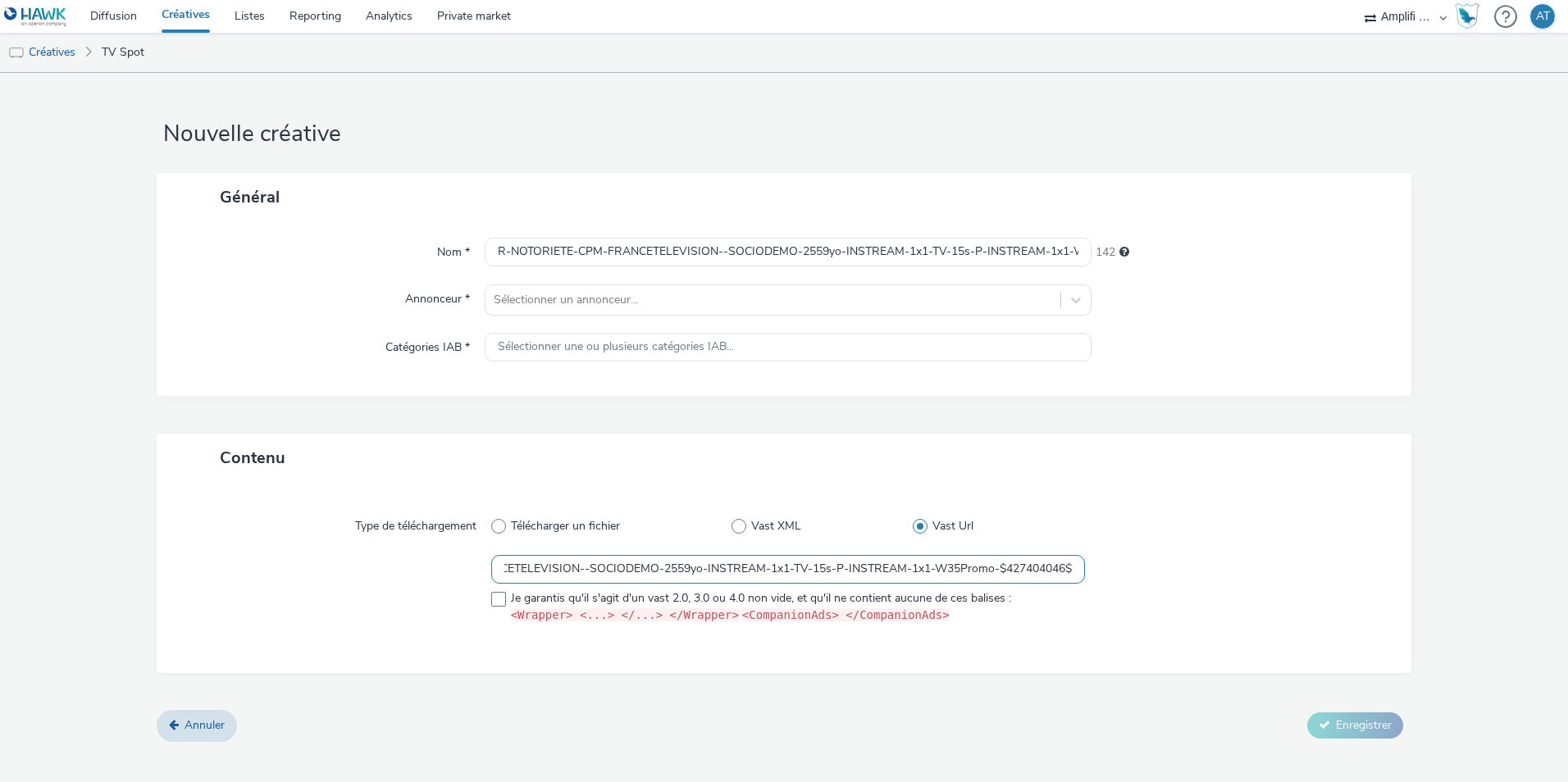
click at [609, 572] on input "R-NOTORIETE-CPM-FRANCETELEVISION--SOCIODEMO-2559yo-INSTREAM-1x1-TV-15s-P-INSTRE…" at bounding box center [788, 569] width 594 height 28
paste input "[URL][DOMAIN_NAME]"
type input "[URL][DOMAIN_NAME]"
click at [1262, 528] on div at bounding box center [1233, 526] width 297 height 29
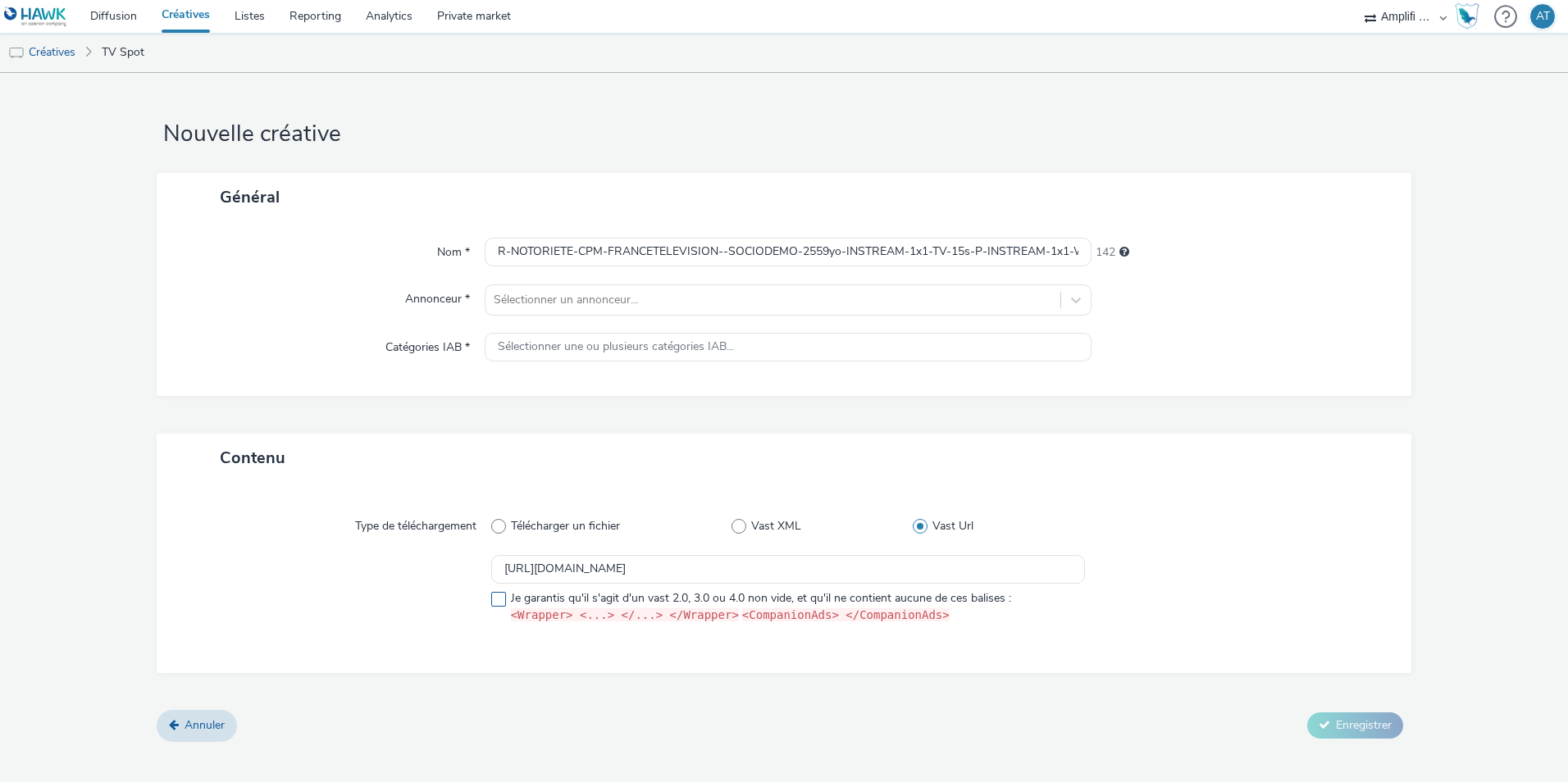
click at [591, 597] on span "Je garantis qu'il s'agit d'un vast 2.0, 3.0 ou 4.0 non vide, et qu'il ne contie…" at bounding box center [761, 608] width 500 height 35
checkbox input "true"
drag, startPoint x: 909, startPoint y: 413, endPoint x: 728, endPoint y: 403, distance: 181.3
click at [908, 413] on div "Général Nom * R-NOTORIETE-CPM-FRANCETELEVISION--SOCIODEMO-2559yo-INSTREAM-1x1-T…" at bounding box center [784, 302] width 1255 height 261
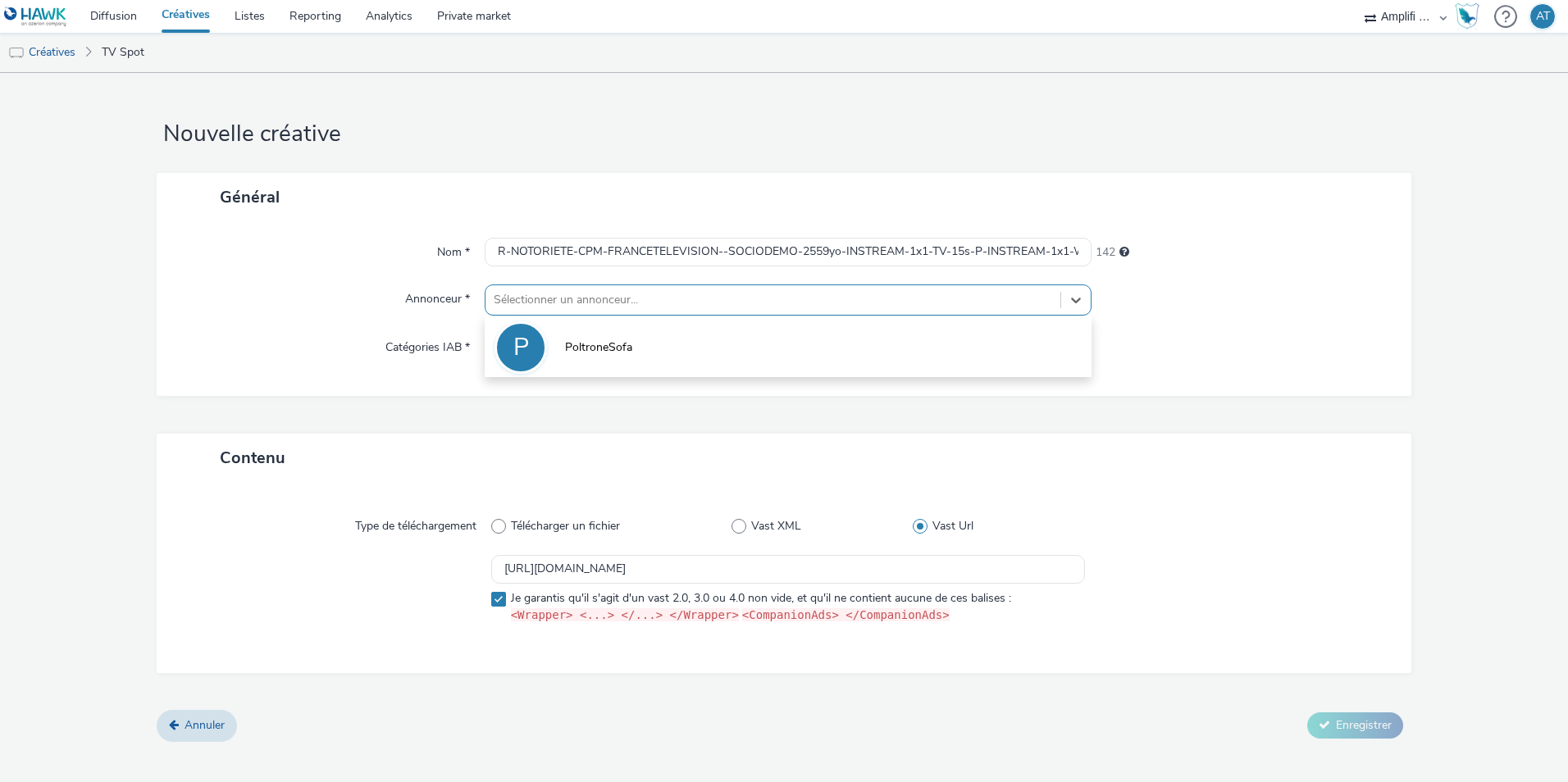
drag, startPoint x: 621, startPoint y: 304, endPoint x: 616, endPoint y: 315, distance: 12.1
click at [621, 302] on div at bounding box center [773, 300] width 559 height 20
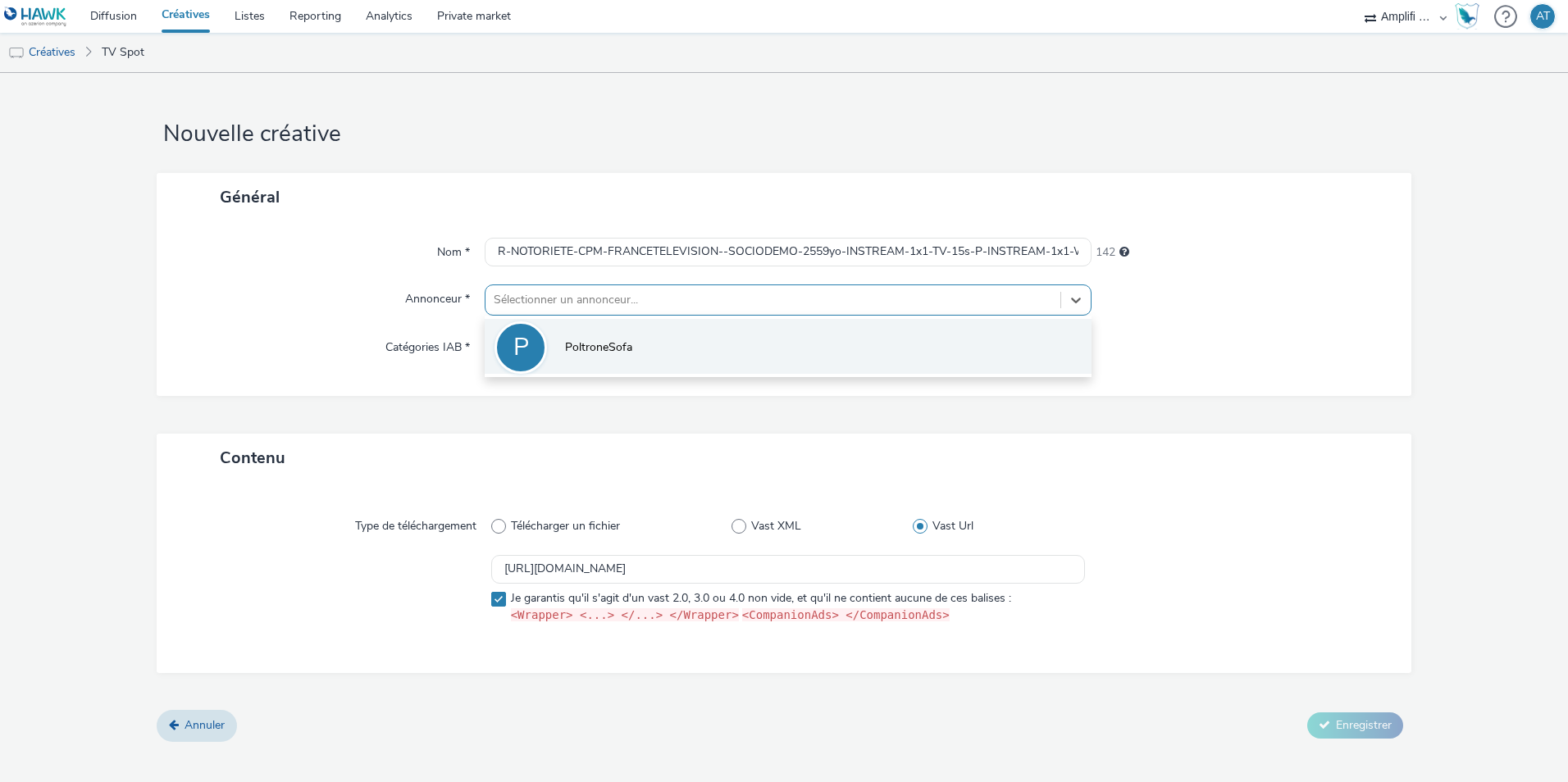
click at [595, 340] on span "PoltroneSofa" at bounding box center [599, 348] width 68 height 16
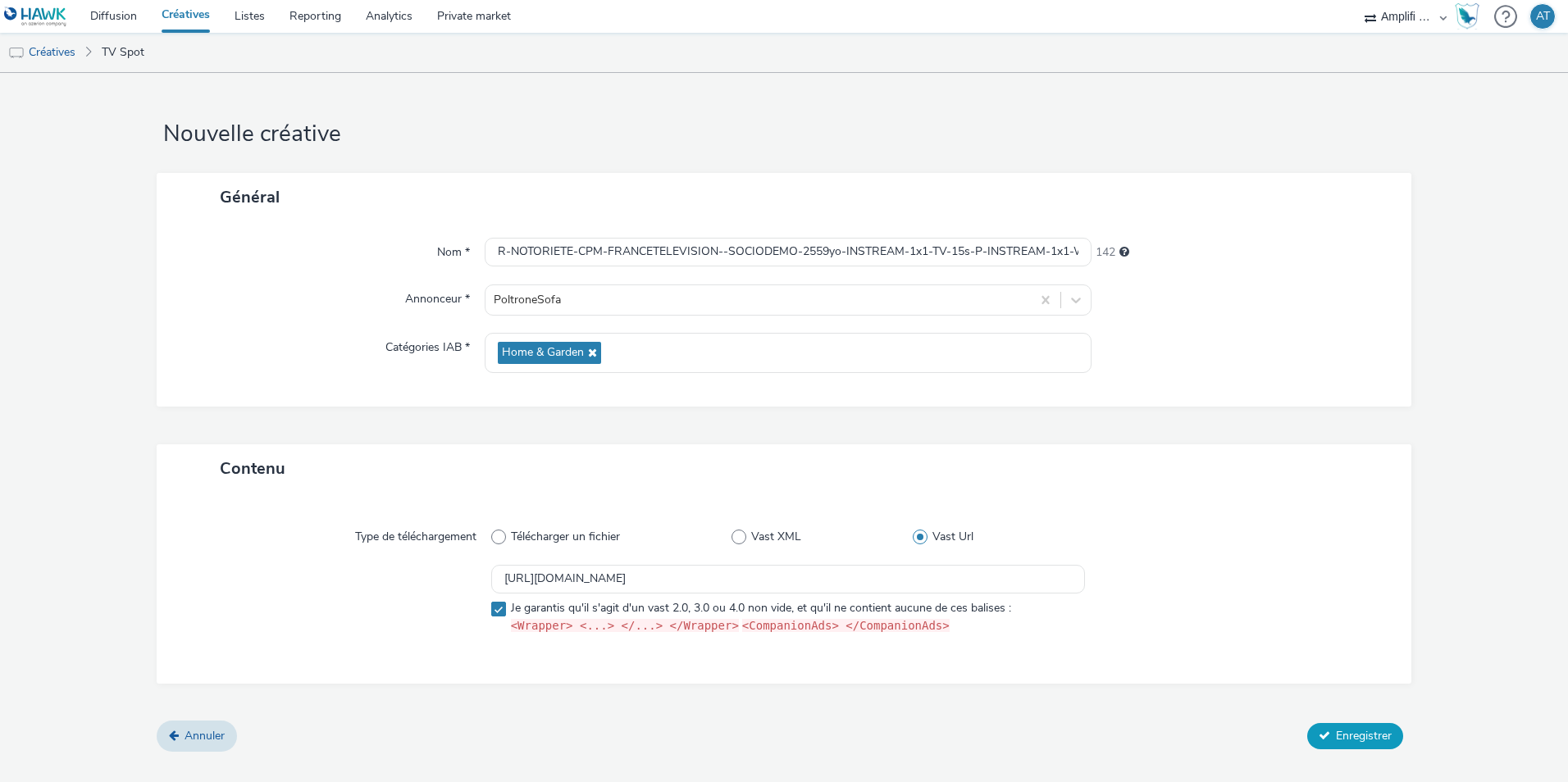
click at [1350, 727] on button "Enregistrer" at bounding box center [1355, 736] width 96 height 26
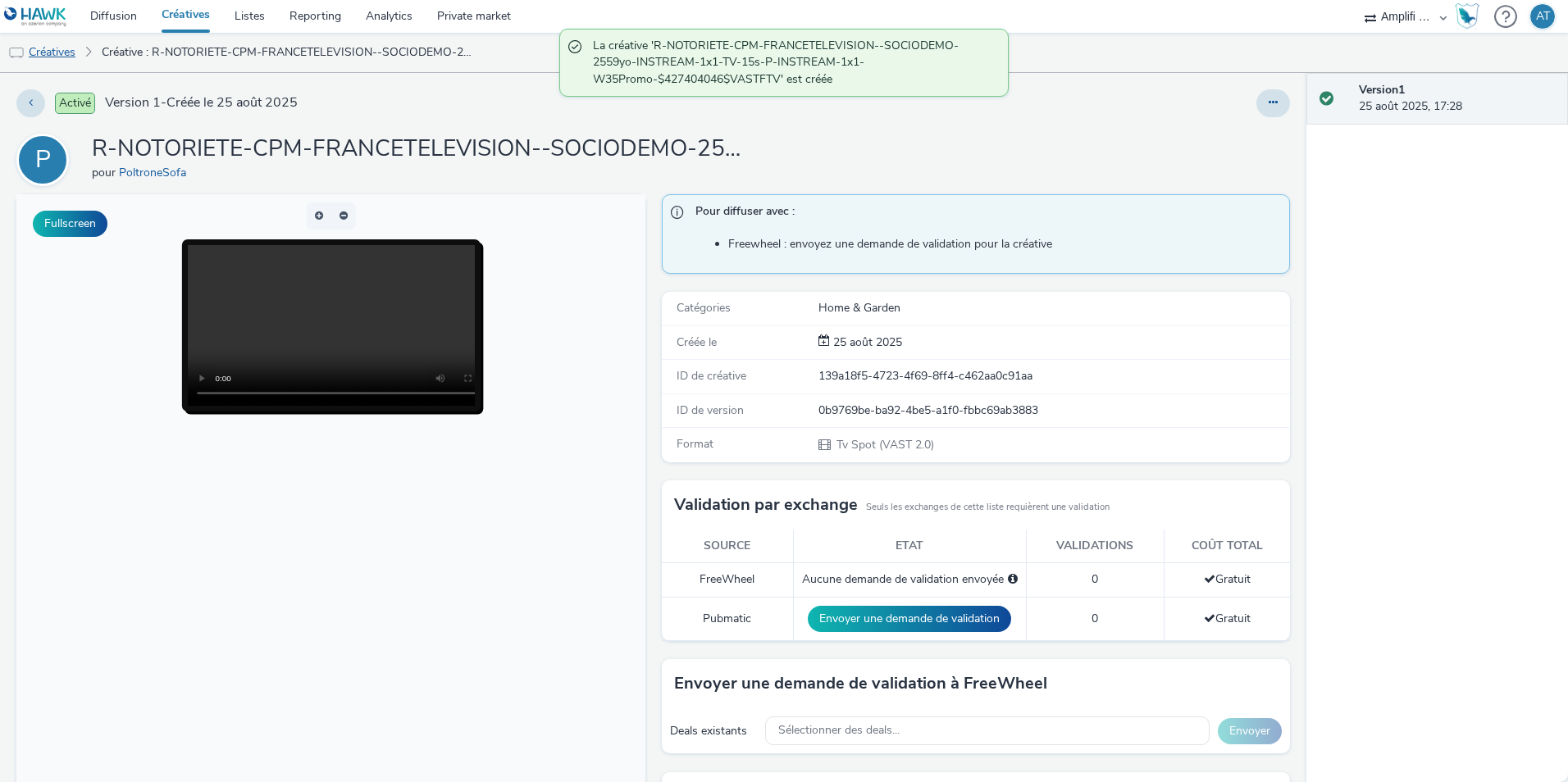
click at [66, 59] on link "Créatives" at bounding box center [42, 52] width 84 height 39
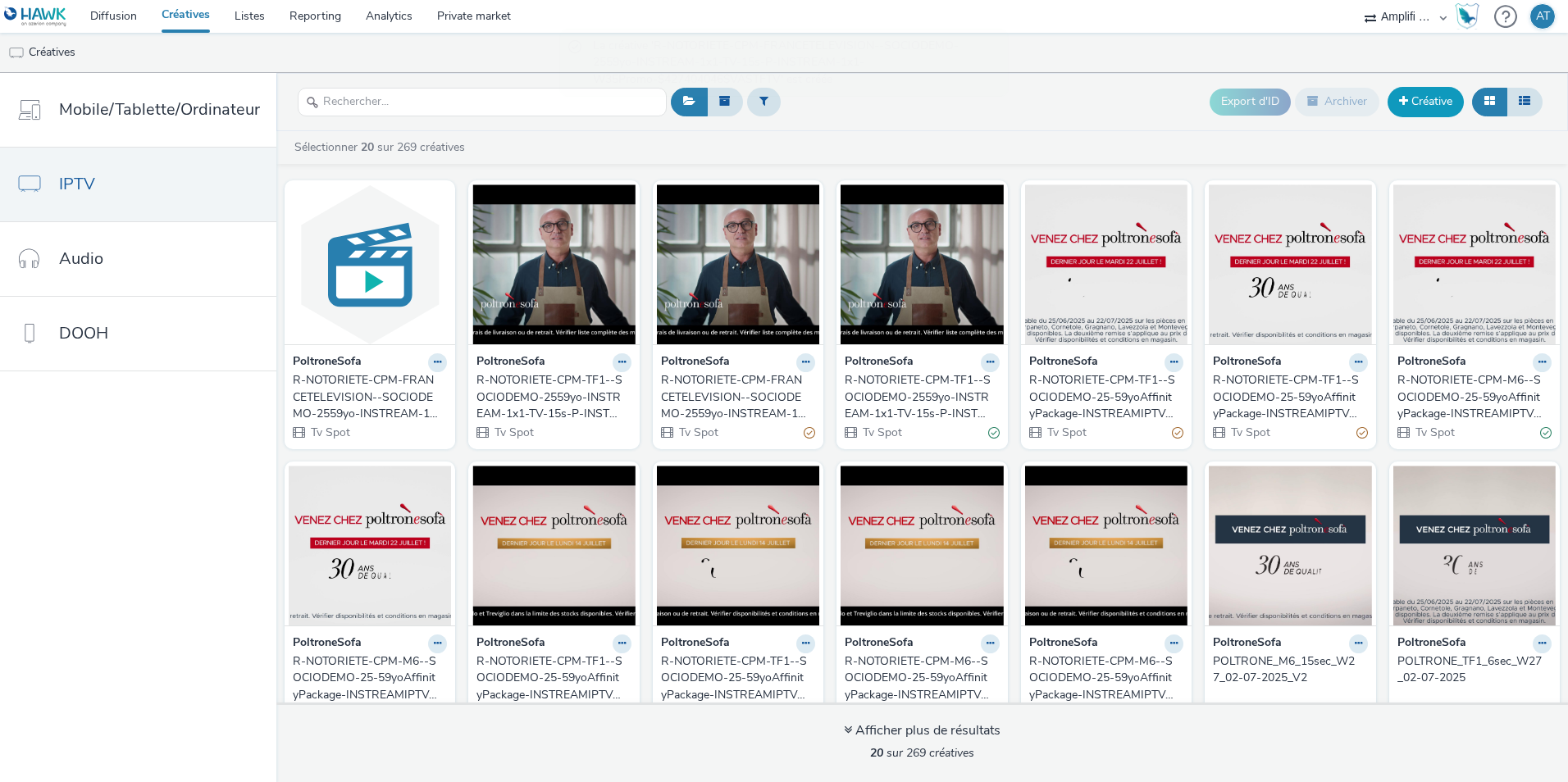
click at [1427, 108] on link "Créative" at bounding box center [1427, 101] width 77 height 29
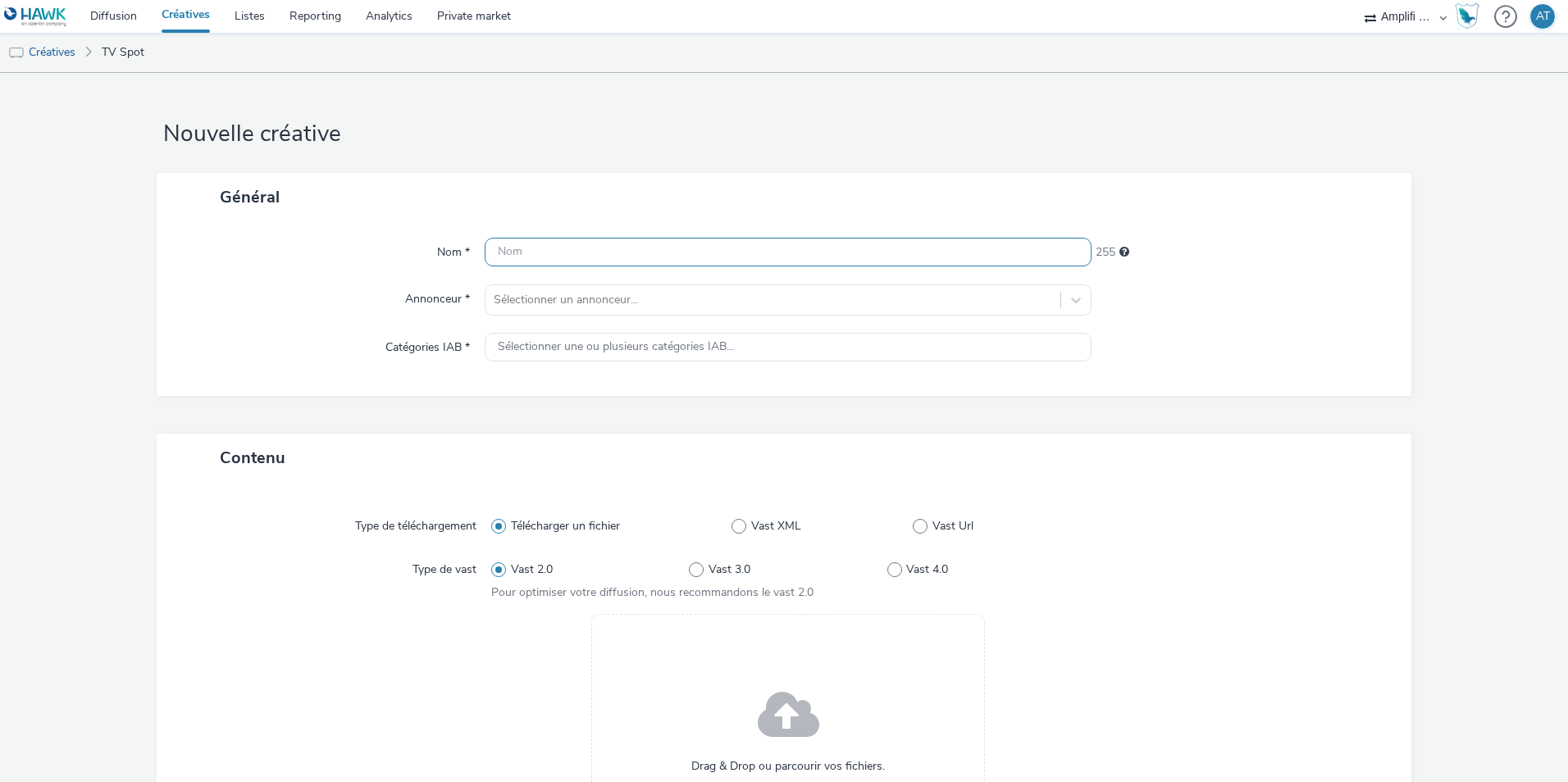
click at [520, 260] on input "text" at bounding box center [788, 252] width 607 height 28
paste input "R-NOTORIETE-CPM-FRANCETELEVISION--SOCIODEMO-2559yo-INSTREAM-1x1-TV-15s-P-INSTRE…"
drag, startPoint x: 955, startPoint y: 254, endPoint x: 988, endPoint y: 254, distance: 33.0
click at [988, 254] on input "R-NOTORIETE-CPM-FRANCETELEVISION--SOCIODEMO-2559yo-INSTREAM-1x1-TV-15s-P-INSTRE…" at bounding box center [788, 252] width 607 height 28
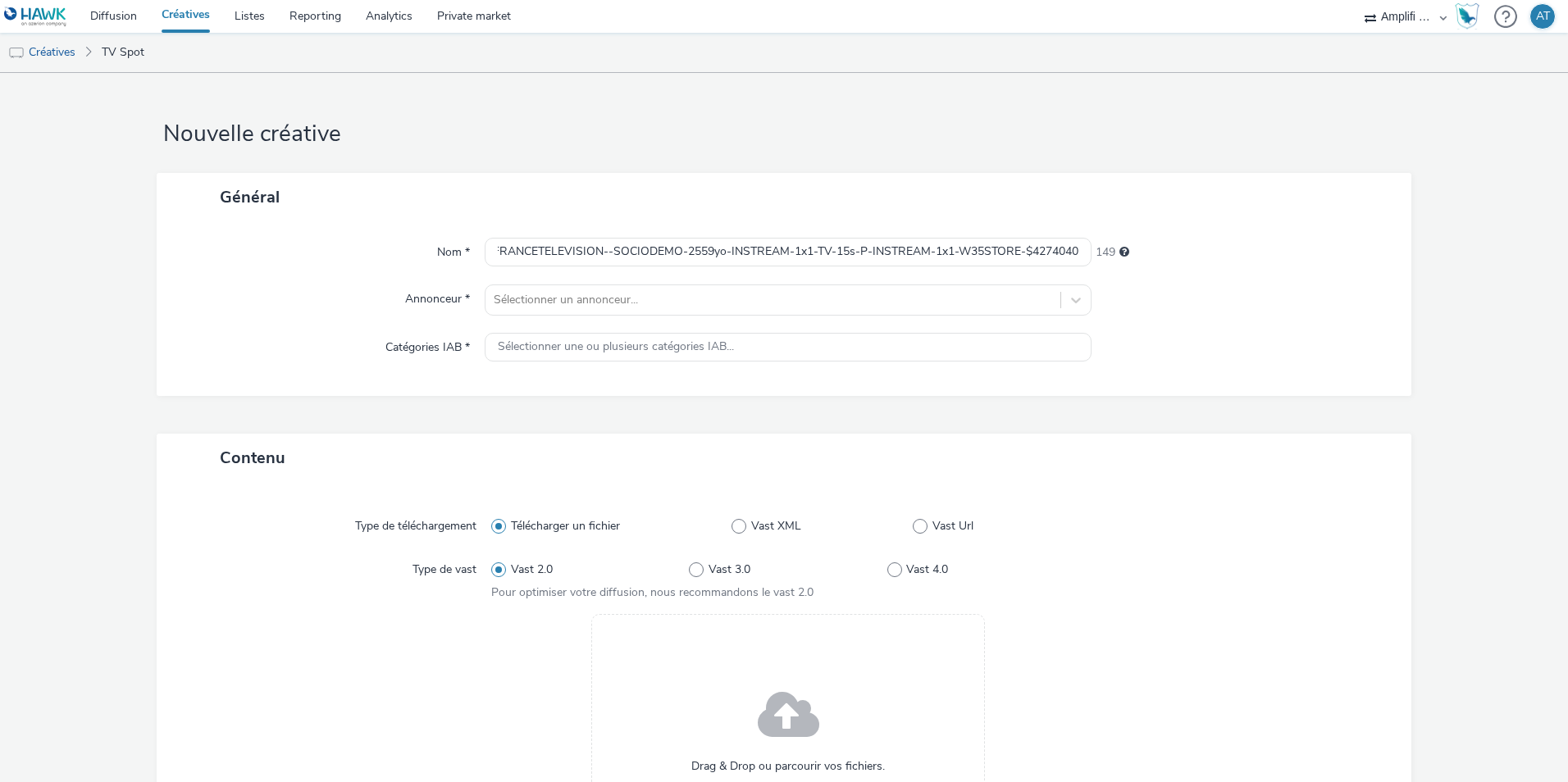
scroll to position [0, 0]
click at [1044, 233] on div "Nom * R-NOTORIETE-CPM-FRANCETELEVISION--SOCIODEMO-2559yo-INSTREAM-1x1-TV-15s-P-…" at bounding box center [784, 309] width 1255 height 174
drag, startPoint x: 1041, startPoint y: 246, endPoint x: 1079, endPoint y: 246, distance: 38.0
click at [1079, 246] on input "R-NOTORIETE-CPM-FRANCETELEVISION--SOCIODEMO-2559yo-INSTREAM-1x1-TV-15s-P-INSTRE…" at bounding box center [788, 252] width 607 height 28
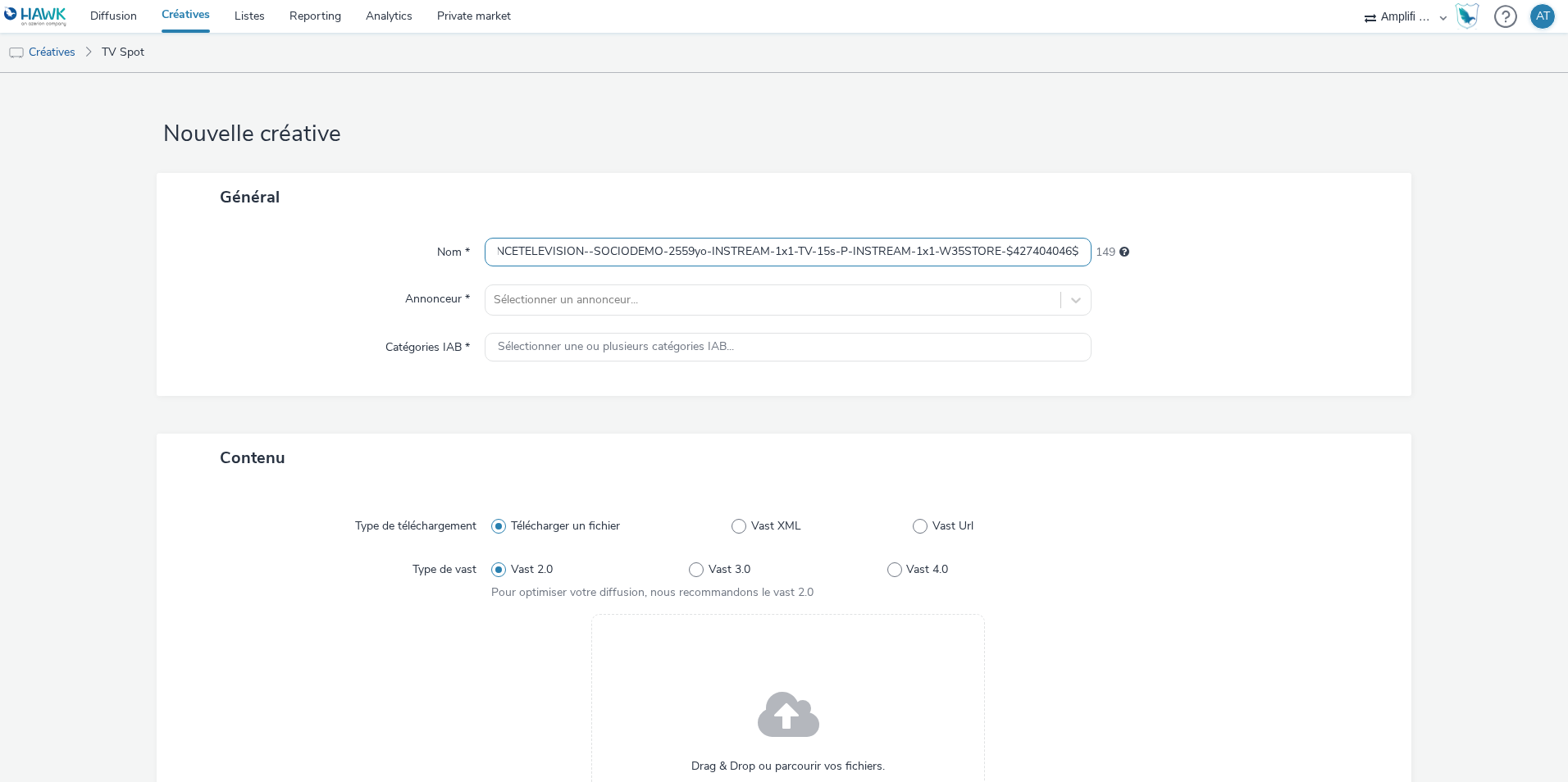
click at [1074, 254] on input "R-NOTORIETE-CPM-FRANCETELEVISION--SOCIODEMO-2559yo-INSTREAM-1x1-TV-15s-P-INSTRE…" at bounding box center [788, 252] width 607 height 28
click at [1071, 250] on input "R-NOTORIETE-CPM-FRANCETELEVISION--SOCIODEMO-2559yo-INSTREAM-1x1-TV-15s-P-INSTRE…" at bounding box center [788, 252] width 607 height 28
type input "R-NOTORIETE-CPM-FRANCETELEVISION--SOCIODEMO-2559yo-INSTREAM-1x1-TV-15s-P-INSTRE…"
click at [917, 514] on div "Télécharger un fichier Vast XML Vast Url" at bounding box center [788, 526] width 594 height 29
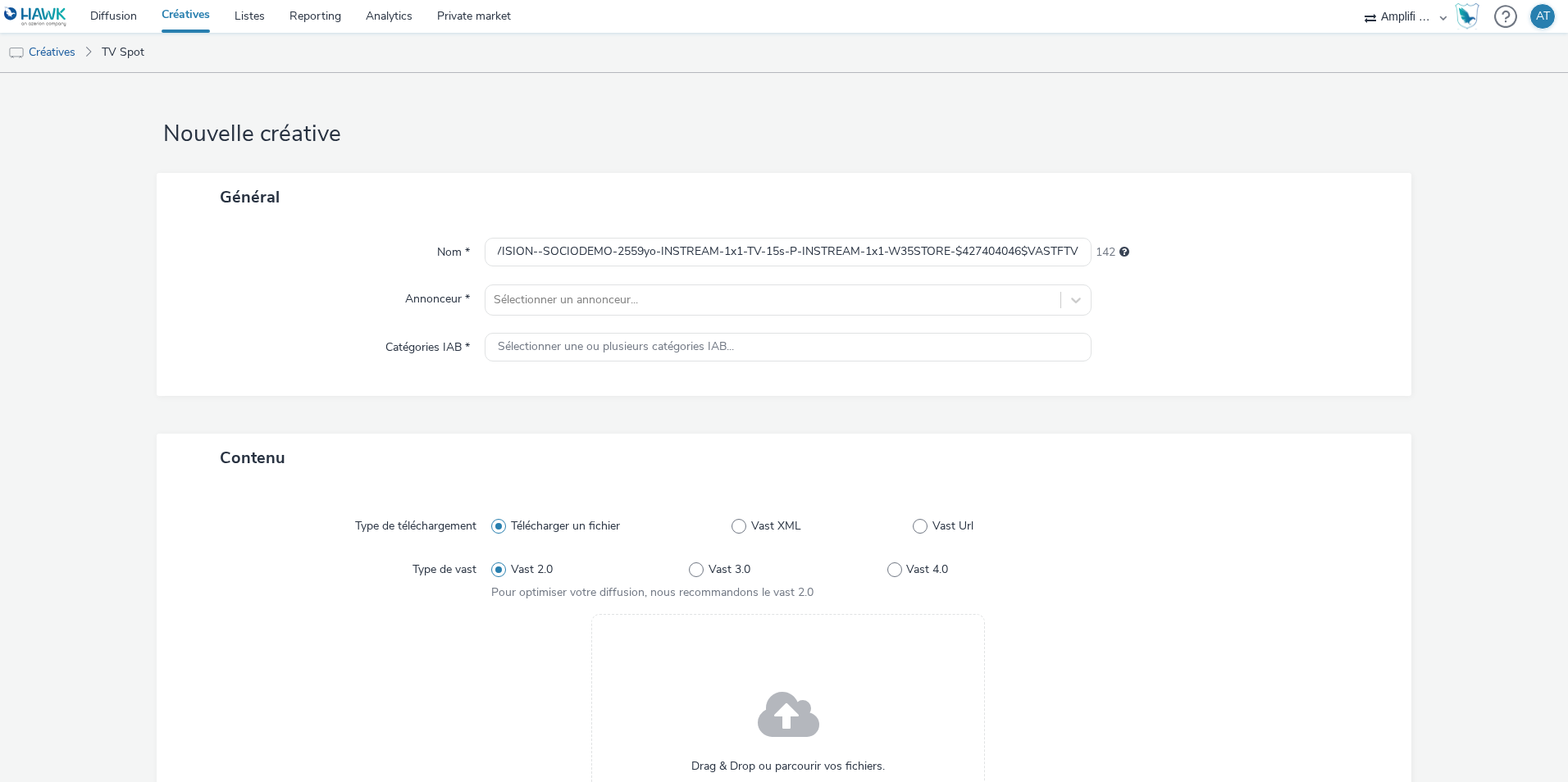
scroll to position [0, 0]
click at [917, 519] on label "Vast Url" at bounding box center [999, 527] width 173 height 16
click at [917, 521] on input "Vast Url" at bounding box center [918, 527] width 11 height 11
radio input "false"
radio input "true"
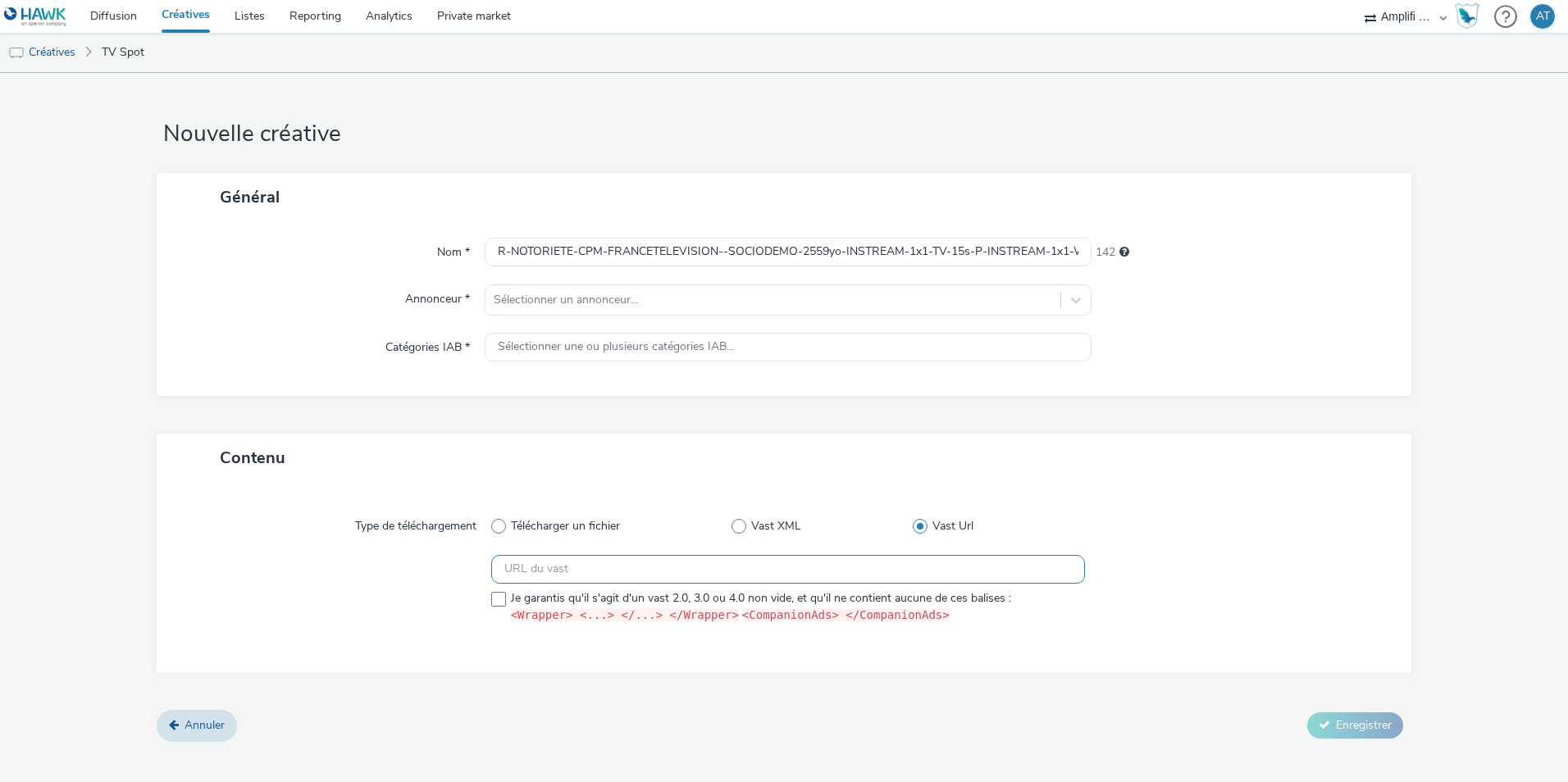
click at [540, 569] on input "text" at bounding box center [788, 569] width 594 height 28
paste input "[URL][DOMAIN_NAME]"
type input "[URL][DOMAIN_NAME]"
click at [501, 602] on span at bounding box center [498, 599] width 15 height 15
checkbox input "true"
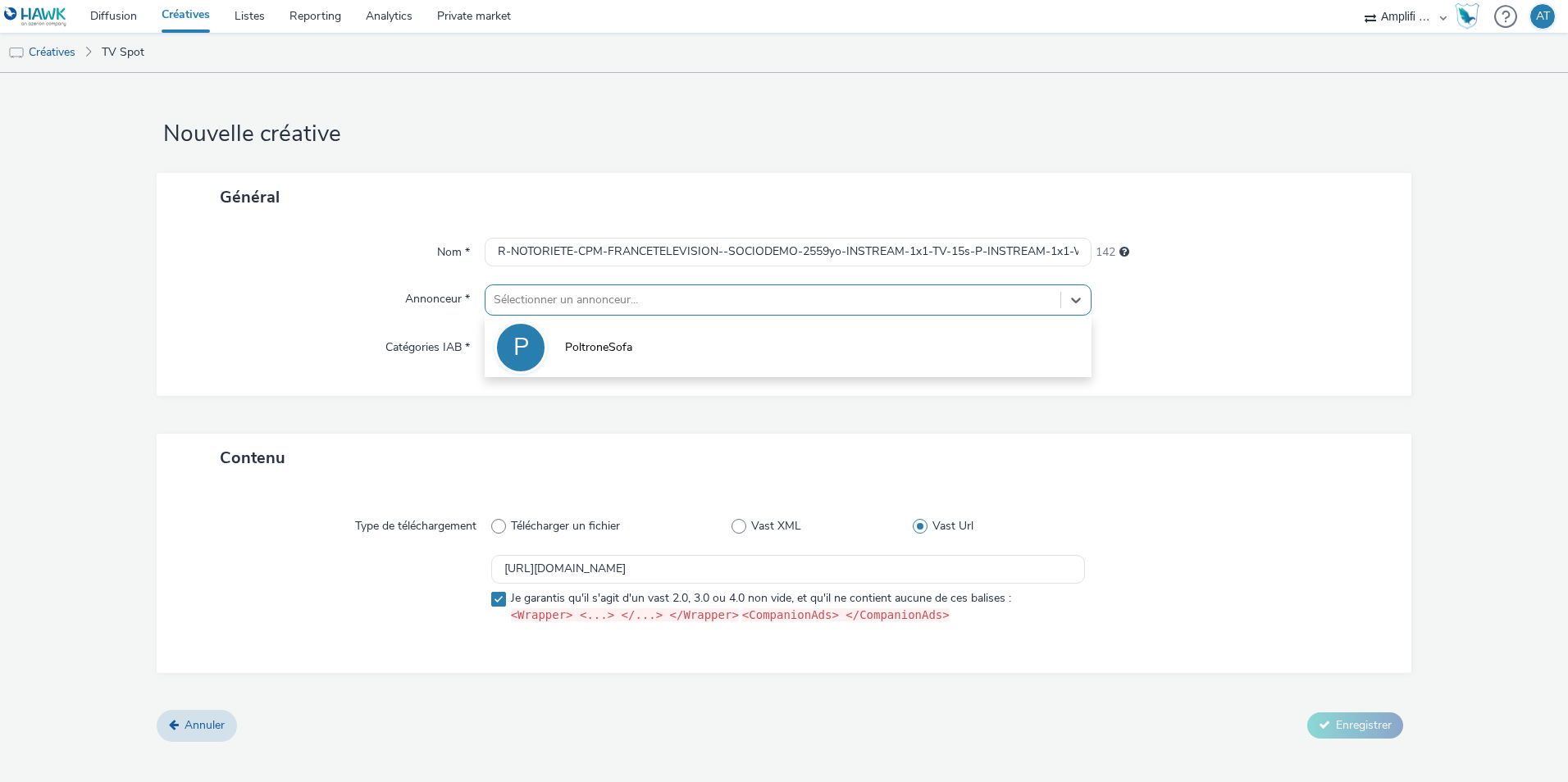
click at [790, 298] on div at bounding box center [773, 300] width 559 height 20
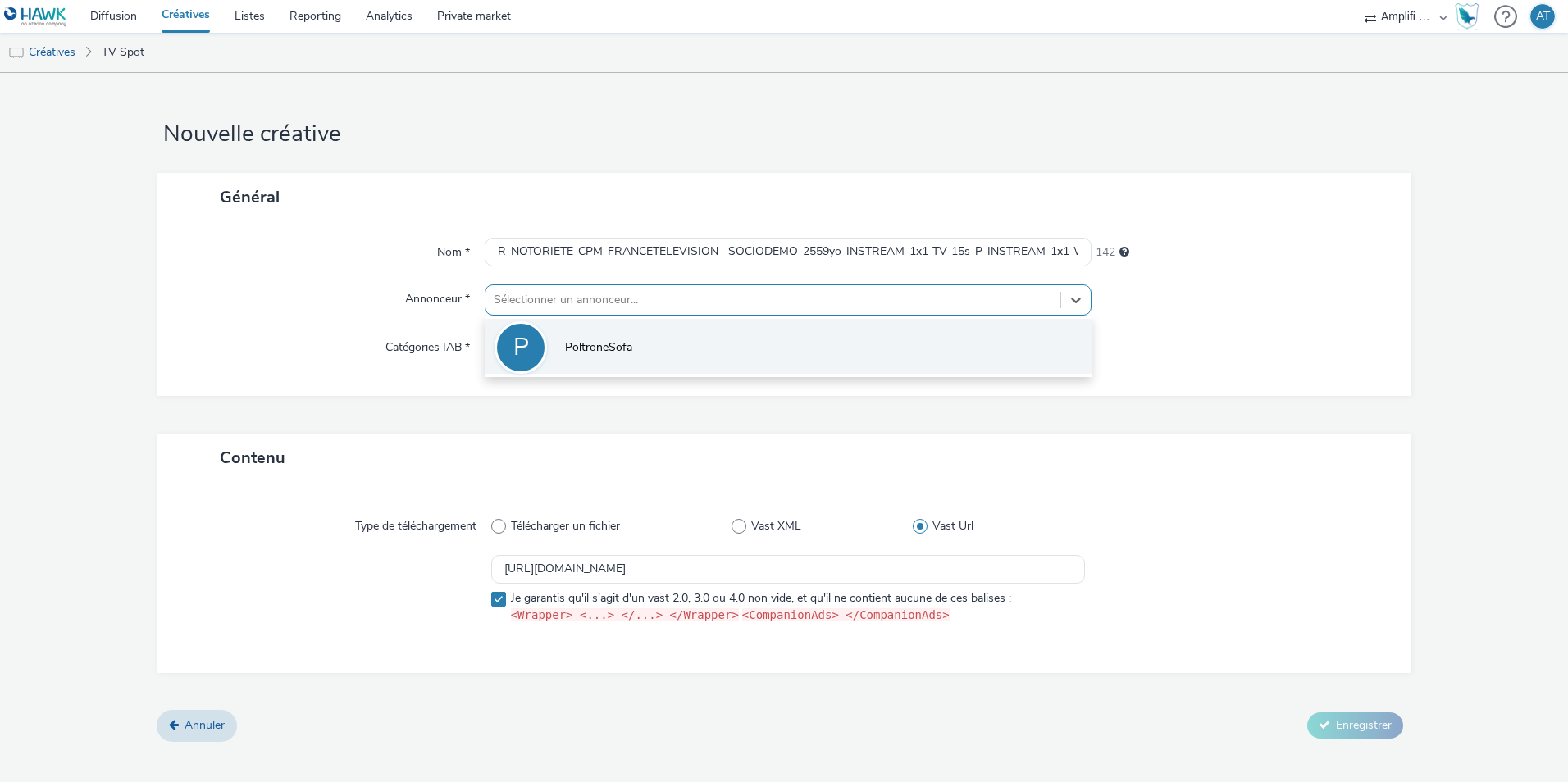
click at [687, 342] on li "P PoltroneSofa" at bounding box center [788, 347] width 607 height 55
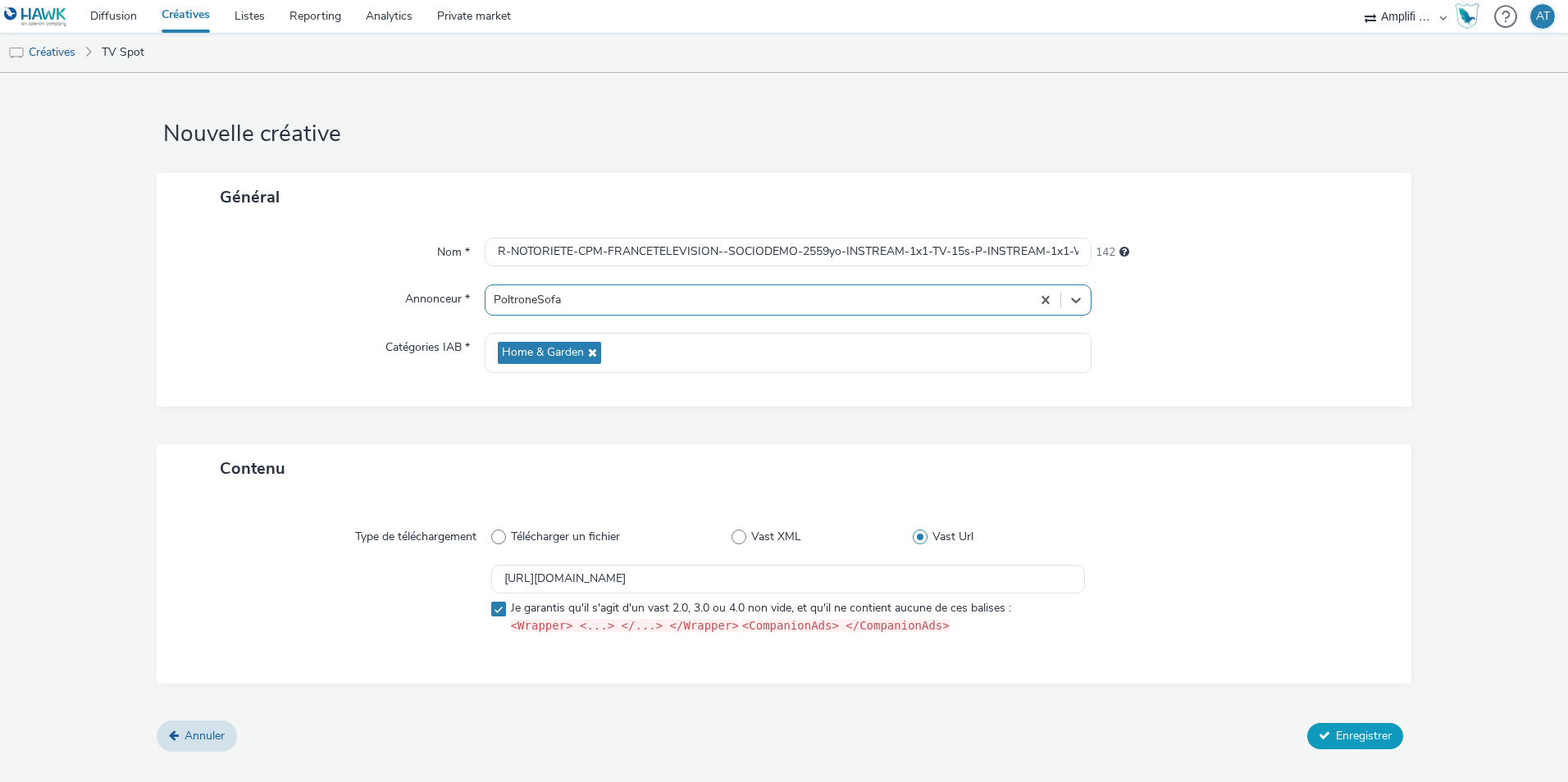
click at [1345, 736] on span "Enregistrer" at bounding box center [1363, 736] width 56 height 16
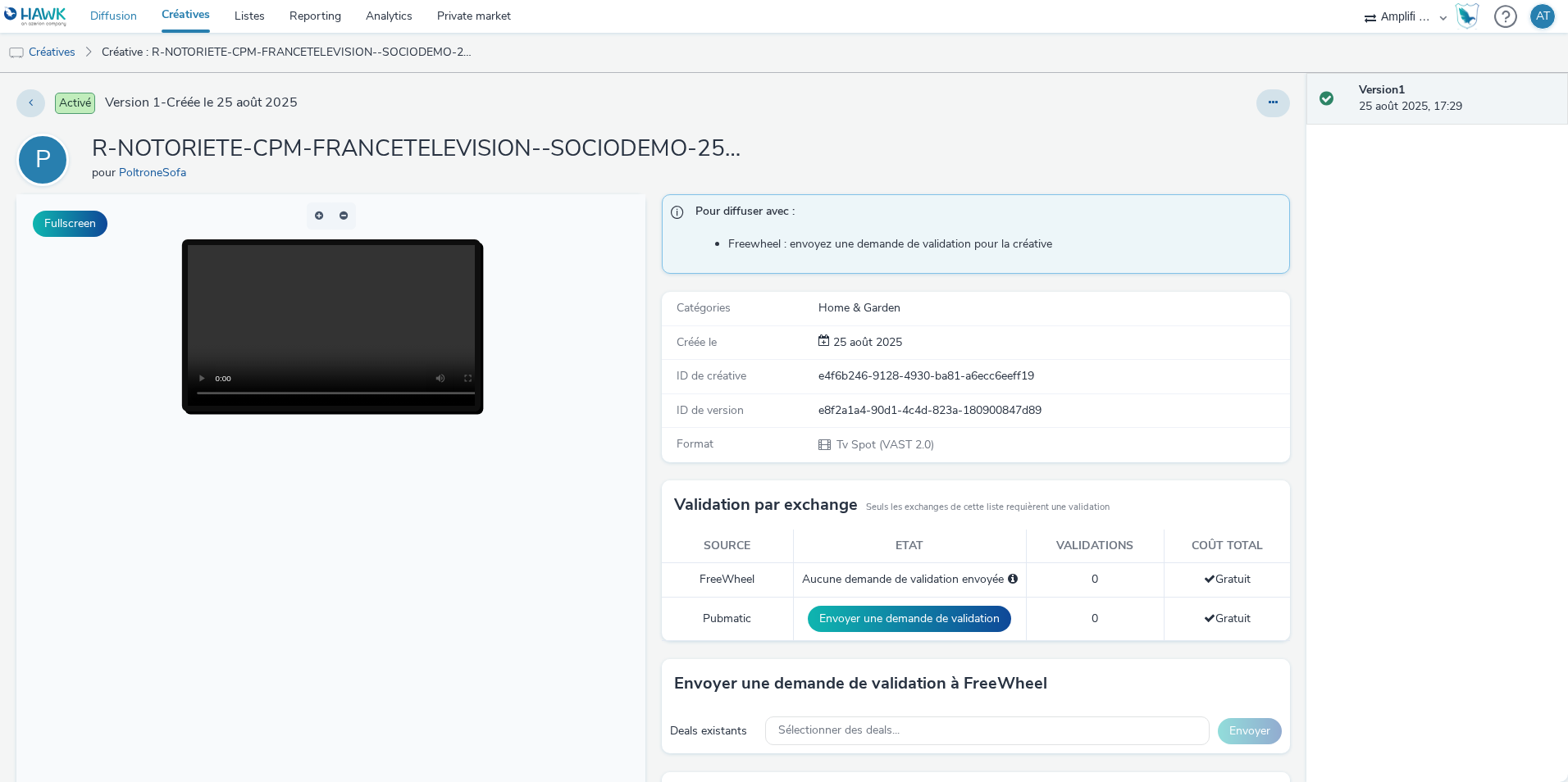
click at [120, 16] on link "Diffusion" at bounding box center [114, 16] width 71 height 33
